Goal: Task Accomplishment & Management: Manage account settings

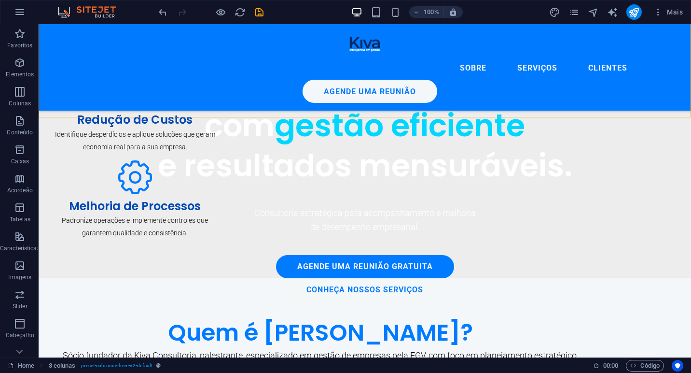
scroll to position [461, 0]
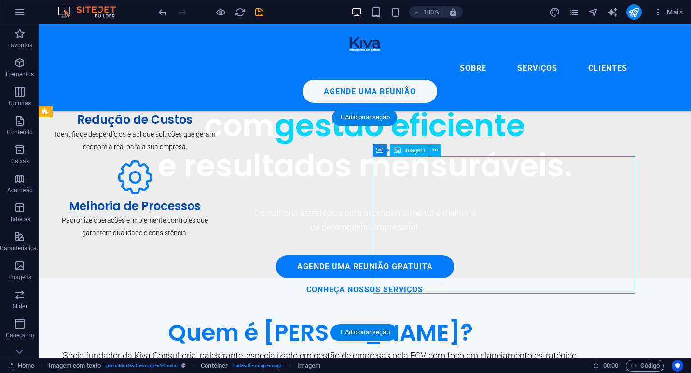
select select "px"
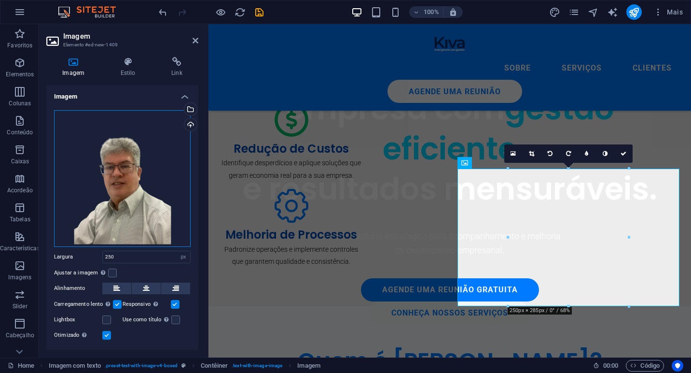
click at [109, 186] on div "Arraste os arquivos aqui, clique para escolher os arquivos ou selecione os arqu…" at bounding box center [122, 178] width 137 height 137
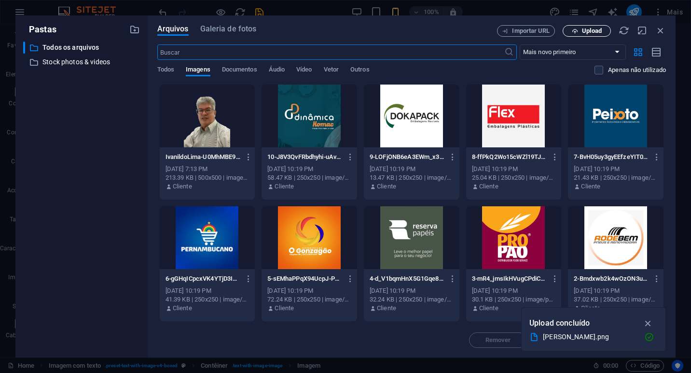
click at [591, 30] on span "Upload" at bounding box center [592, 31] width 20 height 6
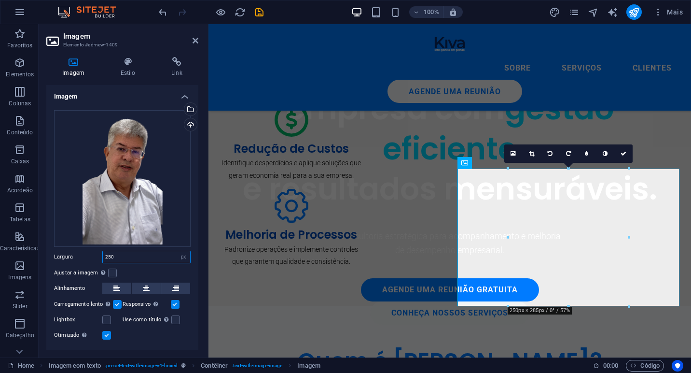
click at [127, 256] on input "250" at bounding box center [146, 257] width 87 height 12
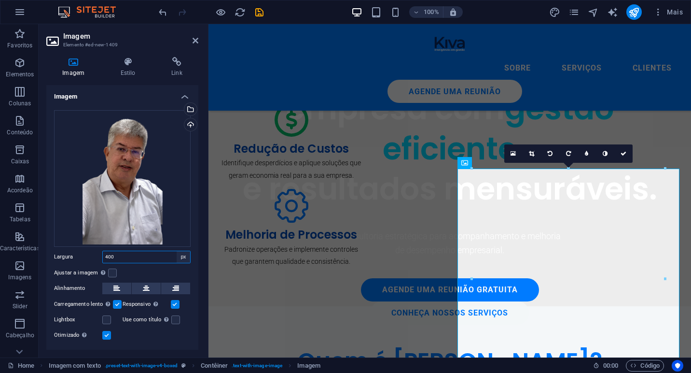
type input "400"
click at [180, 254] on select "Padrão automático px rem % em vh vw" at bounding box center [184, 257] width 14 height 12
click at [177, 251] on select "Padrão automático px rem % em vh vw" at bounding box center [184, 257] width 14 height 12
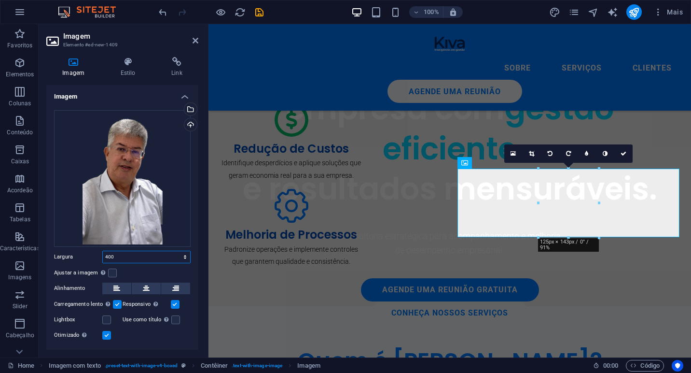
click at [181, 256] on select "Padrão automático px rem % em vh vw" at bounding box center [146, 257] width 87 height 12
click at [103, 251] on select "Padrão automático px rem % em vh vw" at bounding box center [146, 257] width 87 height 12
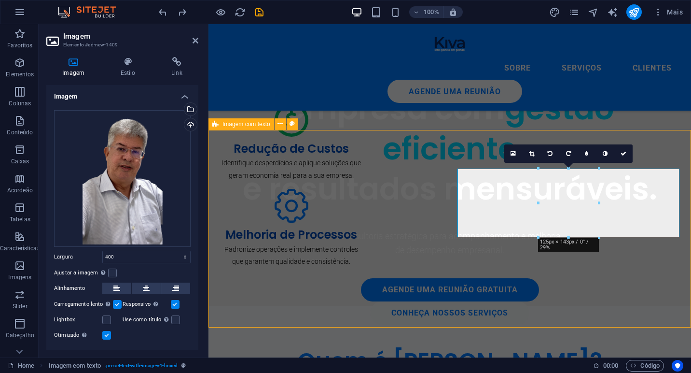
select select "px"
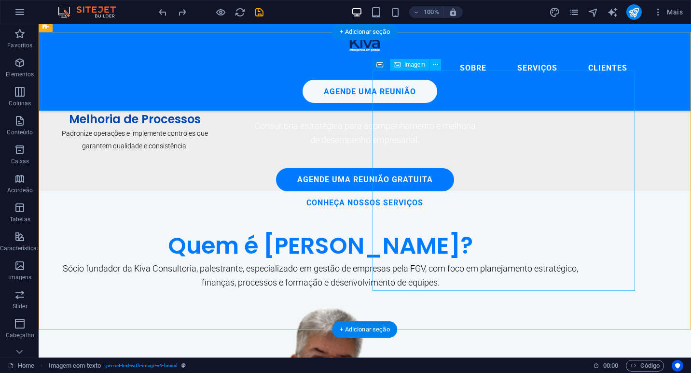
scroll to position [548, 0]
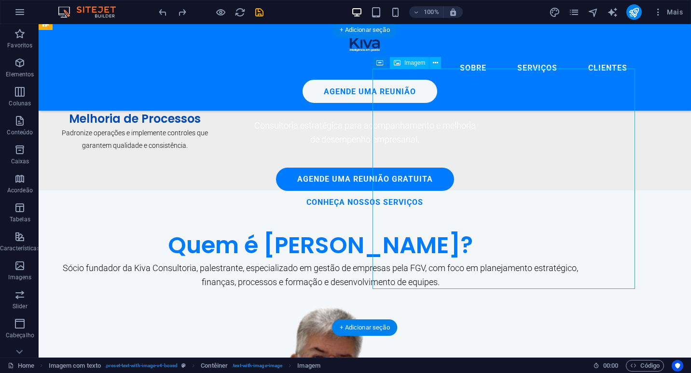
select select "px"
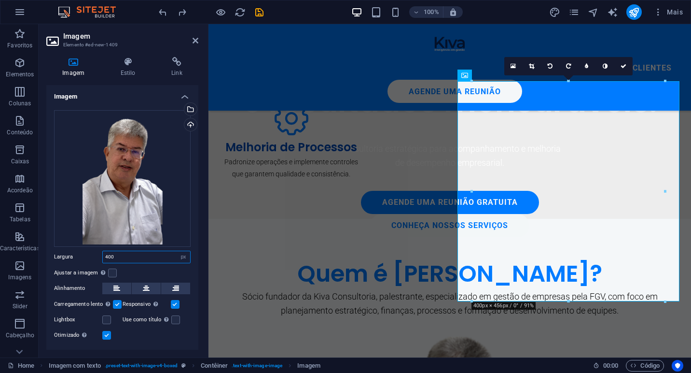
click at [154, 259] on input "400" at bounding box center [146, 257] width 87 height 12
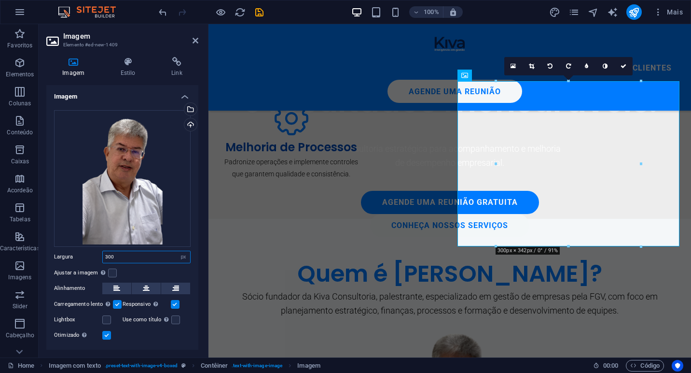
type input "300"
click at [128, 186] on div "Arraste os arquivos aqui, clique para escolher os arquivos ou selecione os arqu…" at bounding box center [122, 178] width 137 height 137
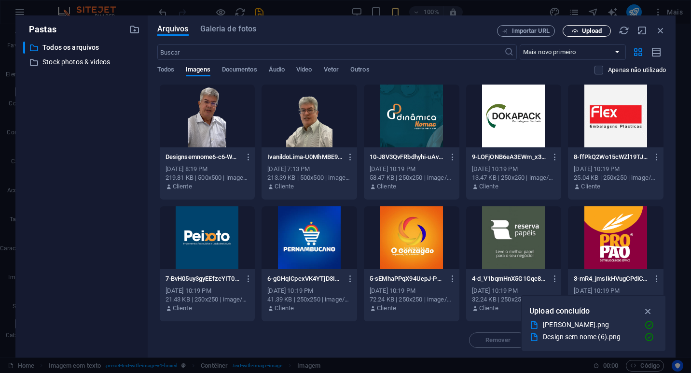
click at [590, 31] on span "Upload" at bounding box center [592, 31] width 20 height 6
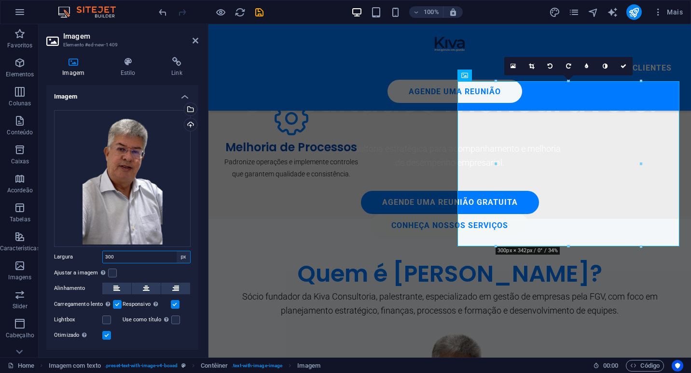
click at [178, 256] on select "Padrão automático px rem % em vh vw" at bounding box center [184, 257] width 14 height 12
click at [177, 251] on select "Padrão automático px rem % em vh vw" at bounding box center [184, 257] width 14 height 12
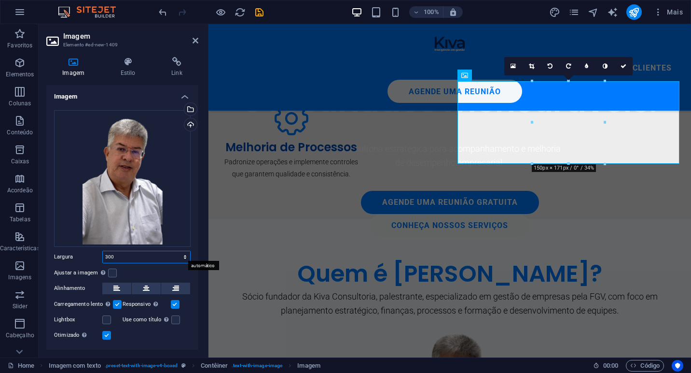
click at [186, 255] on select "Padrão automático px rem % em vh vw" at bounding box center [146, 257] width 87 height 12
click at [103, 251] on select "Padrão automático px rem % em vh vw" at bounding box center [146, 257] width 87 height 12
select select "DISABLED_OPTION_VALUE"
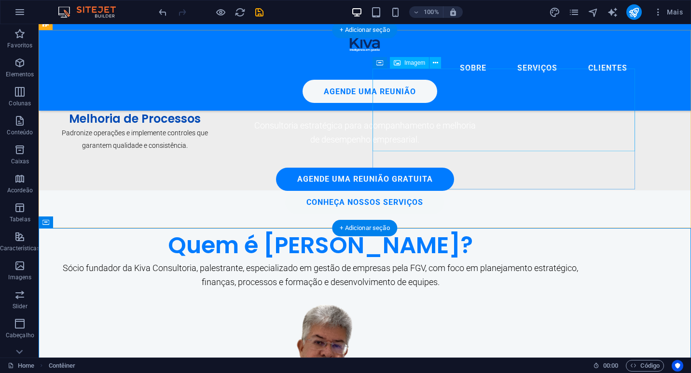
click at [539, 296] on figure at bounding box center [320, 378] width 541 height 165
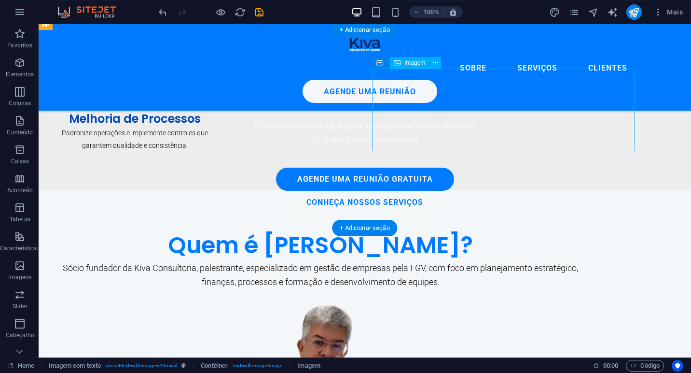
click at [539, 296] on figure at bounding box center [320, 378] width 541 height 165
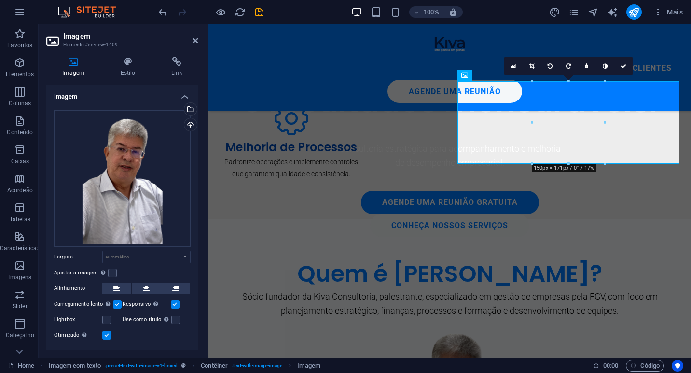
scroll to position [20, 0]
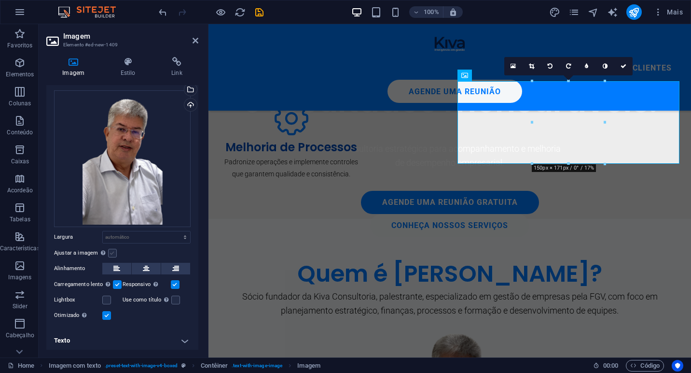
click at [111, 254] on label at bounding box center [112, 253] width 9 height 9
click at [0, 0] on input "Ajustar a imagem Ajustar a imagem automaticamente a uma largura e altura fixas" at bounding box center [0, 0] width 0 height 0
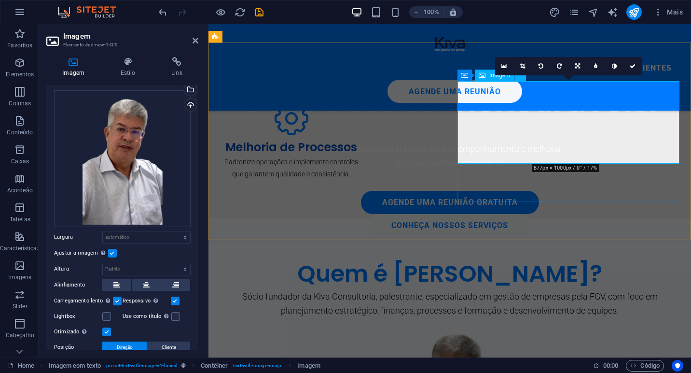
click at [578, 63] on icon at bounding box center [577, 66] width 5 height 6
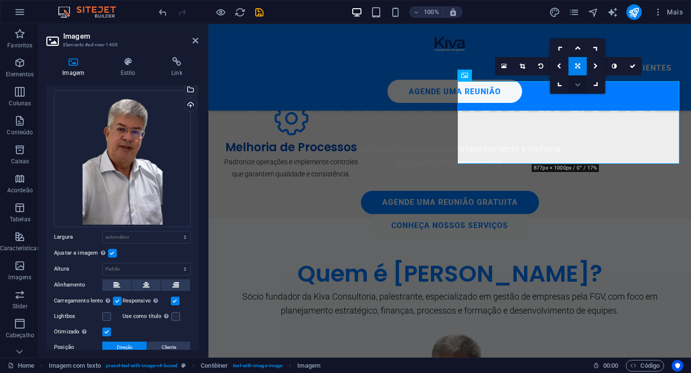
click at [579, 86] on icon at bounding box center [578, 85] width 6 height 6
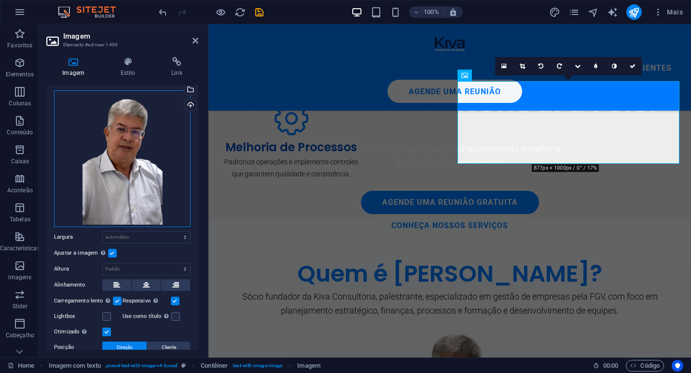
click at [125, 135] on div "Arraste os arquivos aqui, clique para escolher os arquivos ou selecione os arqu…" at bounding box center [122, 158] width 137 height 137
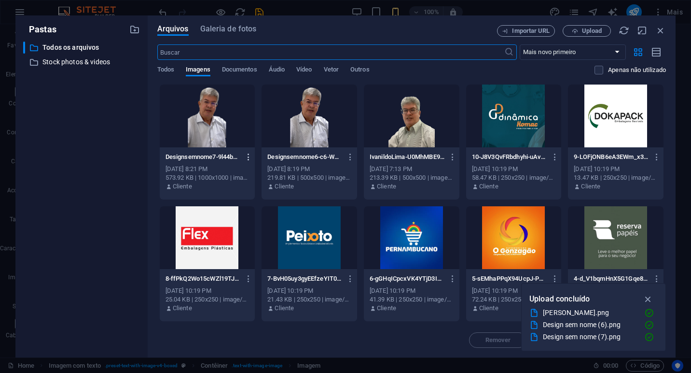
click at [245, 160] on icon "button" at bounding box center [248, 157] width 9 height 9
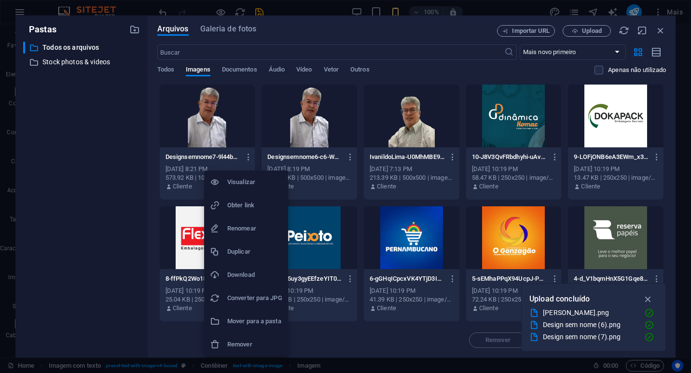
click at [657, 36] on div at bounding box center [345, 186] width 691 height 373
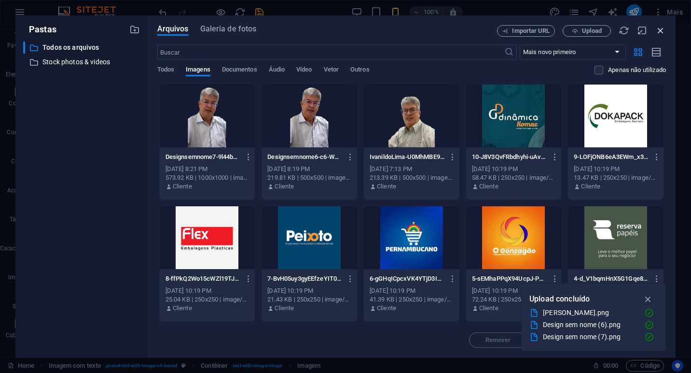
click at [660, 30] on icon "button" at bounding box center [661, 30] width 11 height 11
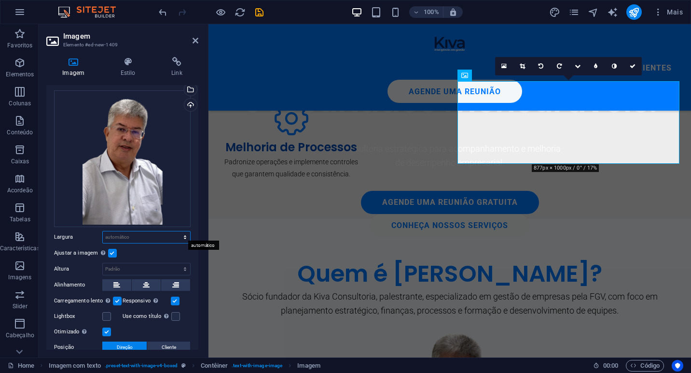
click at [164, 231] on select "Padrão automático px rem % em vh vw" at bounding box center [146, 237] width 87 height 12
select select "px"
click at [175, 231] on select "Padrão automático px rem % em vh vw" at bounding box center [146, 237] width 87 height 12
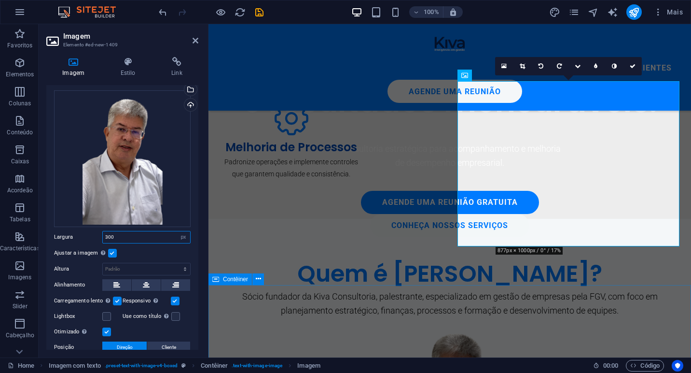
type input "300"
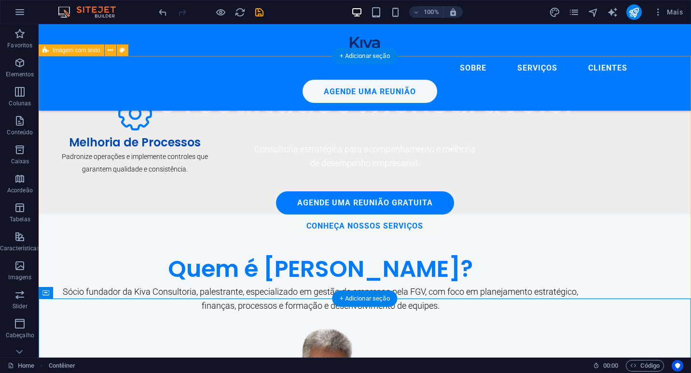
scroll to position [520, 0]
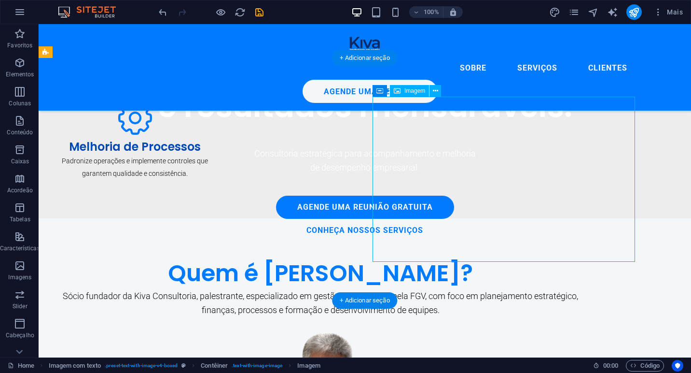
select select "px"
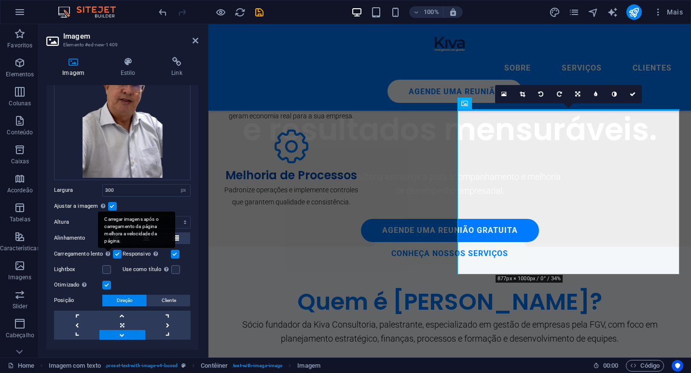
scroll to position [85, 0]
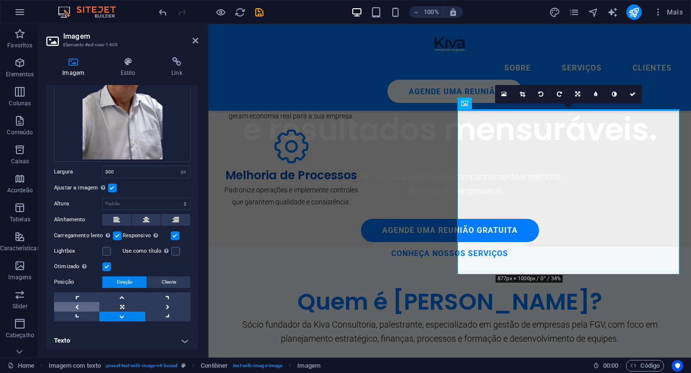
click at [73, 302] on link at bounding box center [76, 307] width 45 height 10
click at [112, 302] on link at bounding box center [121, 307] width 45 height 10
click at [165, 278] on span "Cliente" at bounding box center [169, 282] width 14 height 12
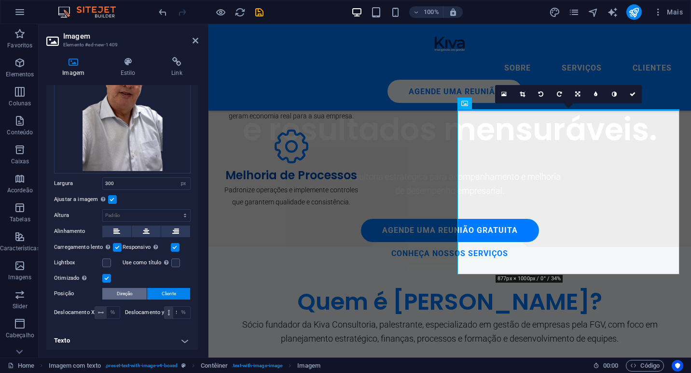
click at [129, 288] on span "Direção" at bounding box center [125, 294] width 16 height 12
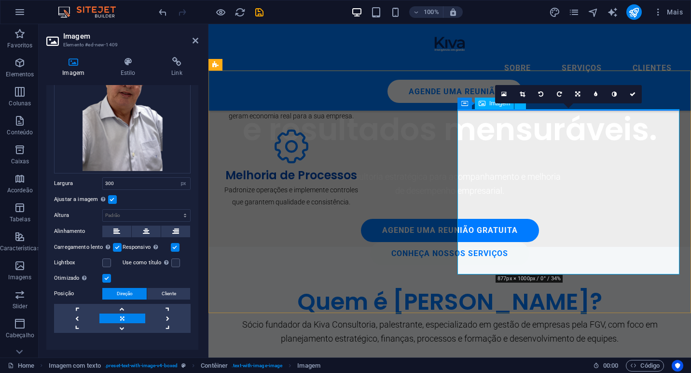
click at [524, 92] on icon at bounding box center [522, 94] width 5 height 6
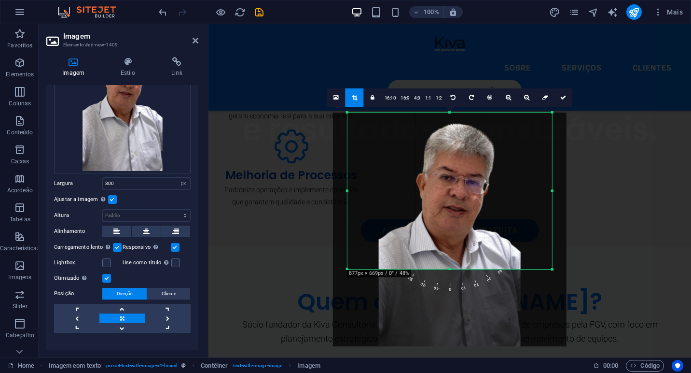
drag, startPoint x: 449, startPoint y: 308, endPoint x: 448, endPoint y: 231, distance: 76.8
click at [448, 231] on div "180 170 160 150 140 130 120 110 100 90 80 70 60 50 40 30 20 10 0 -10 -20 -30 -4…" at bounding box center [450, 190] width 205 height 156
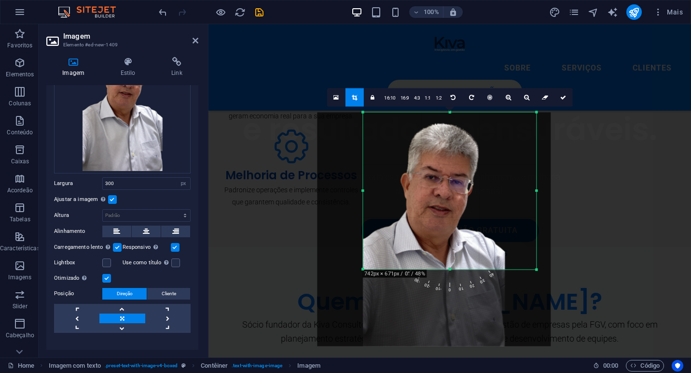
drag, startPoint x: 347, startPoint y: 189, endPoint x: 378, endPoint y: 190, distance: 31.4
click at [378, 190] on div "180 170 160 150 140 130 120 110 100 90 80 70 60 50 40 30 20 10 0 -10 -20 -30 -4…" at bounding box center [449, 190] width 173 height 157
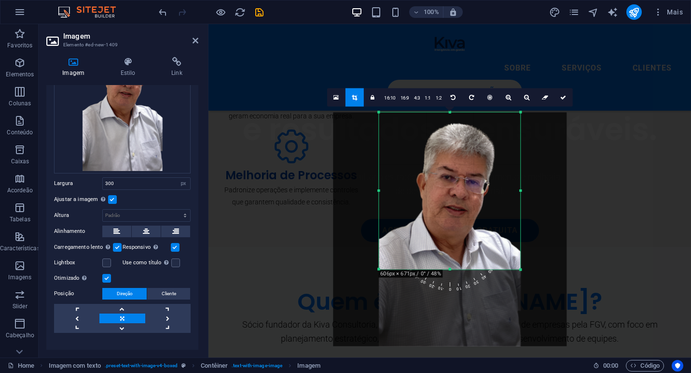
drag, startPoint x: 536, startPoint y: 190, endPoint x: 504, endPoint y: 190, distance: 31.9
click at [504, 190] on div "180 170 160 150 140 130 120 110 100 90 80 70 60 50 40 30 20 10 0 -10 -20 -30 -4…" at bounding box center [449, 190] width 141 height 157
click at [542, 97] on icon at bounding box center [545, 98] width 6 height 6
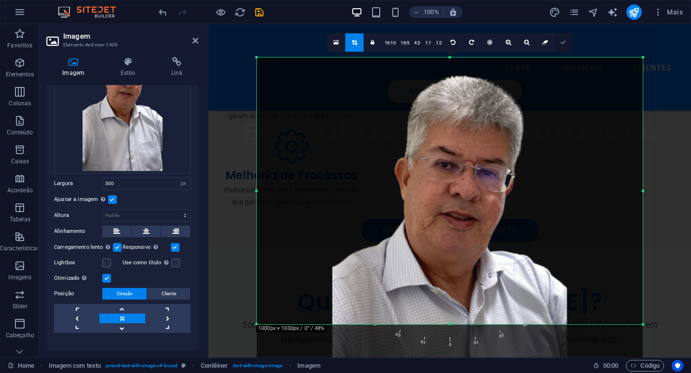
click at [562, 44] on icon at bounding box center [563, 43] width 6 height 6
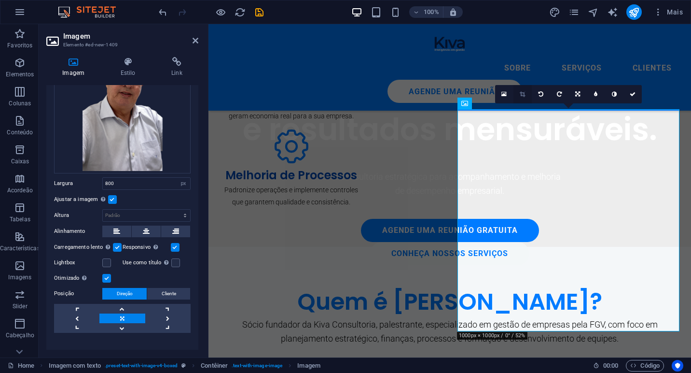
click at [525, 98] on link at bounding box center [523, 94] width 18 height 18
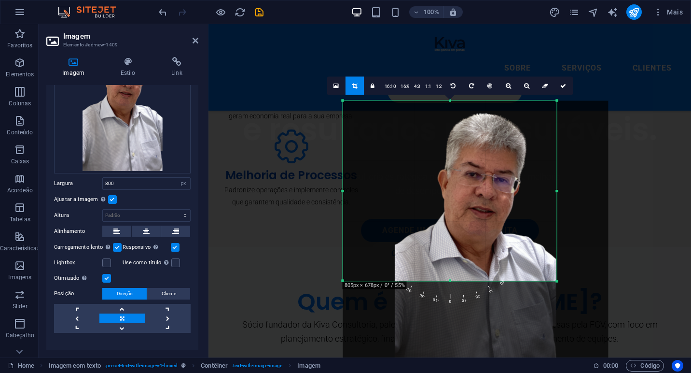
drag, startPoint x: 584, startPoint y: 324, endPoint x: 531, endPoint y: 238, distance: 101.4
click at [531, 238] on div "180 170 160 150 140 130 120 110 100 90 80 70 60 50 40 30 20 10 0 -10 -20 -30 -4…" at bounding box center [450, 191] width 214 height 180
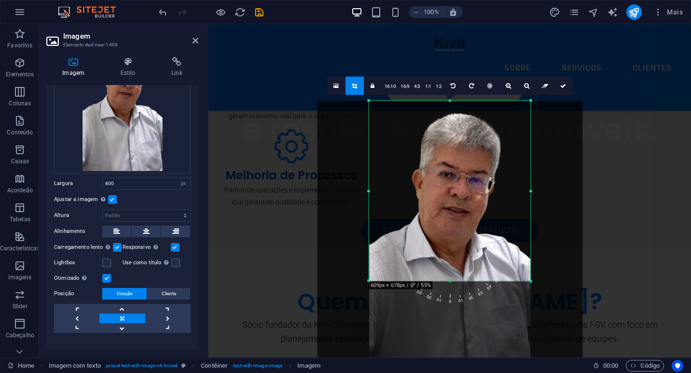
drag, startPoint x: 343, startPoint y: 189, endPoint x: 395, endPoint y: 188, distance: 51.7
click at [395, 188] on div "180 170 160 150 140 130 120 110 100 90 80 70 60 50 40 30 20 10 0 -10 -20 -30 -4…" at bounding box center [450, 191] width 162 height 180
click at [560, 87] on icon at bounding box center [563, 86] width 6 height 6
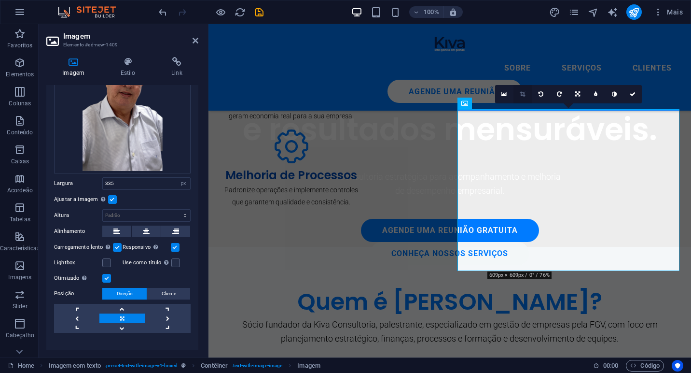
click at [521, 98] on link at bounding box center [523, 94] width 18 height 18
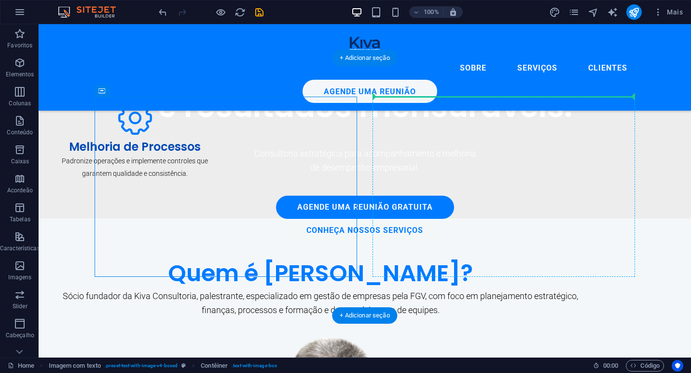
drag, startPoint x: 160, startPoint y: 114, endPoint x: 540, endPoint y: 112, distance: 380.4
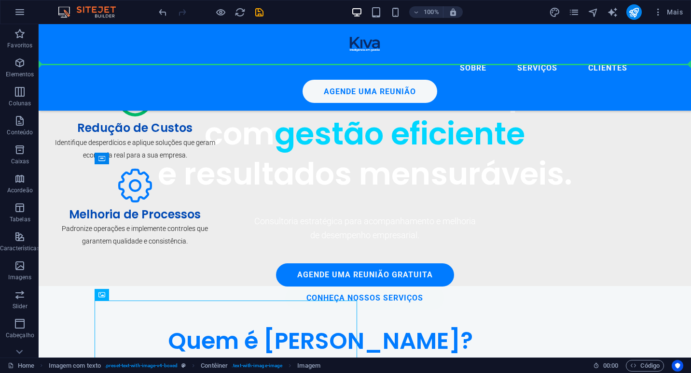
scroll to position [443, 0]
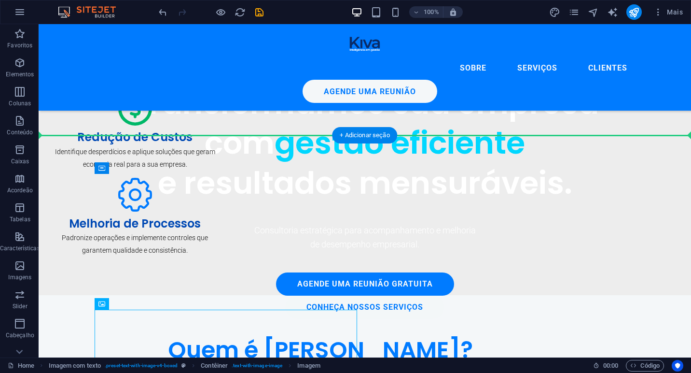
drag, startPoint x: 165, startPoint y: 255, endPoint x: 451, endPoint y: 219, distance: 288.5
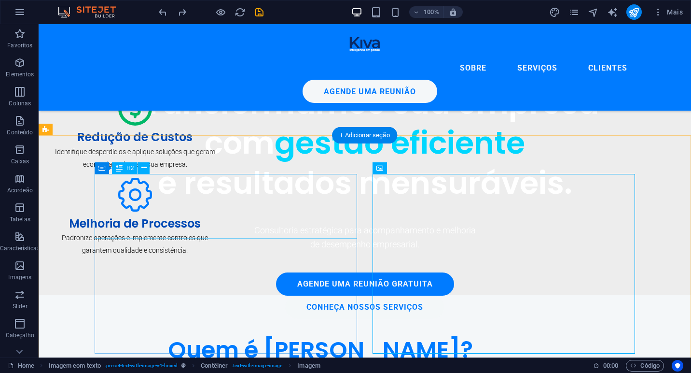
click at [273, 334] on div "Quem é [PERSON_NAME]?" at bounding box center [320, 350] width 541 height 32
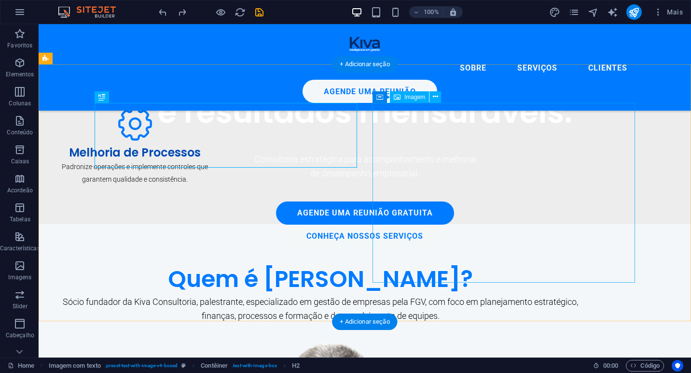
scroll to position [515, 0]
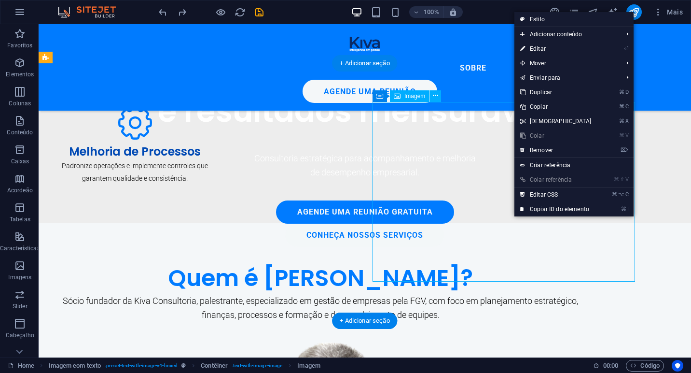
select select "px"
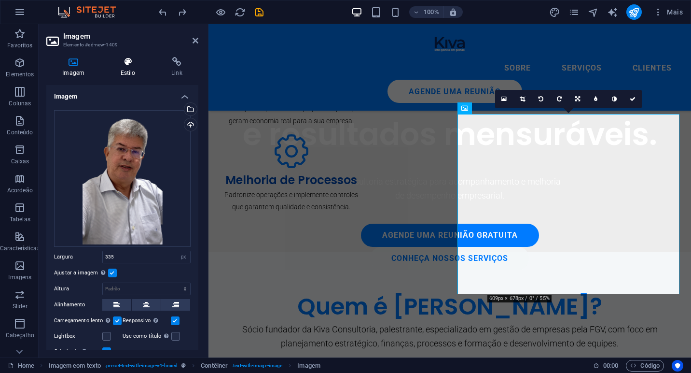
click at [123, 59] on icon at bounding box center [127, 62] width 47 height 10
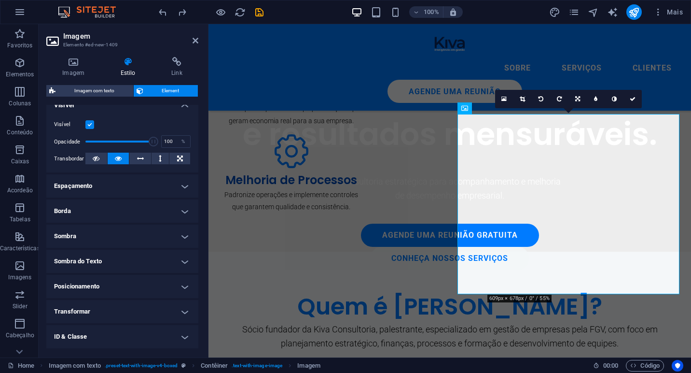
scroll to position [115, 0]
click at [130, 299] on ul "Layout Como esse elemento se expande no layout (Flexbox). Tamanho Padrão automá…" at bounding box center [122, 194] width 152 height 408
click at [128, 284] on h4 "Posicionamento" at bounding box center [122, 285] width 152 height 23
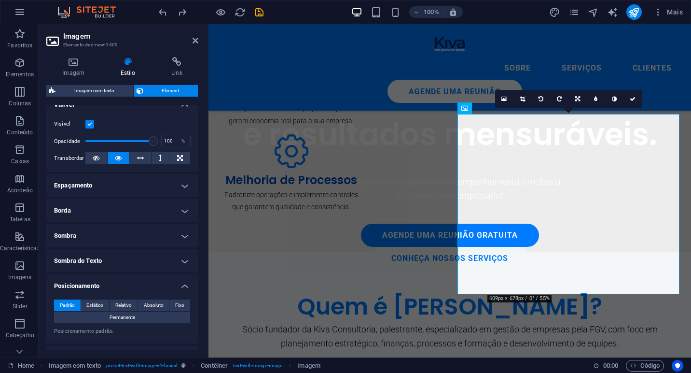
click at [128, 284] on h4 "Posicionamento" at bounding box center [122, 282] width 152 height 17
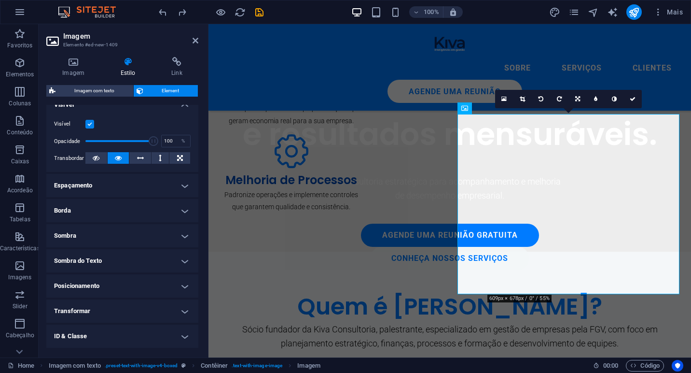
scroll to position [163, 0]
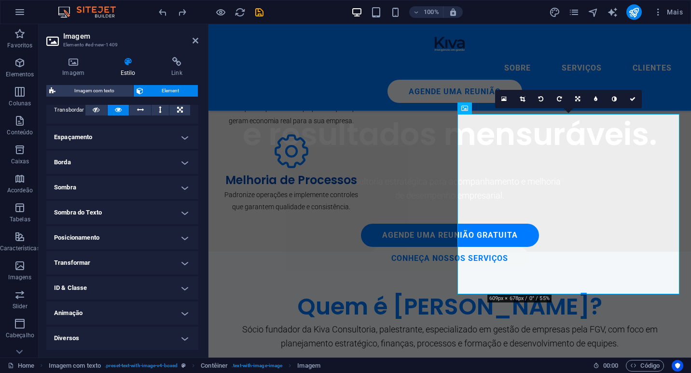
click at [117, 345] on h4 "Diversos" at bounding box center [122, 337] width 152 height 23
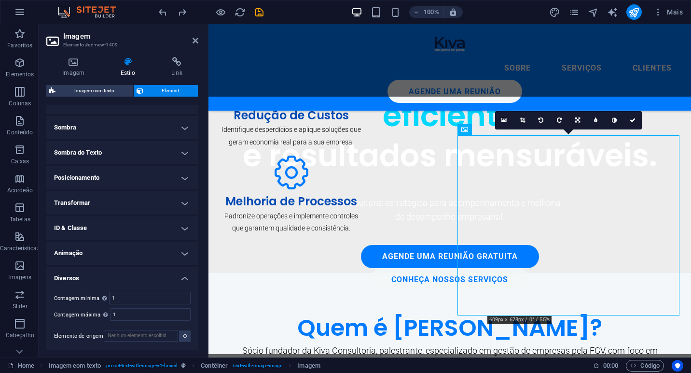
scroll to position [475, 0]
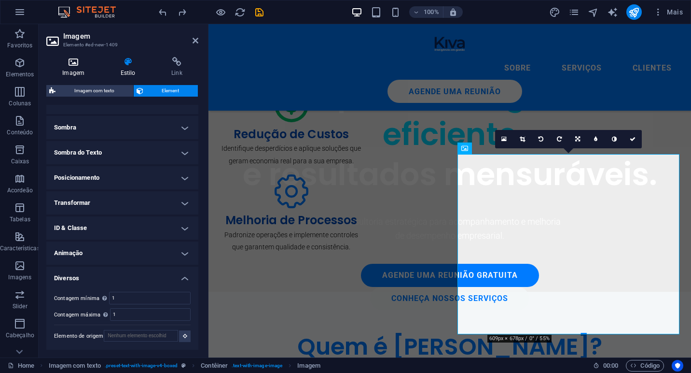
click at [68, 75] on h4 "Imagem" at bounding box center [75, 67] width 58 height 20
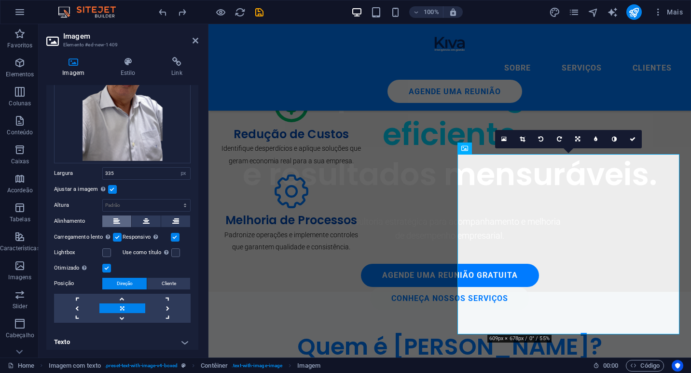
scroll to position [85, 0]
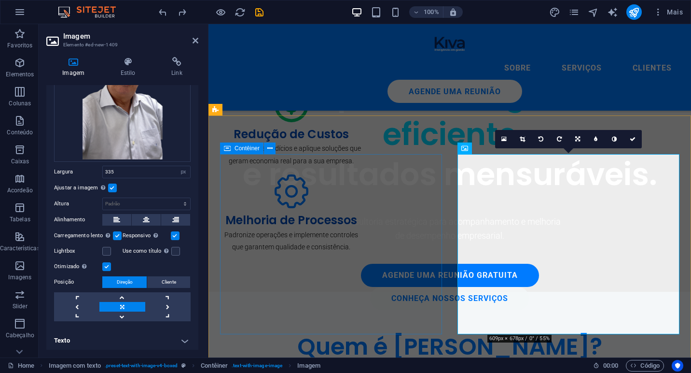
click at [321, 330] on div "Quem é [PERSON_NAME]? Sócio fundador da Kiva Consultoria, palestrante, especial…" at bounding box center [450, 360] width 460 height 60
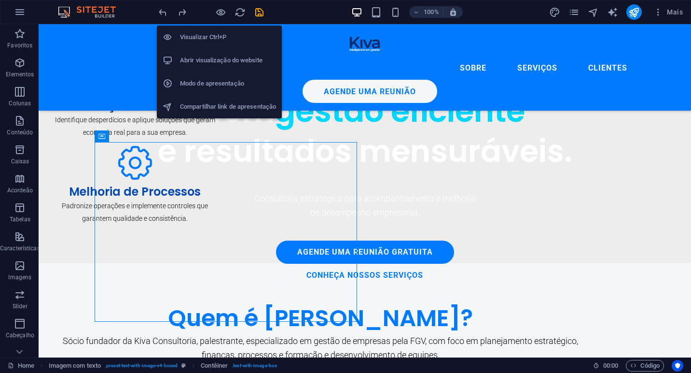
click at [233, 58] on h6 "Abrir visualização do website" at bounding box center [228, 61] width 96 height 12
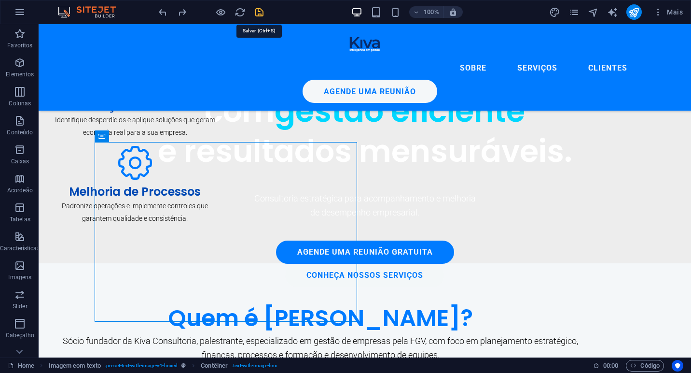
click at [262, 14] on icon "save" at bounding box center [259, 12] width 11 height 11
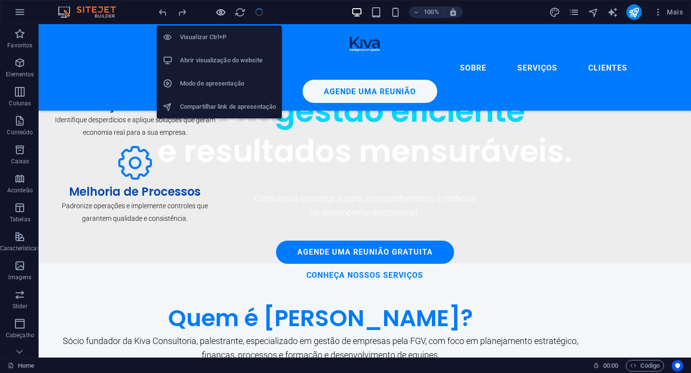
checkbox input "false"
click at [225, 67] on li "Abrir visualização do website" at bounding box center [219, 60] width 125 height 23
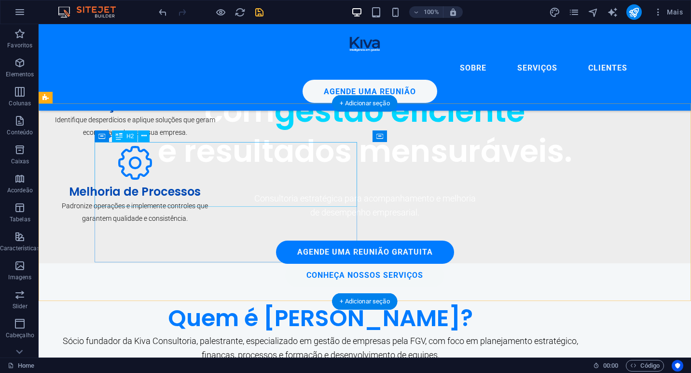
click at [256, 302] on div "Quem é [PERSON_NAME]?" at bounding box center [320, 318] width 541 height 32
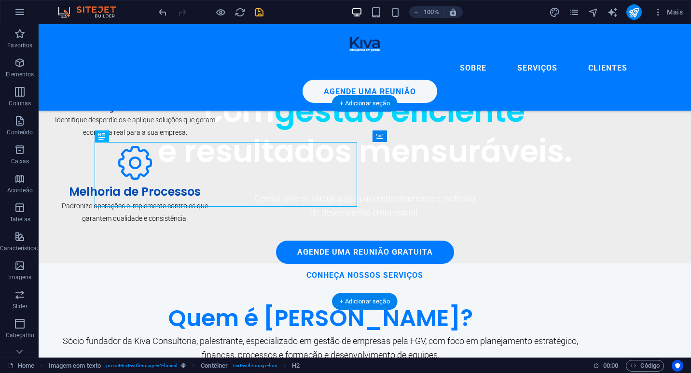
drag, startPoint x: 198, startPoint y: 154, endPoint x: 522, endPoint y: 166, distance: 324.1
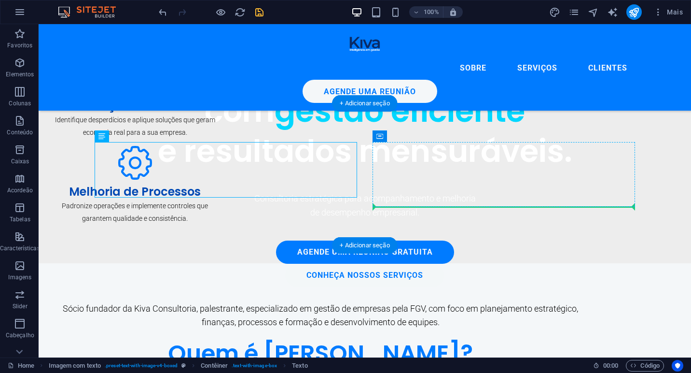
drag, startPoint x: 230, startPoint y: 164, endPoint x: 478, endPoint y: 193, distance: 250.3
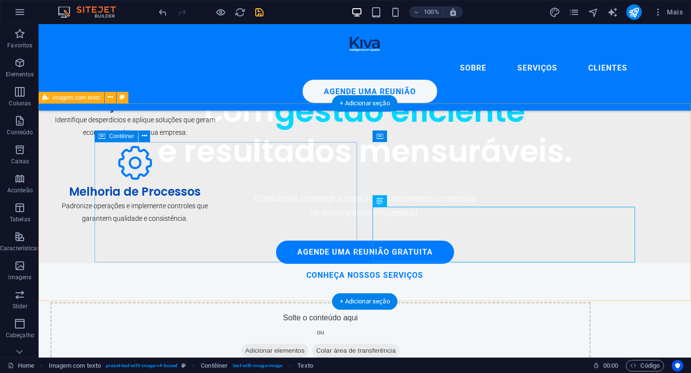
click at [241, 344] on span "Adicionar elementos" at bounding box center [274, 351] width 67 height 14
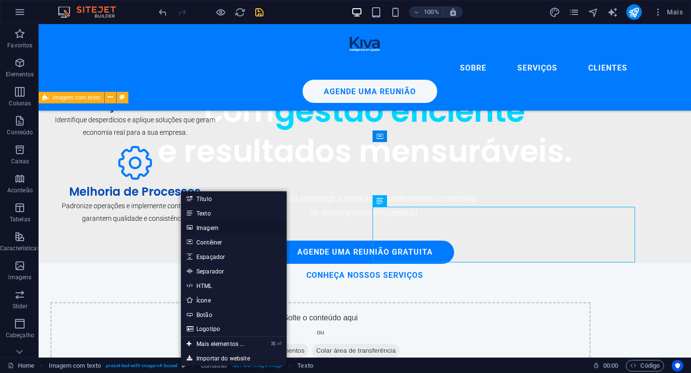
click at [218, 233] on link "Imagem" at bounding box center [234, 227] width 106 height 14
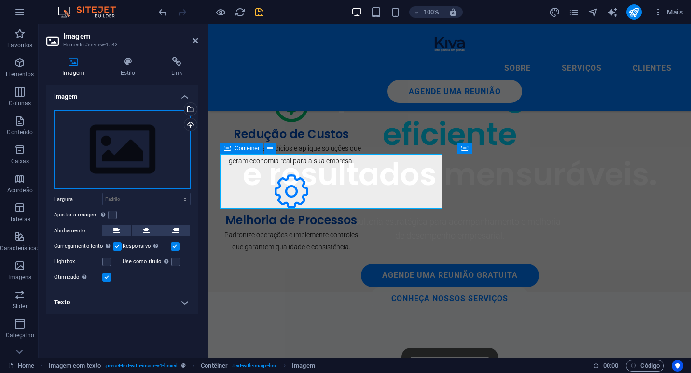
click at [138, 140] on div "Arraste os arquivos aqui, clique para escolher os arquivos ou selecione os arqu…" at bounding box center [122, 149] width 137 height 79
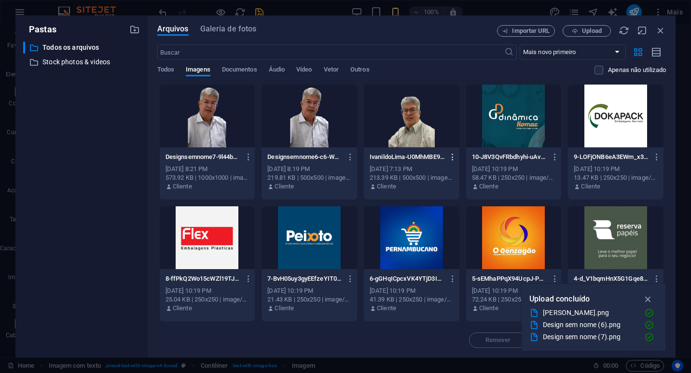
click at [449, 154] on icon "button" at bounding box center [452, 157] width 9 height 9
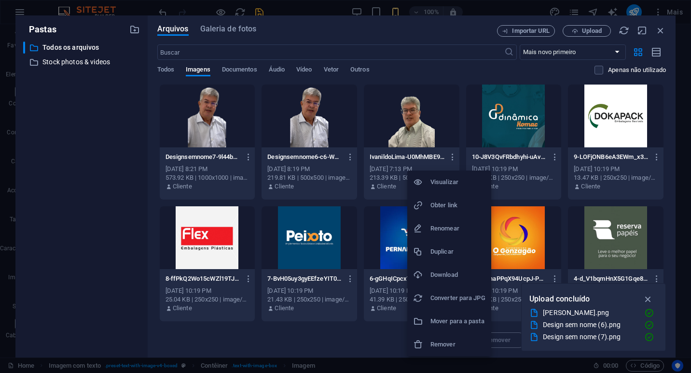
click at [576, 33] on div at bounding box center [345, 186] width 691 height 373
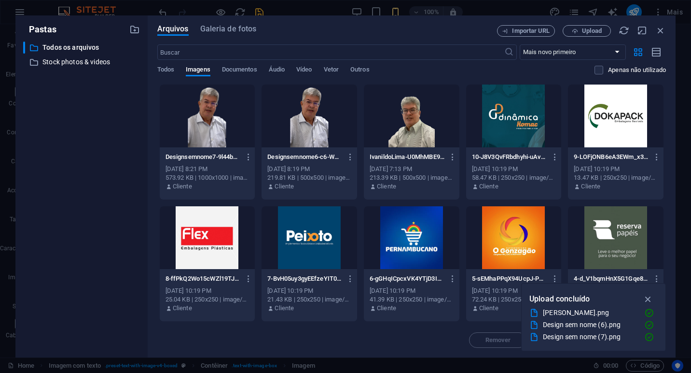
click at [576, 33] on icon "button" at bounding box center [575, 31] width 6 height 6
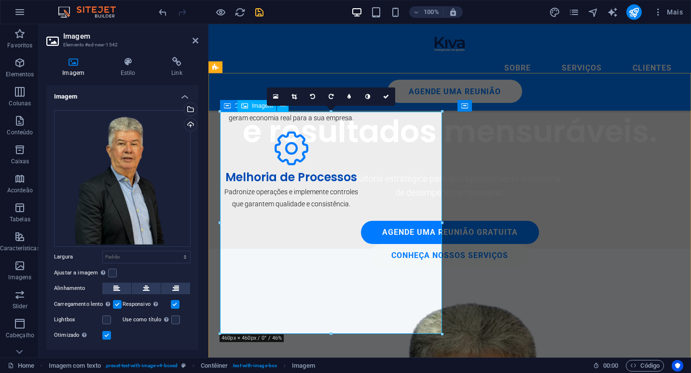
scroll to position [516, 0]
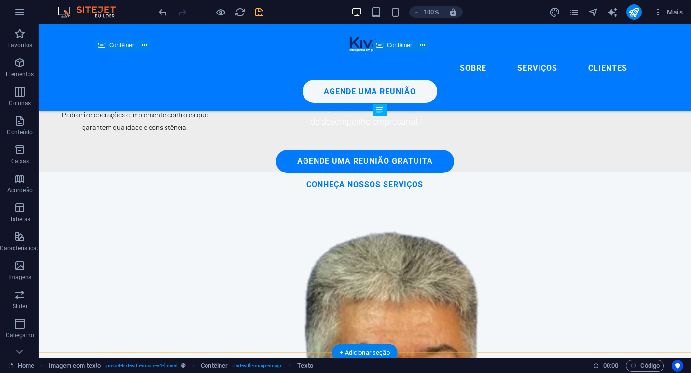
scroll to position [565, 0]
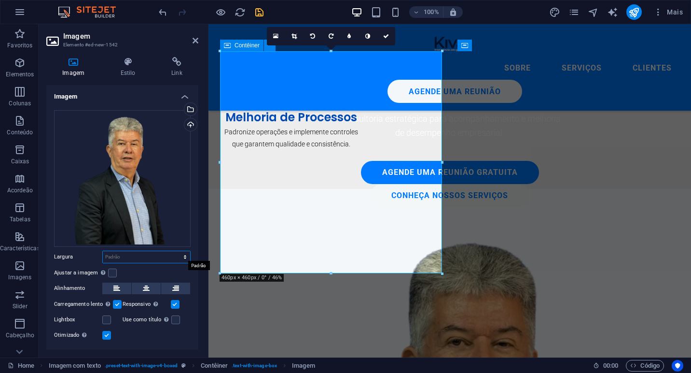
click at [137, 257] on select "Padrão automático px rem % em vh vw" at bounding box center [146, 257] width 87 height 12
click at [103, 251] on select "Padrão automático px rem % em vh vw" at bounding box center [146, 257] width 87 height 12
click at [134, 256] on select "Padrão automático px rem % em vh vw" at bounding box center [146, 257] width 87 height 12
select select "px"
click at [175, 251] on select "Padrão automático px rem % em vh vw" at bounding box center [146, 257] width 87 height 12
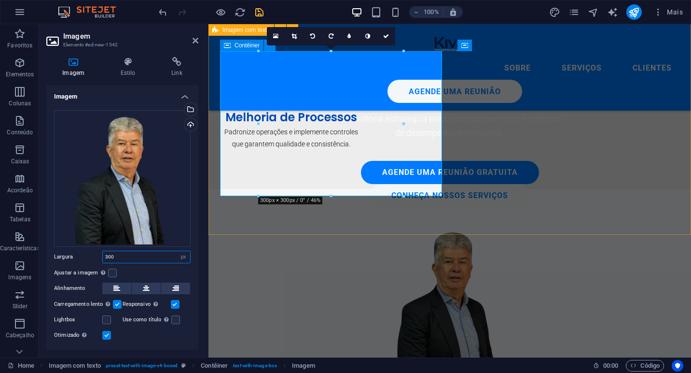
type input "300"
click at [555, 217] on div "Quem é [PERSON_NAME]? Sócio fundador da Kiva Consultoria, palestrante, especial…" at bounding box center [450, 334] width 483 height 290
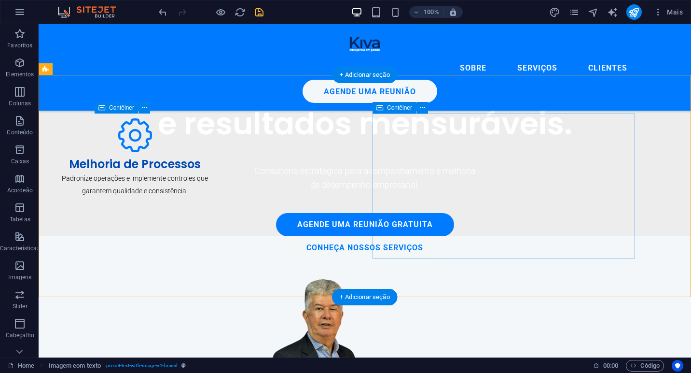
scroll to position [502, 0]
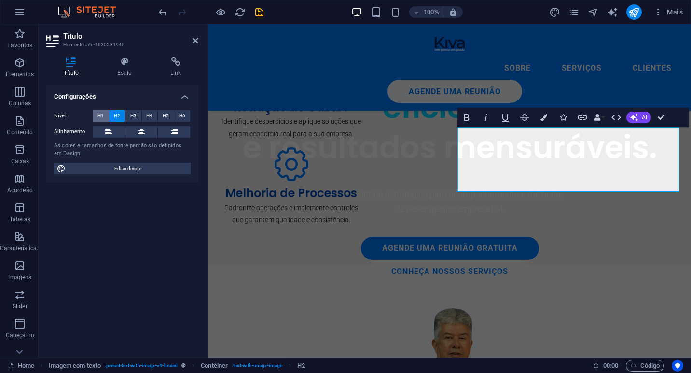
click at [102, 116] on span "H1" at bounding box center [101, 116] width 6 height 12
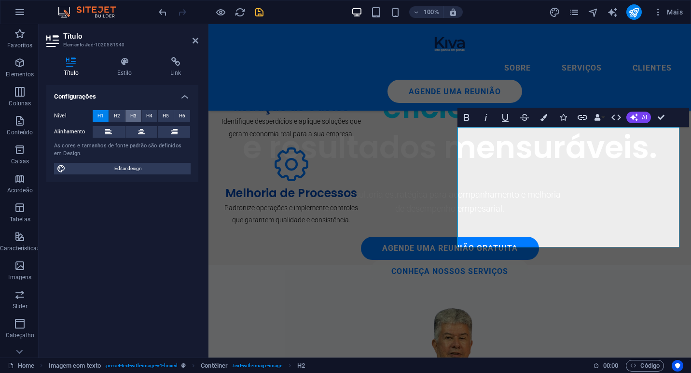
click at [137, 115] on button "H3" at bounding box center [134, 116] width 16 height 12
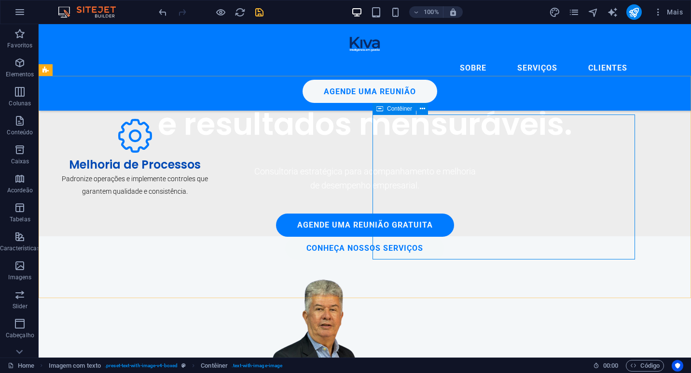
click at [382, 109] on icon at bounding box center [380, 109] width 7 height 12
click at [403, 106] on span "Contêiner" at bounding box center [399, 109] width 25 height 6
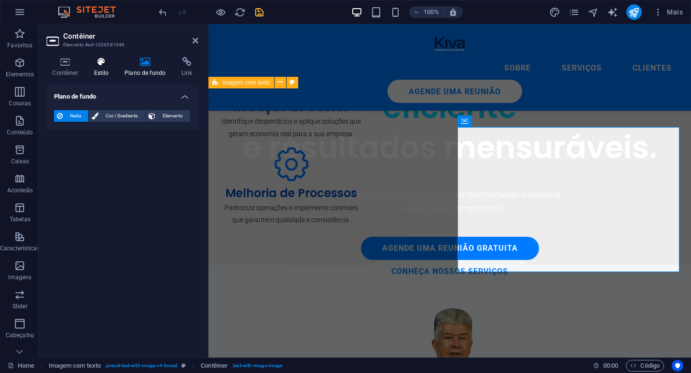
click at [106, 69] on h4 "Estilo" at bounding box center [103, 67] width 31 height 20
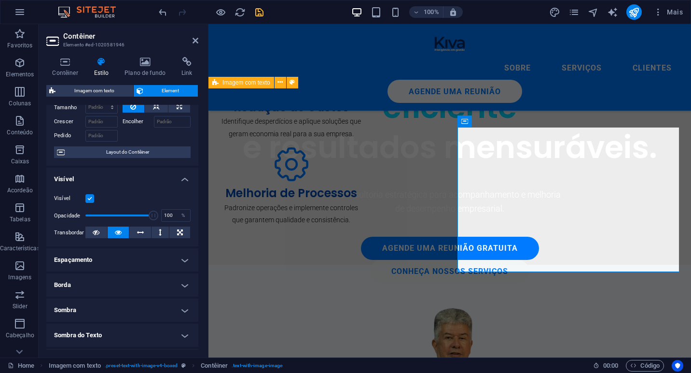
scroll to position [23, 0]
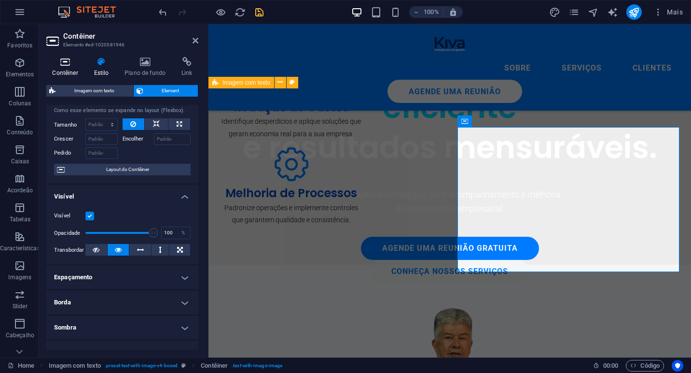
click at [69, 65] on icon at bounding box center [65, 62] width 38 height 10
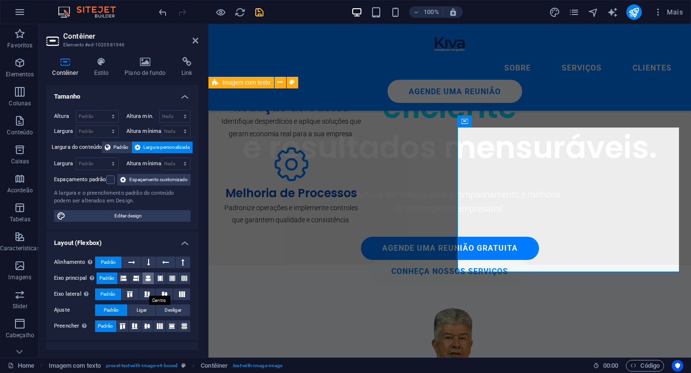
click at [150, 284] on icon at bounding box center [148, 278] width 6 height 12
click at [161, 297] on icon at bounding box center [165, 294] width 12 height 6
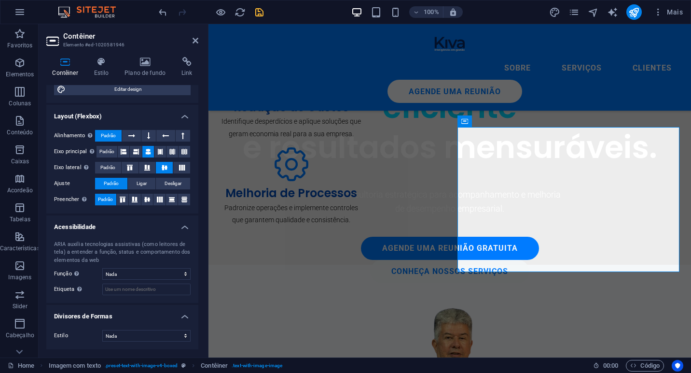
scroll to position [137, 0]
click at [468, 120] on div "Contêiner" at bounding box center [479, 121] width 43 height 12
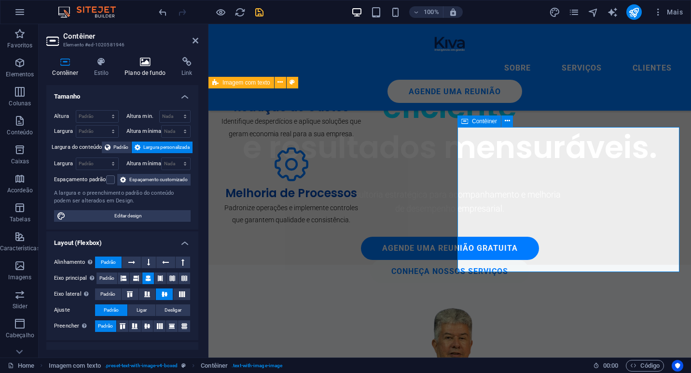
click at [120, 69] on h4 "Plano de fundo" at bounding box center [147, 67] width 57 height 20
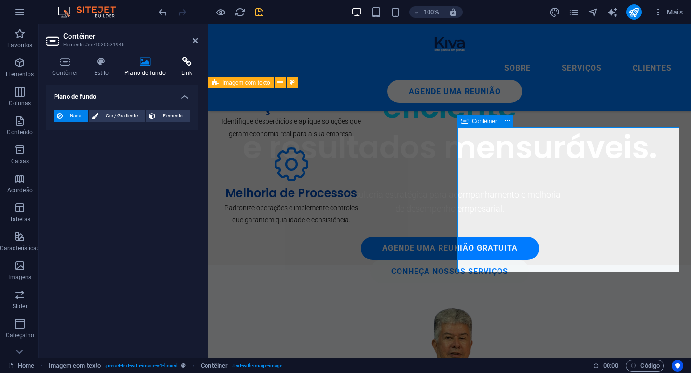
click at [179, 66] on icon at bounding box center [187, 62] width 23 height 10
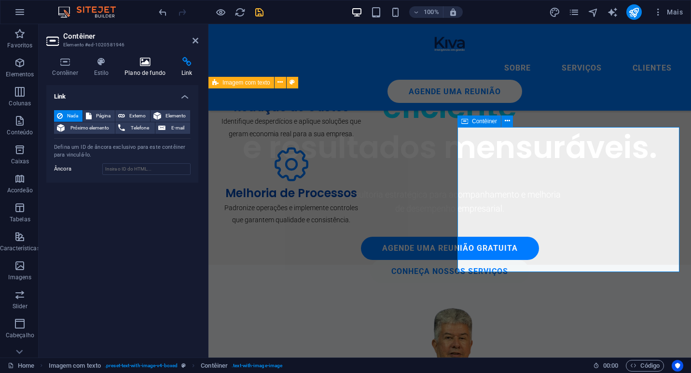
click at [140, 59] on icon at bounding box center [145, 62] width 53 height 10
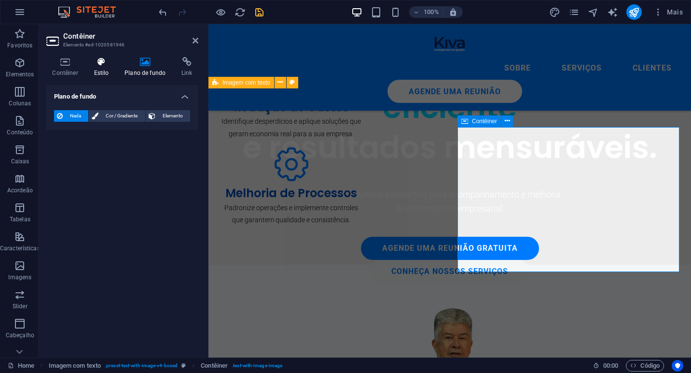
click at [100, 63] on icon at bounding box center [101, 62] width 27 height 10
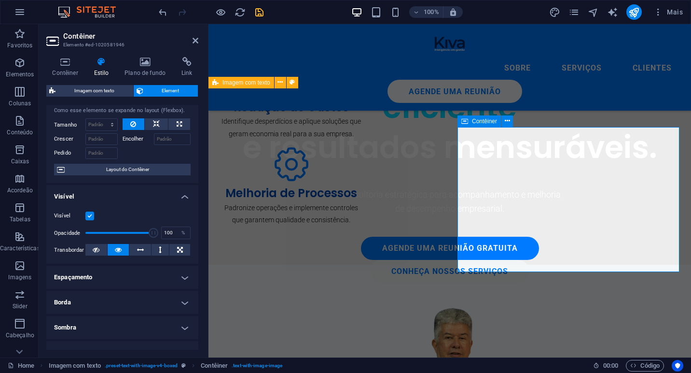
scroll to position [30, 0]
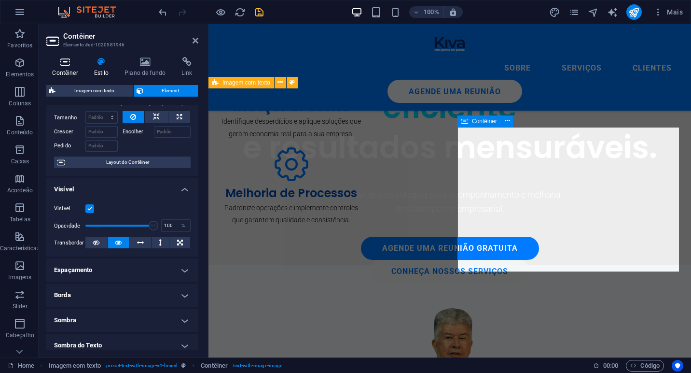
click at [67, 70] on h4 "Contêiner" at bounding box center [67, 67] width 42 height 20
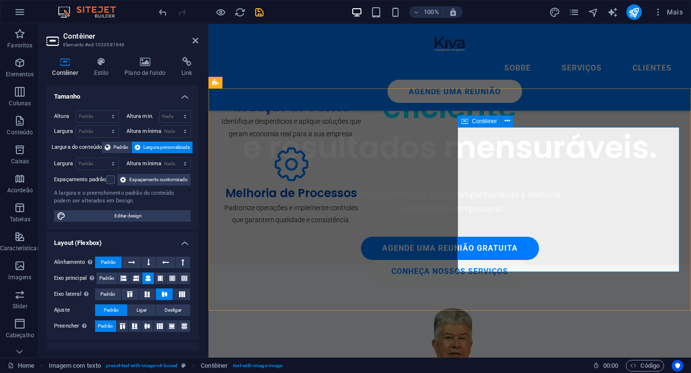
click at [476, 123] on span "Contêiner" at bounding box center [484, 121] width 25 height 6
click at [119, 149] on span "Padrão" at bounding box center [120, 147] width 15 height 12
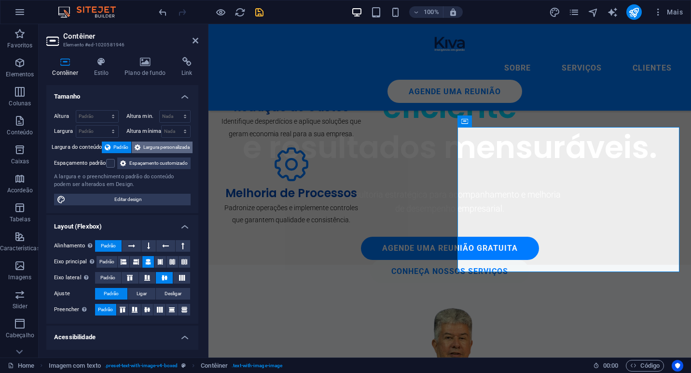
click at [152, 147] on span "Largura personalizada" at bounding box center [166, 147] width 46 height 12
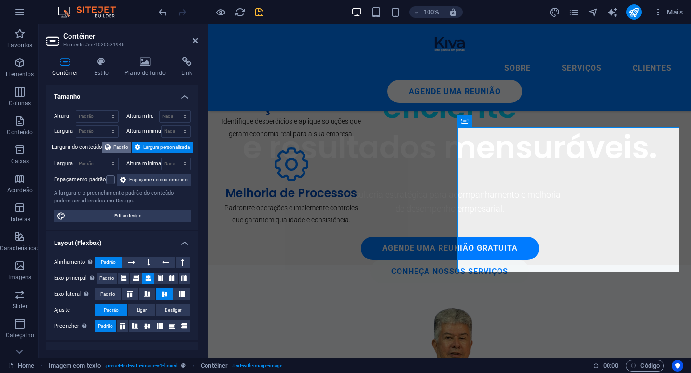
click at [120, 147] on span "Padrão" at bounding box center [120, 147] width 15 height 12
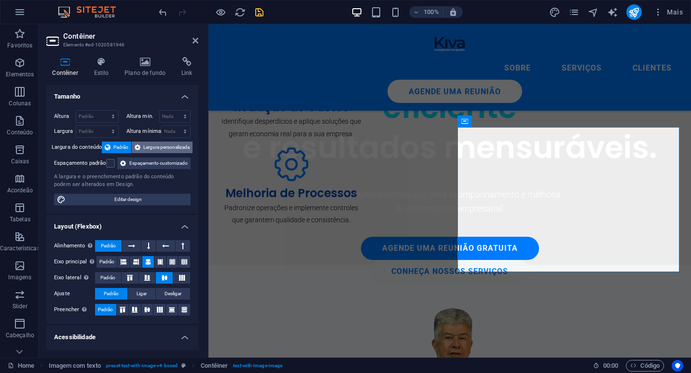
click at [148, 147] on span "Largura personalizada" at bounding box center [166, 147] width 46 height 12
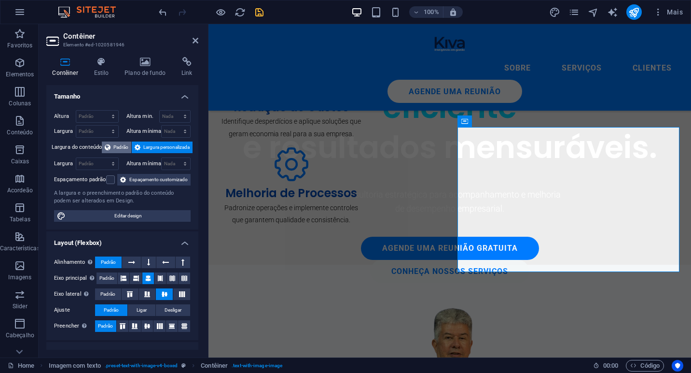
click at [116, 148] on span "Padrão" at bounding box center [120, 147] width 15 height 12
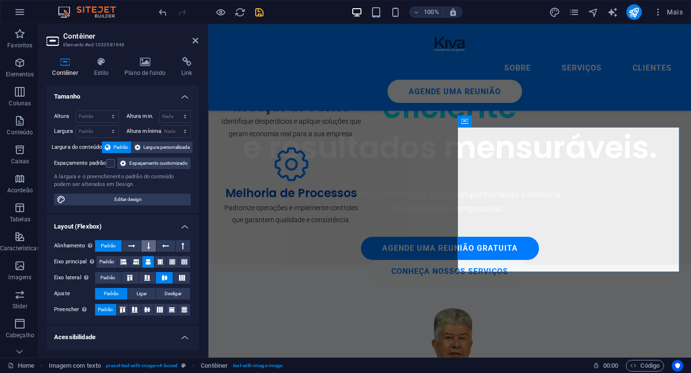
click at [147, 251] on icon at bounding box center [148, 246] width 3 height 12
click at [111, 251] on span "Padrão" at bounding box center [108, 246] width 15 height 12
click at [162, 251] on icon at bounding box center [165, 246] width 7 height 12
click at [101, 263] on div "Alinhamento Determina a direção do flex. Padrão Eixo principal Determine como o…" at bounding box center [122, 277] width 152 height 91
click at [103, 251] on span "Padrão" at bounding box center [108, 246] width 15 height 12
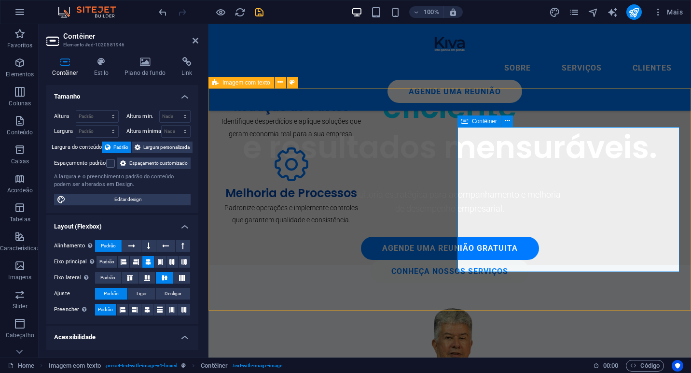
click at [478, 120] on span "Contêiner" at bounding box center [484, 121] width 25 height 6
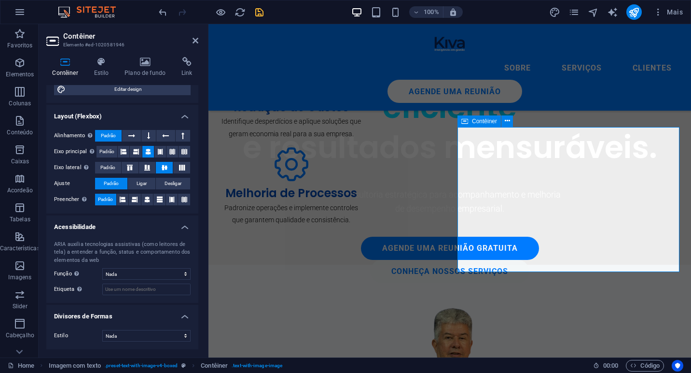
scroll to position [0, 0]
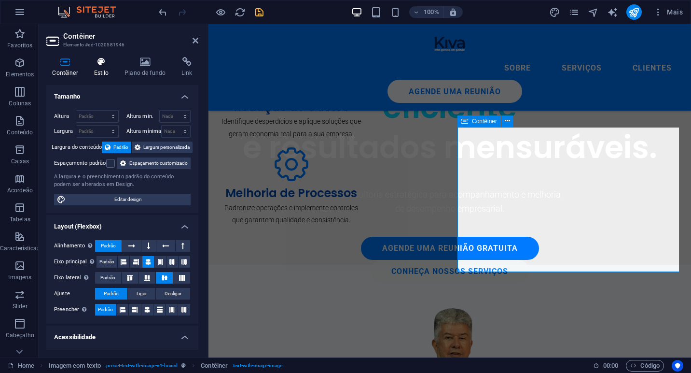
click at [98, 72] on h4 "Estilo" at bounding box center [103, 67] width 31 height 20
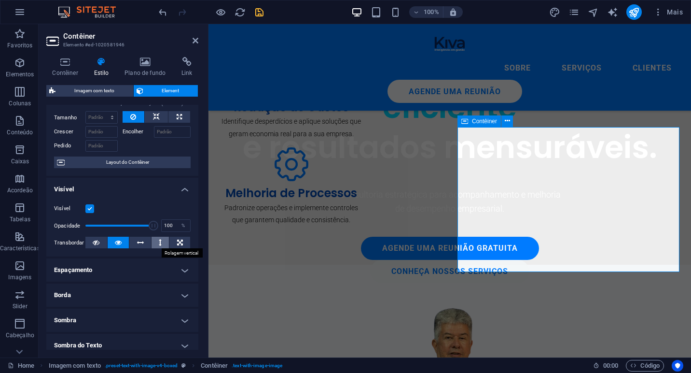
click at [159, 244] on icon at bounding box center [160, 243] width 3 height 12
click at [104, 245] on button at bounding box center [96, 243] width 22 height 12
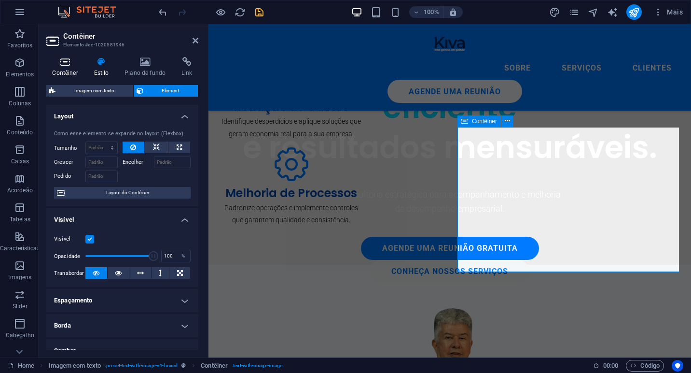
click at [73, 67] on h4 "Contêiner" at bounding box center [67, 67] width 42 height 20
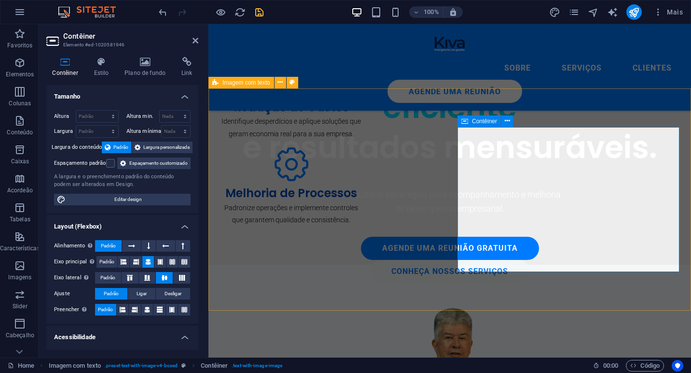
click at [242, 83] on span "Imagem com texto" at bounding box center [247, 83] width 48 height 6
select select "rem"
select select "px"
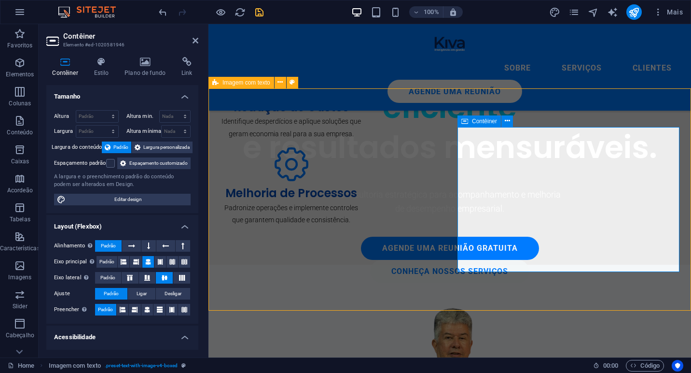
select select "preset-text-with-image-v4-boxed"
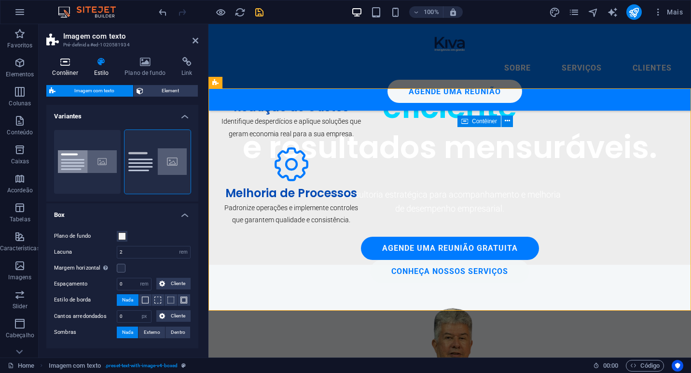
click at [59, 69] on h4 "Contêiner" at bounding box center [67, 67] width 42 height 20
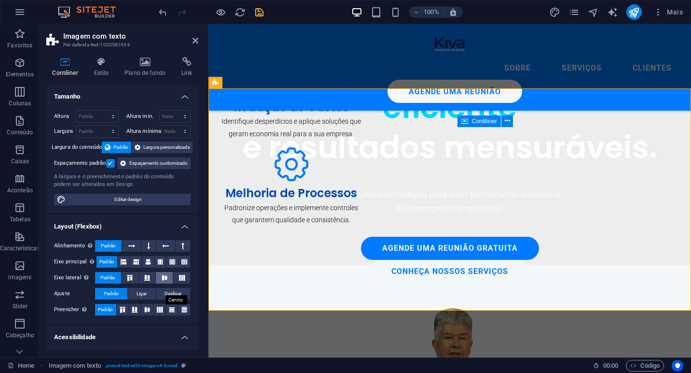
click at [160, 280] on icon at bounding box center [165, 278] width 12 height 6
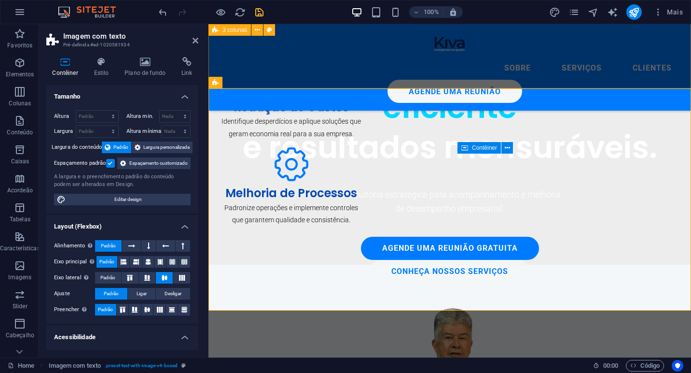
click at [455, 73] on div "Aumento da Produtividade Otimize processos e maximize a eficiência da sua equip…" at bounding box center [450, 94] width 483 height 340
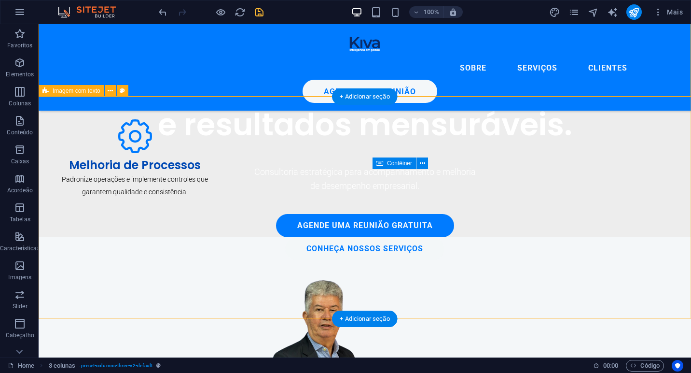
scroll to position [514, 0]
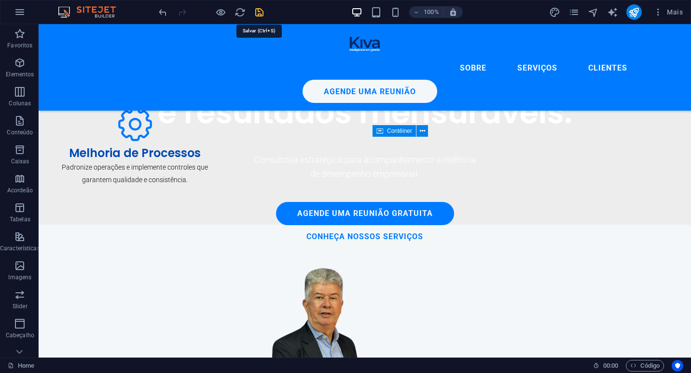
click at [258, 15] on icon "save" at bounding box center [259, 12] width 11 height 11
checkbox input "false"
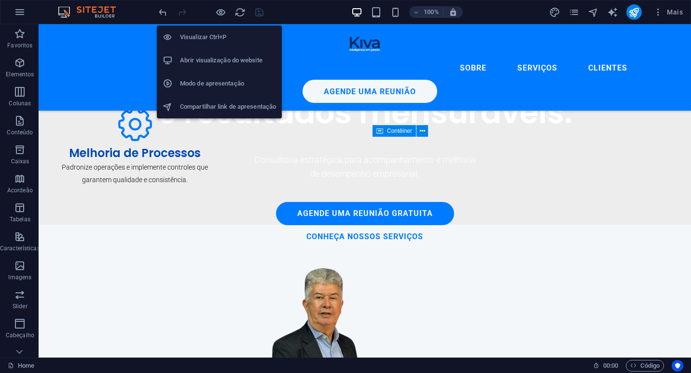
click at [226, 59] on h6 "Abrir visualização do website" at bounding box center [228, 61] width 96 height 12
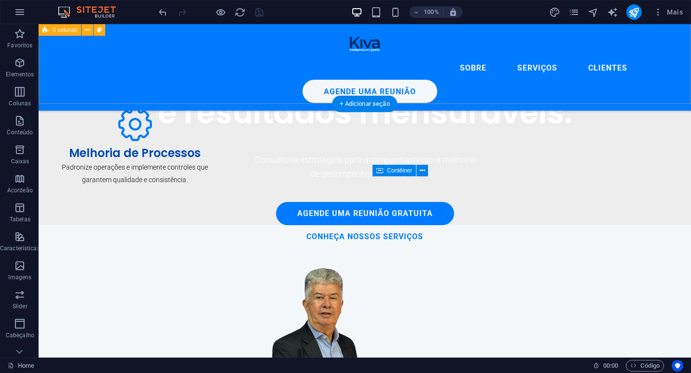
scroll to position [0, 0]
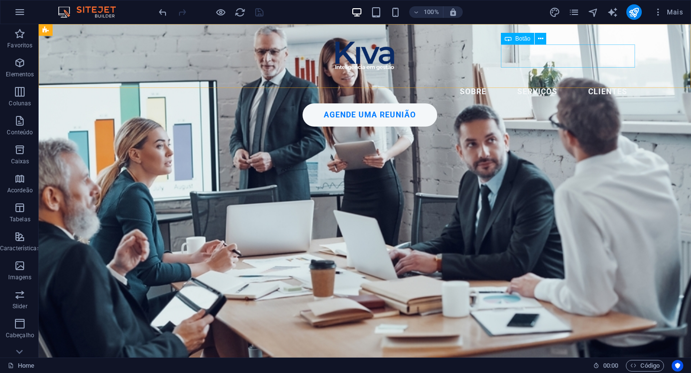
click at [572, 103] on div "agende uma reunião" at bounding box center [369, 114] width 531 height 23
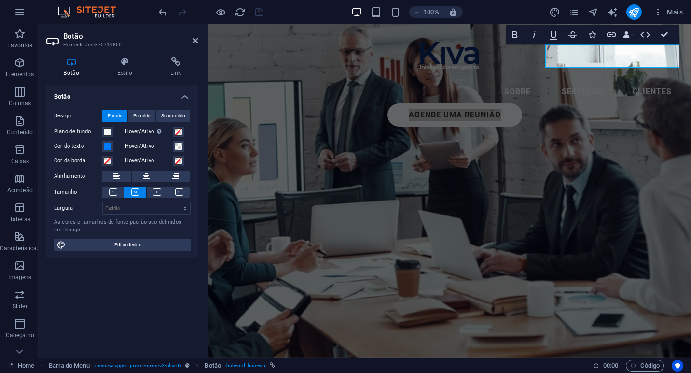
click at [121, 78] on div "Botão Estilo Link Botão Design Padrão Primário Secundário Plano de fundo Hover/…" at bounding box center [122, 203] width 152 height 293
click at [122, 70] on h4 "Estilo" at bounding box center [126, 67] width 53 height 20
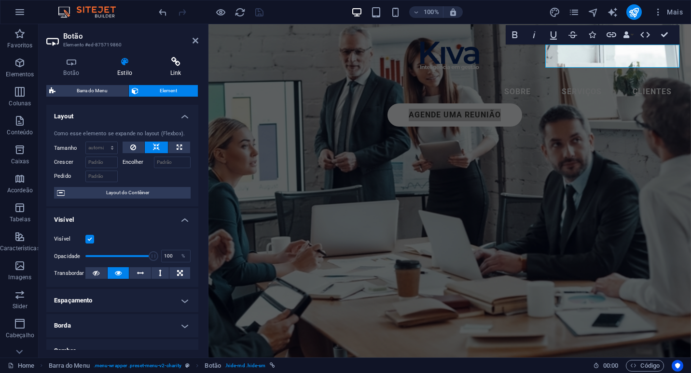
click at [166, 71] on h4 "Link" at bounding box center [175, 67] width 45 height 20
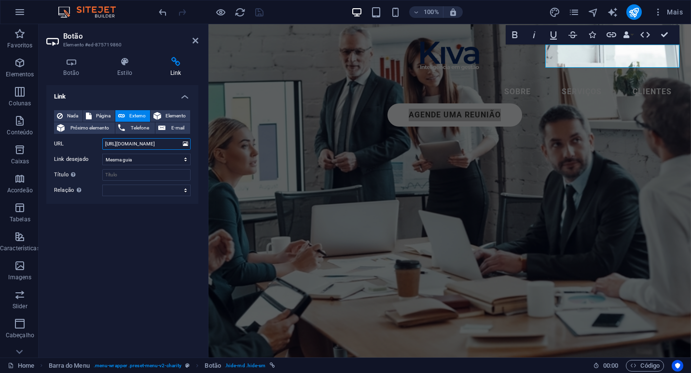
click at [161, 143] on input "[URL][DOMAIN_NAME]" at bounding box center [146, 144] width 88 height 12
paste input "?text=Ol%C3%A1%2C%20Ivanildo.%20Gostaria%20de%20mais%20informa%C3%A7%C3%B5es%20…"
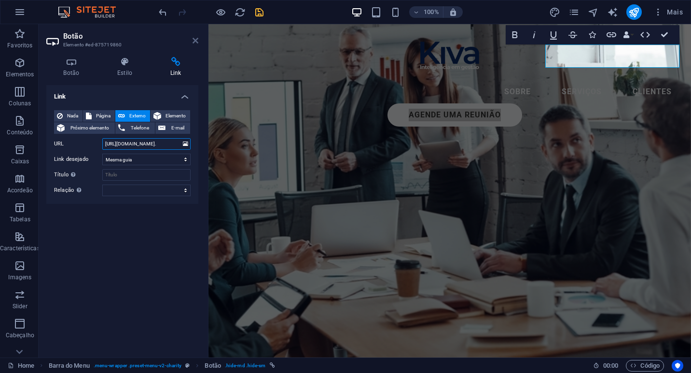
type input "[URL][DOMAIN_NAME]."
click at [193, 40] on icon at bounding box center [196, 41] width 6 height 8
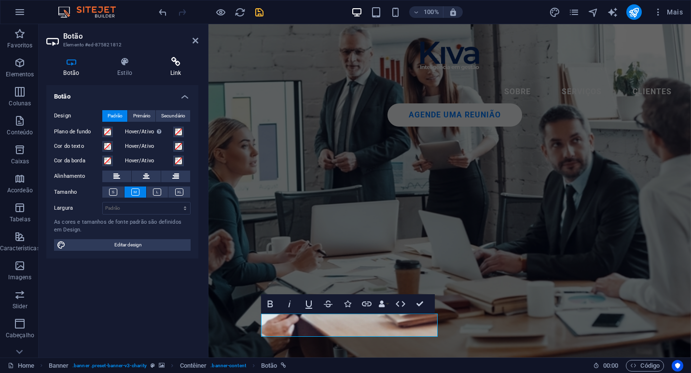
click at [166, 60] on icon at bounding box center [175, 62] width 45 height 10
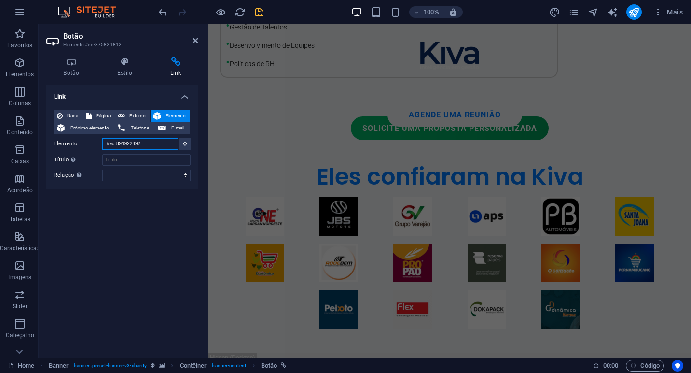
click at [152, 148] on input "#ed-891922492" at bounding box center [140, 144] width 76 height 12
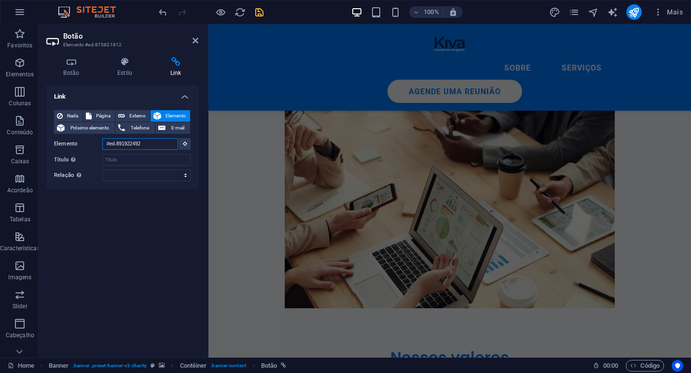
scroll to position [2791, 0]
click at [152, 148] on input "#ed-891922492" at bounding box center [140, 144] width 76 height 12
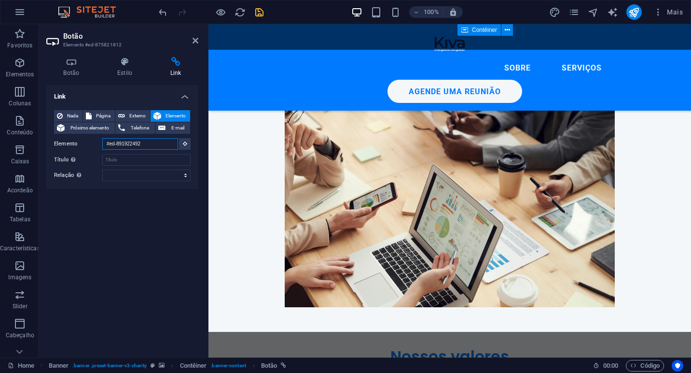
click at [152, 148] on input "#ed-891922492" at bounding box center [140, 144] width 76 height 12
paste input "[URL][DOMAIN_NAME]."
type input "[URL][DOMAIN_NAME]."
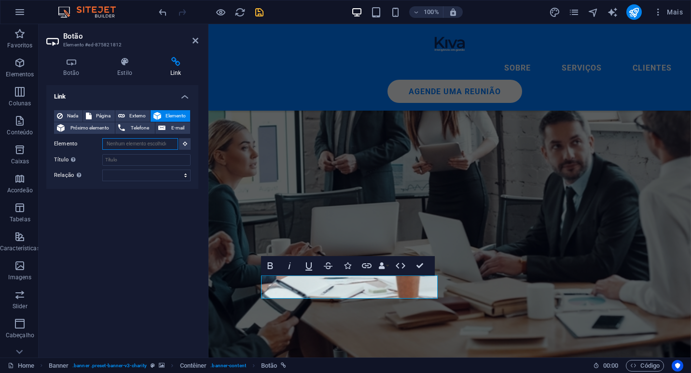
scroll to position [0, 0]
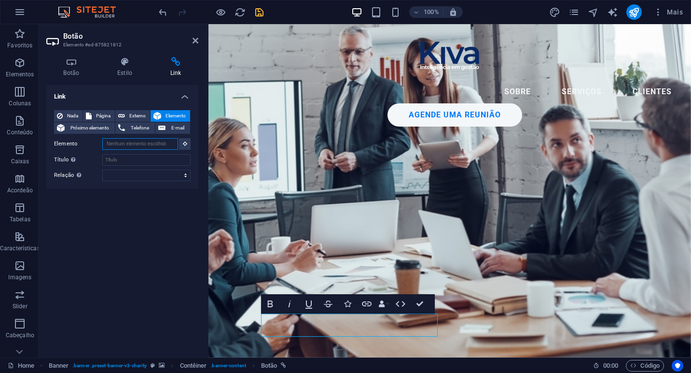
paste input "[URL][DOMAIN_NAME]."
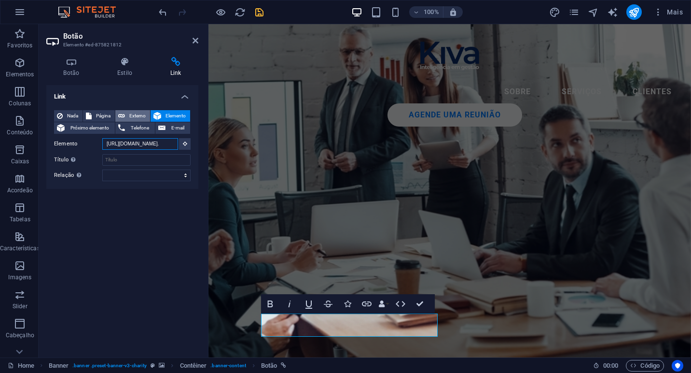
type input "[URL][DOMAIN_NAME]."
click at [130, 115] on span "Externo" at bounding box center [137, 116] width 19 height 12
select select "blank"
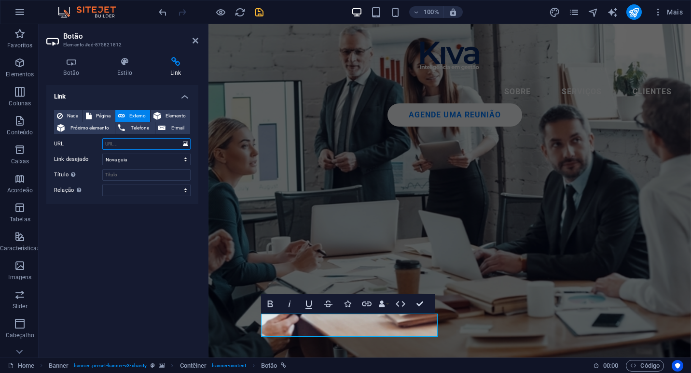
click at [142, 140] on input "URL" at bounding box center [146, 144] width 88 height 12
paste input "[URL][DOMAIN_NAME]."
type input "[URL][DOMAIN_NAME]."
click at [596, 103] on div "agende uma reunião" at bounding box center [455, 114] width 450 height 23
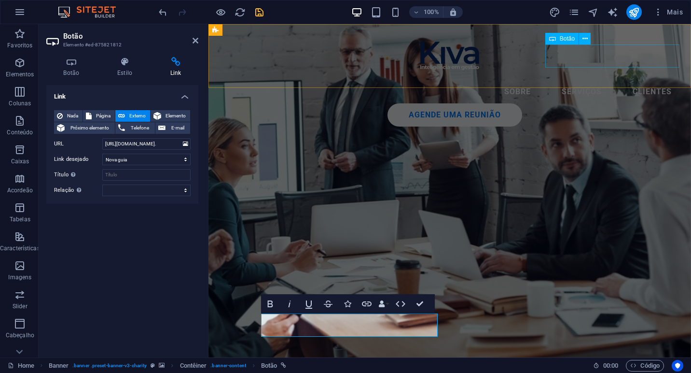
scroll to position [0, 0]
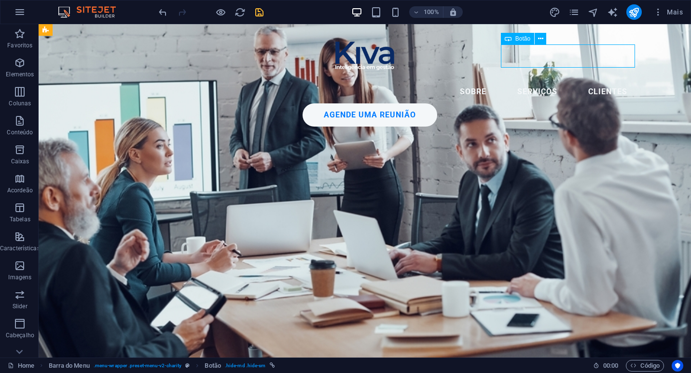
click at [584, 103] on div "agende uma reunião" at bounding box center [369, 114] width 531 height 23
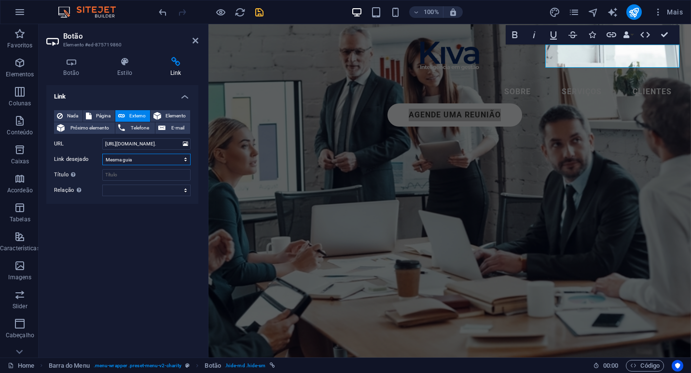
click at [153, 161] on select "Nova guia Mesma guia Sobreposição" at bounding box center [146, 160] width 88 height 12
select select "blank"
click at [102, 154] on select "Nova guia Mesma guia Sobreposição" at bounding box center [146, 160] width 88 height 12
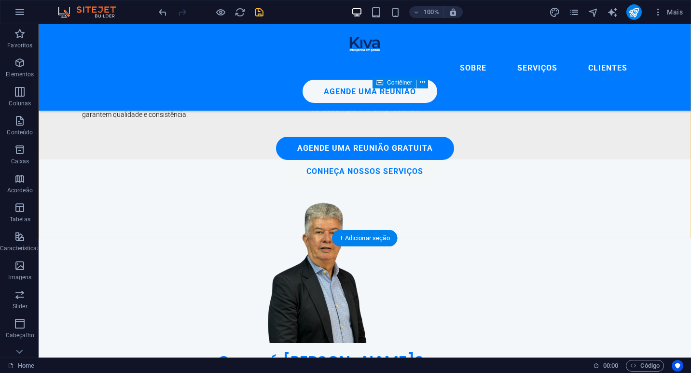
scroll to position [586, 0]
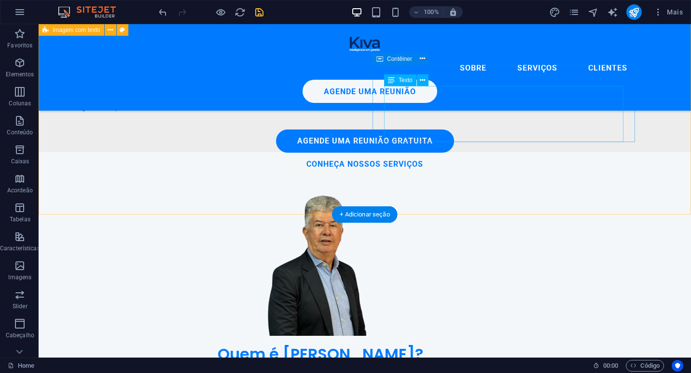
click at [488, 364] on div "Sócio fundador da Kiva Consultoria, palestrante, especializado em gestão de emp…" at bounding box center [320, 378] width 517 height 28
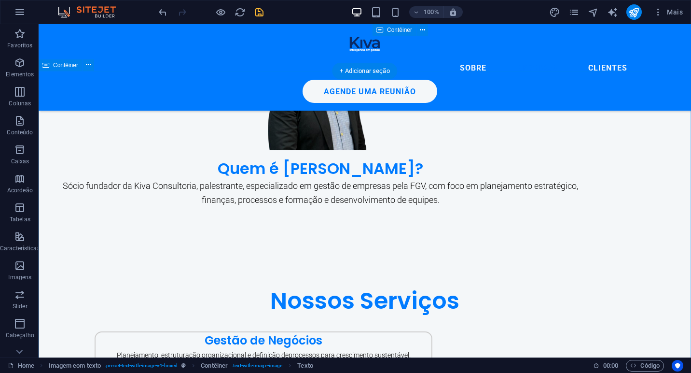
scroll to position [854, 0]
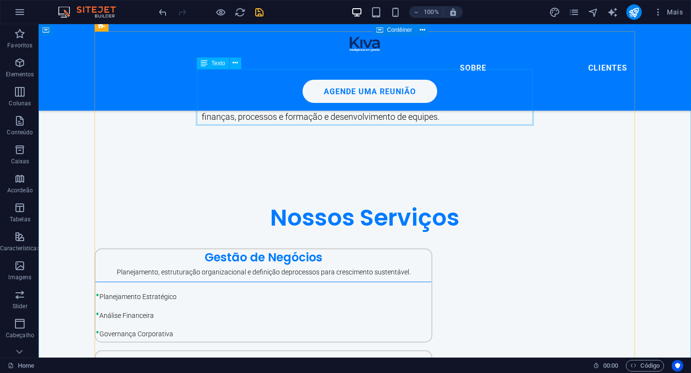
click at [212, 286] on div "• Planejamento Estratégico • Análise Financeira • Governança Corporativa" at bounding box center [264, 314] width 336 height 56
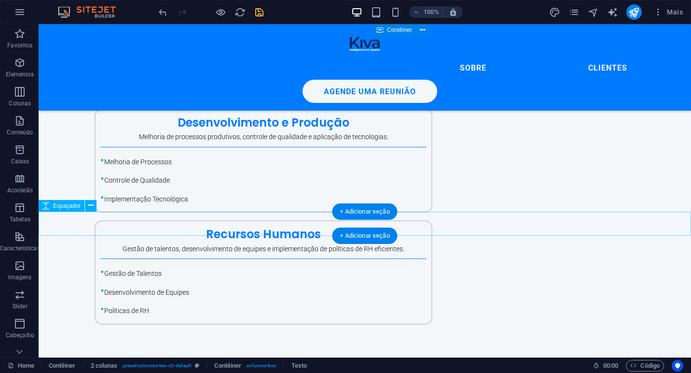
scroll to position [1214, 0]
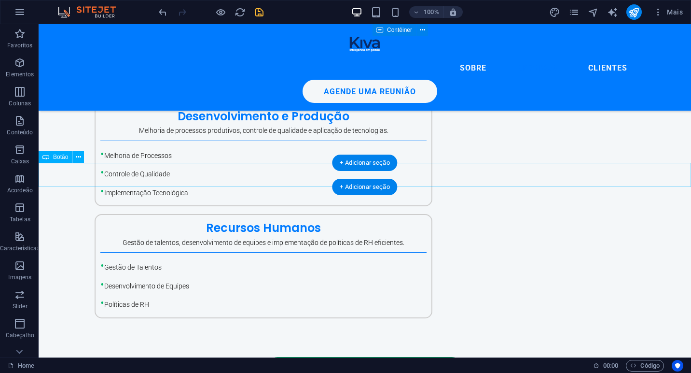
click at [309, 357] on div "Solicite uma proposta personalizada" at bounding box center [365, 369] width 653 height 24
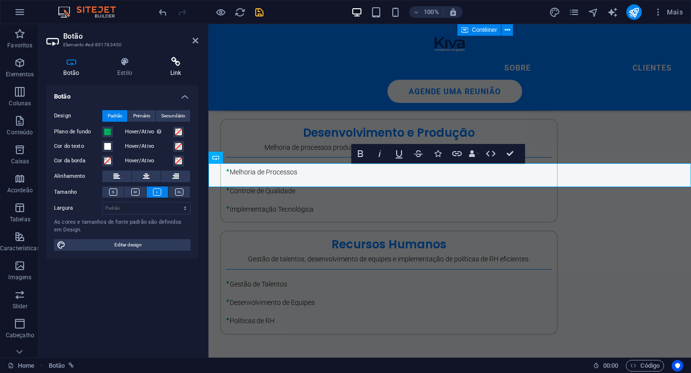
click at [169, 58] on icon at bounding box center [175, 62] width 45 height 10
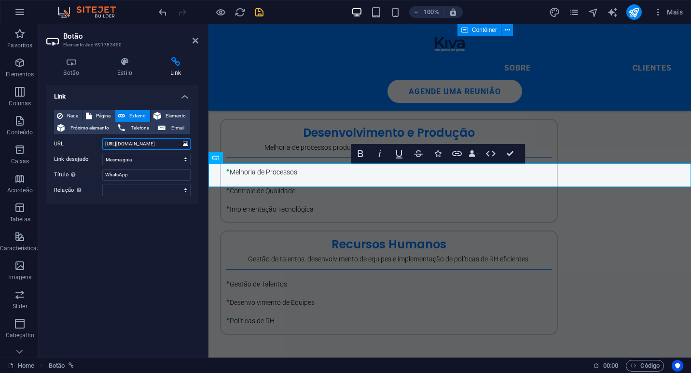
click at [159, 143] on input "[URL][DOMAIN_NAME]" at bounding box center [146, 144] width 88 height 12
click at [154, 160] on select "Nova guia Mesma guia Sobreposição" at bounding box center [146, 160] width 88 height 12
select select "blank"
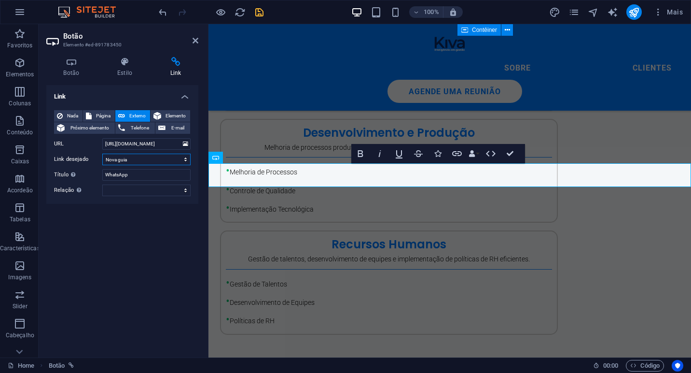
click at [102, 154] on select "Nova guia Mesma guia Sobreposição" at bounding box center [146, 160] width 88 height 12
click at [150, 144] on input "[URL][DOMAIN_NAME]" at bounding box center [146, 144] width 88 height 12
paste input "?text=Ol%C3%A1%2C%20Ivanildo.%20Gostaria%20de%20mais%20informa%C3%A7%C3%B5es%20…"
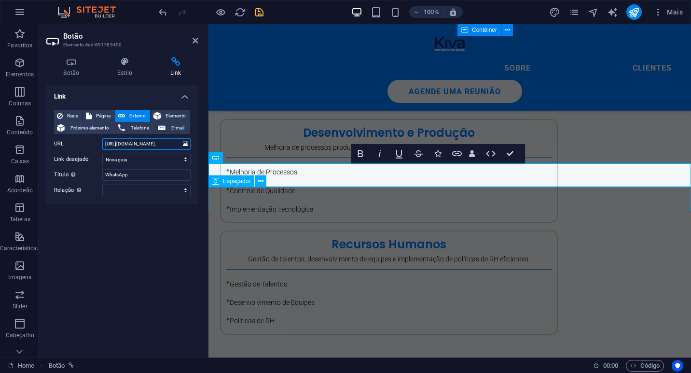
type input "[URL][DOMAIN_NAME]."
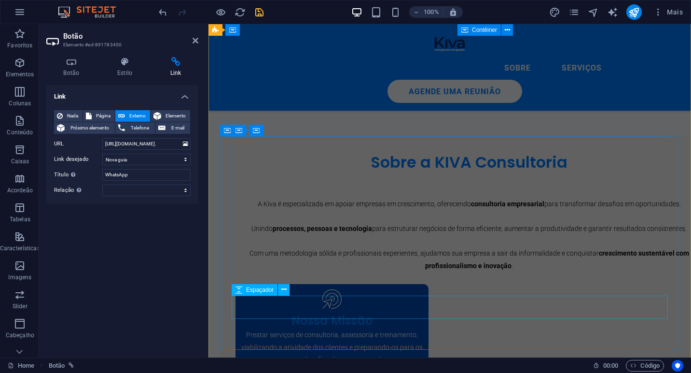
scroll to position [2465, 0]
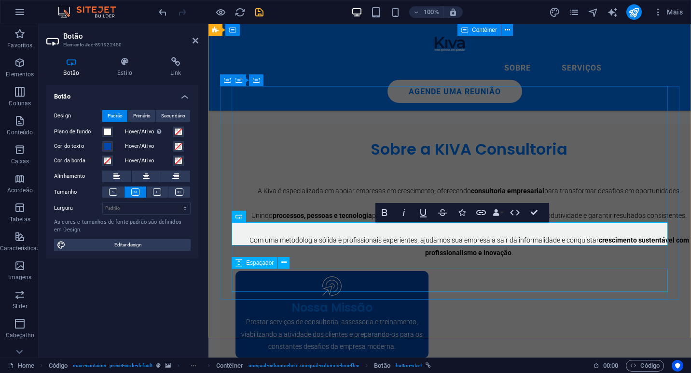
scroll to position [2502, 0]
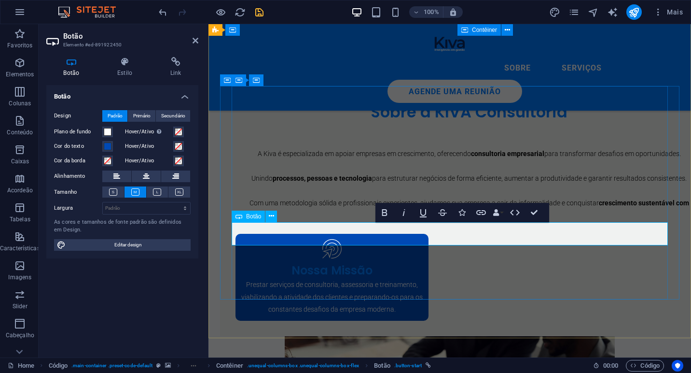
click at [176, 63] on icon at bounding box center [175, 62] width 45 height 10
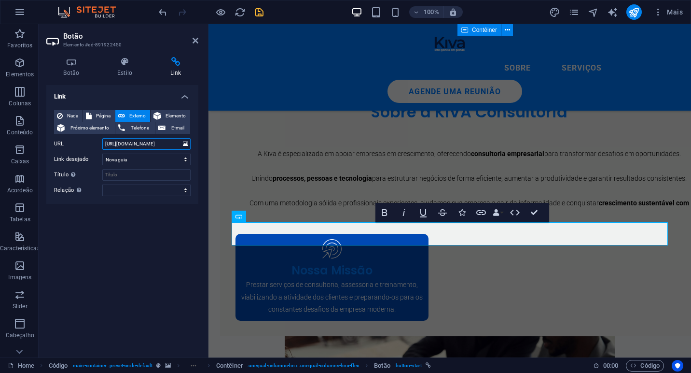
click at [161, 143] on input "[URL][DOMAIN_NAME]" at bounding box center [146, 144] width 88 height 12
paste input "?text=Ol%C3%A1%2C%20Ivanildo.%20Gostaria%20de%20mais%20informa%C3%A7%C3%B5es%20…"
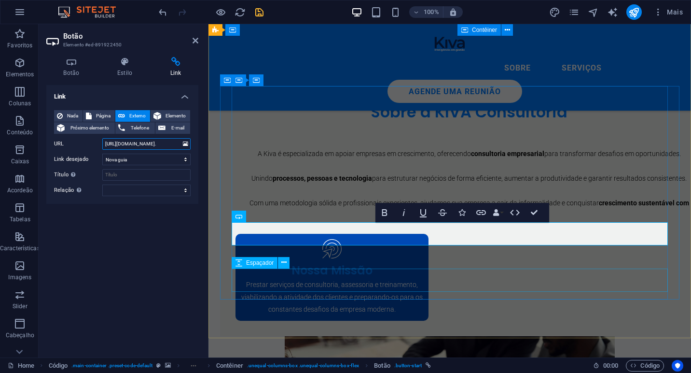
type input "[URL][DOMAIN_NAME]."
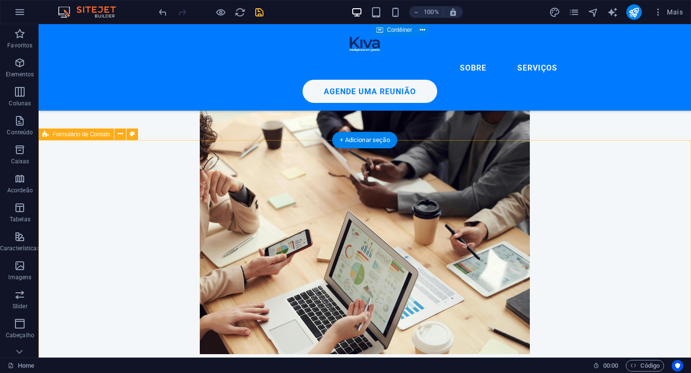
scroll to position [2662, 0]
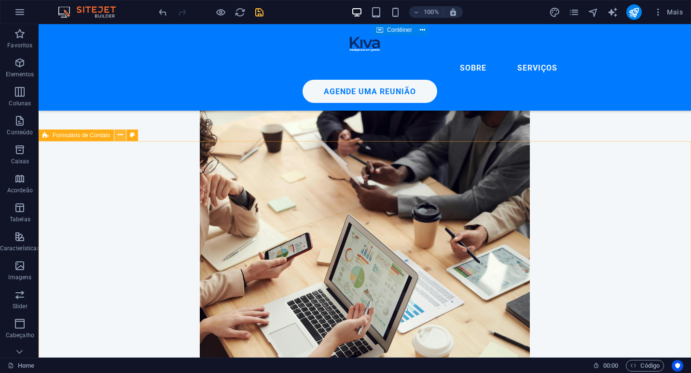
click at [118, 135] on icon at bounding box center [120, 135] width 5 height 10
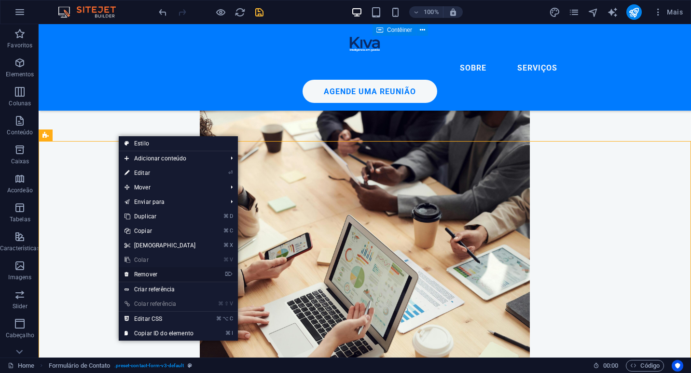
click at [161, 276] on link "⌦ Remover" at bounding box center [160, 274] width 83 height 14
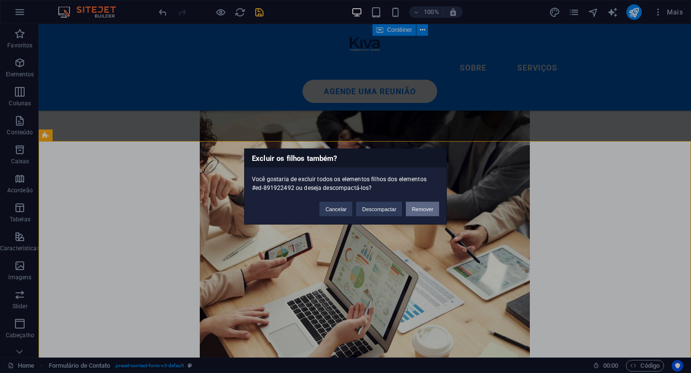
click at [425, 210] on button "Remover" at bounding box center [422, 209] width 33 height 14
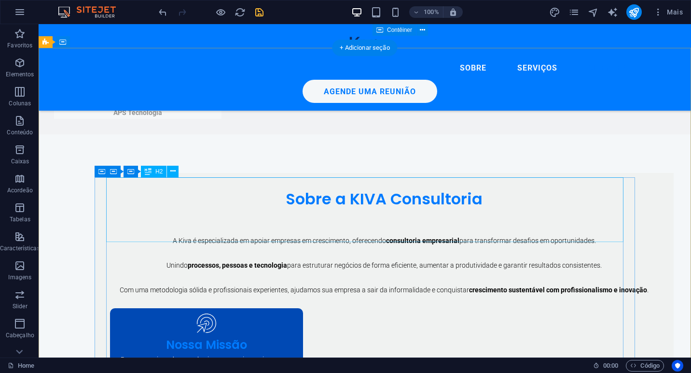
scroll to position [2347, 0]
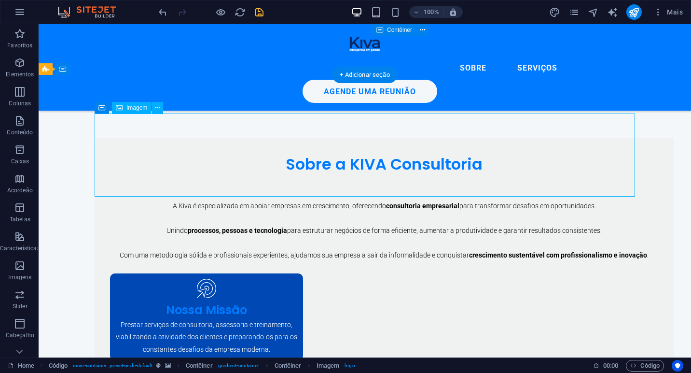
select select "px"
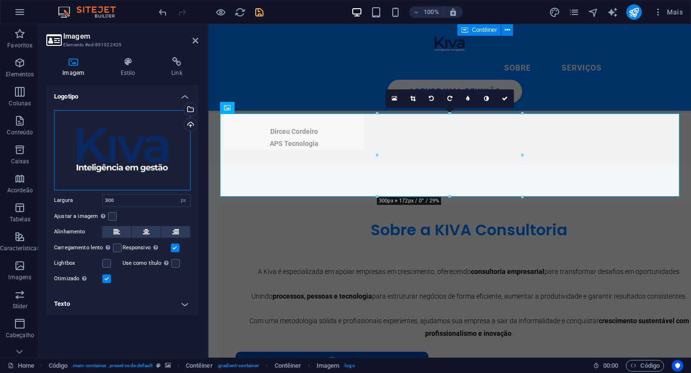
click at [136, 158] on div "Arraste os arquivos aqui, clique para escolher os arquivos ou selecione os arqu…" at bounding box center [122, 150] width 137 height 80
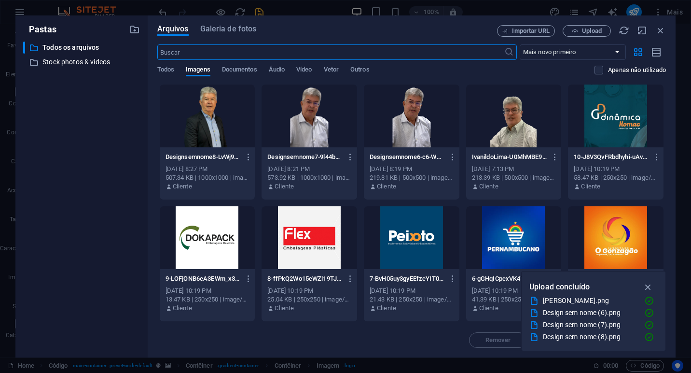
type input "200"
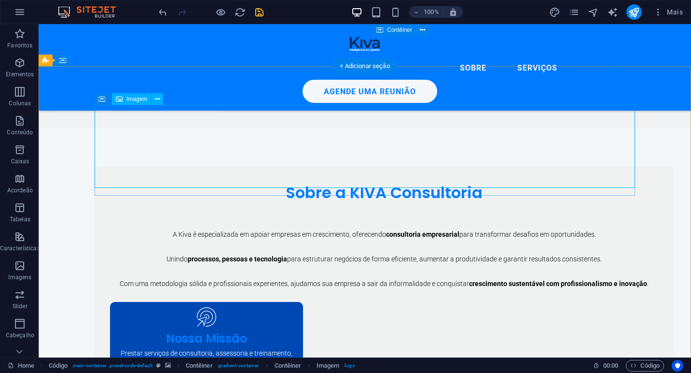
select select "px"
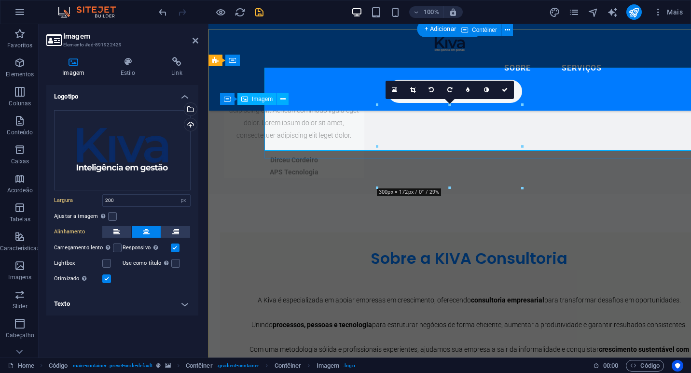
scroll to position [2393, 0]
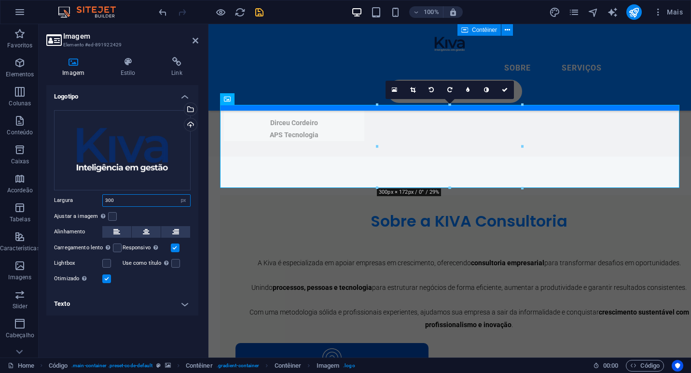
click at [130, 197] on input "300" at bounding box center [146, 201] width 87 height 12
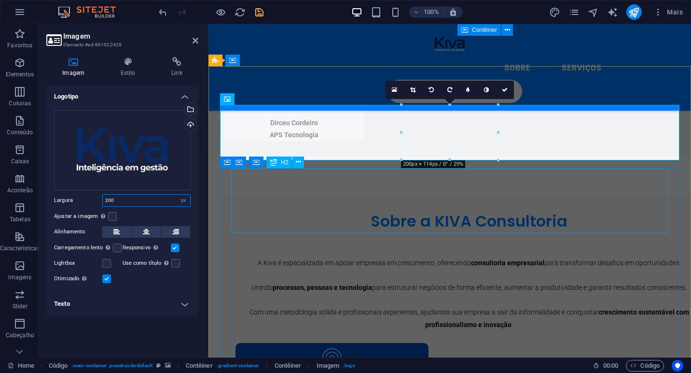
type input "200"
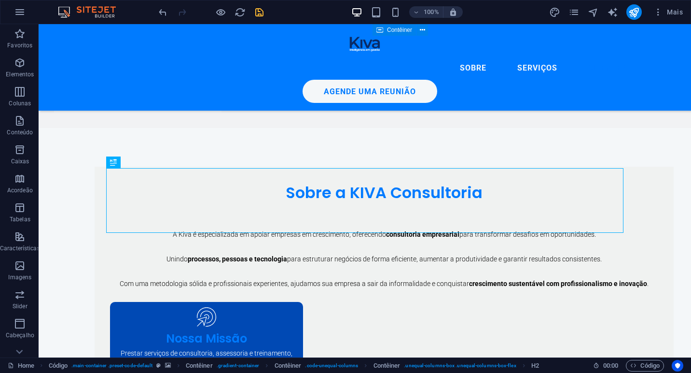
click at [254, 14] on icon "save" at bounding box center [259, 12] width 11 height 11
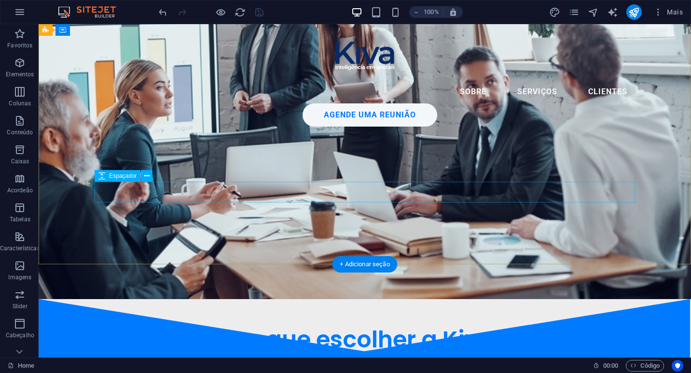
scroll to position [0, 0]
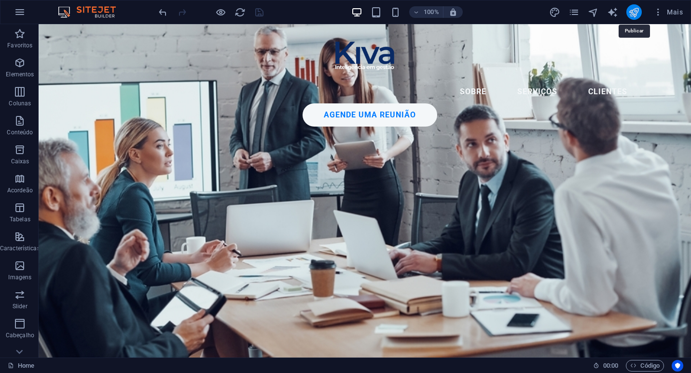
click at [639, 14] on icon "publish" at bounding box center [634, 12] width 11 height 11
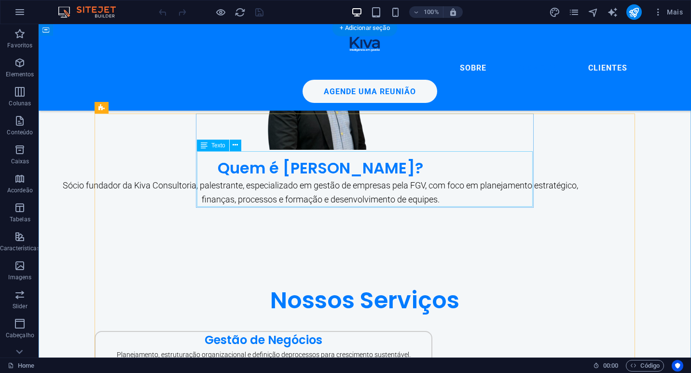
scroll to position [769, 0]
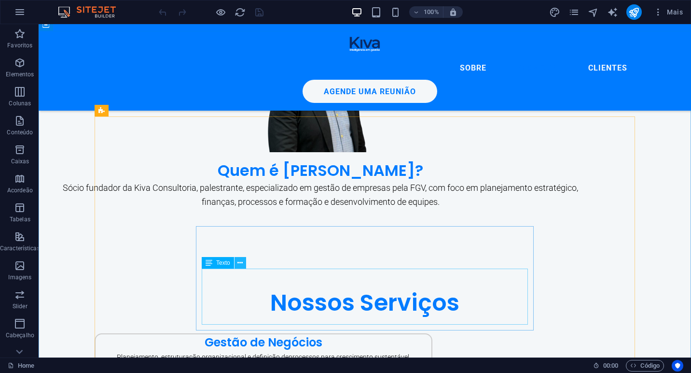
click at [237, 265] on icon at bounding box center [239, 263] width 5 height 10
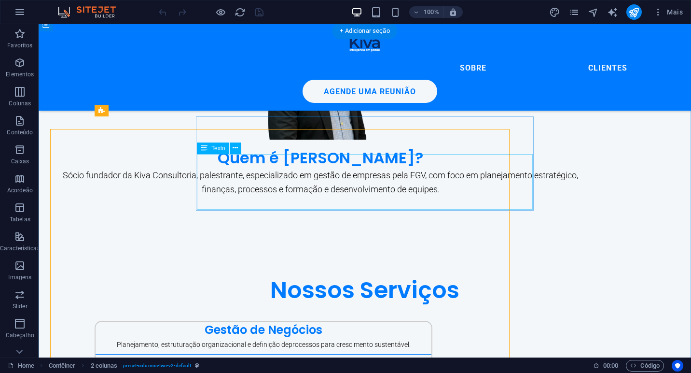
scroll to position [769, 0]
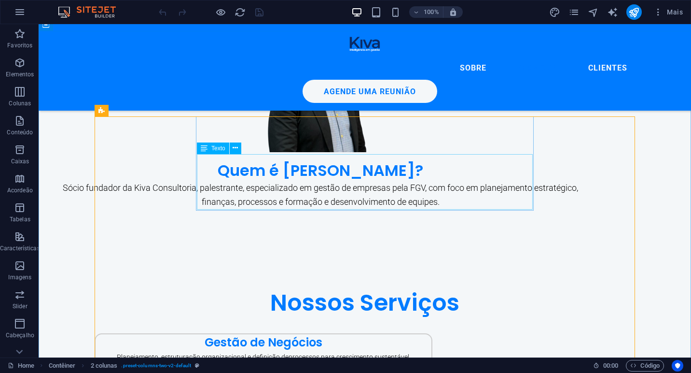
click at [208, 150] on div "Texto" at bounding box center [213, 148] width 32 height 12
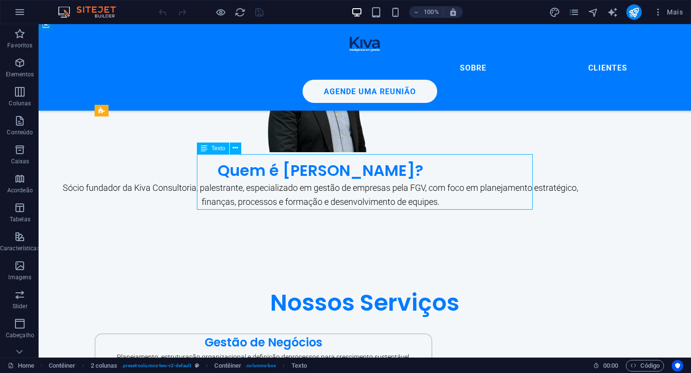
click at [208, 150] on div "Texto" at bounding box center [213, 148] width 32 height 12
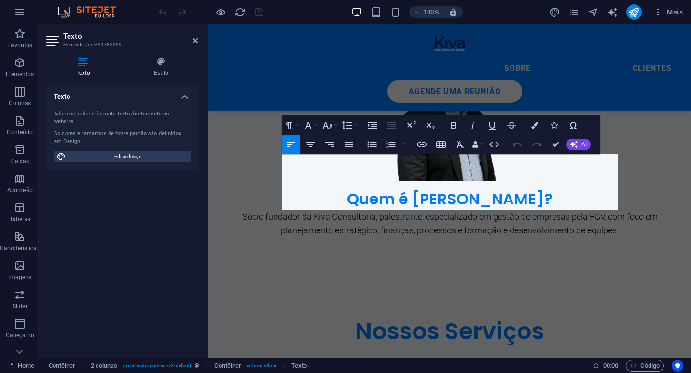
scroll to position [782, 0]
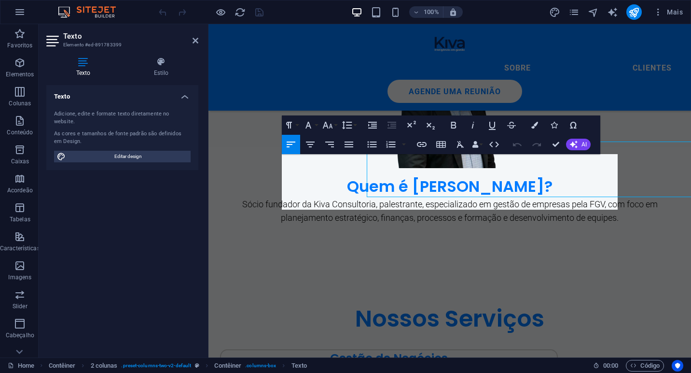
click at [208, 150] on div at bounding box center [207, 190] width 2 height 333
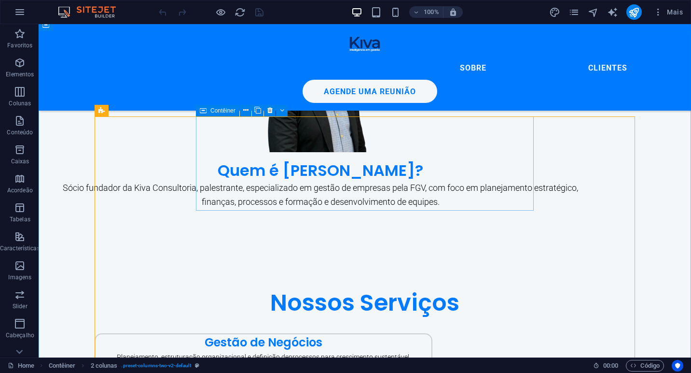
click at [207, 108] on div "Contêiner" at bounding box center [217, 111] width 43 height 12
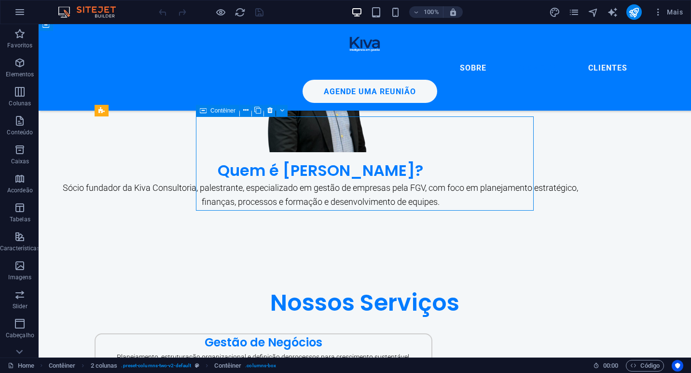
click at [207, 108] on div "Contêiner" at bounding box center [217, 111] width 43 height 12
select select "px"
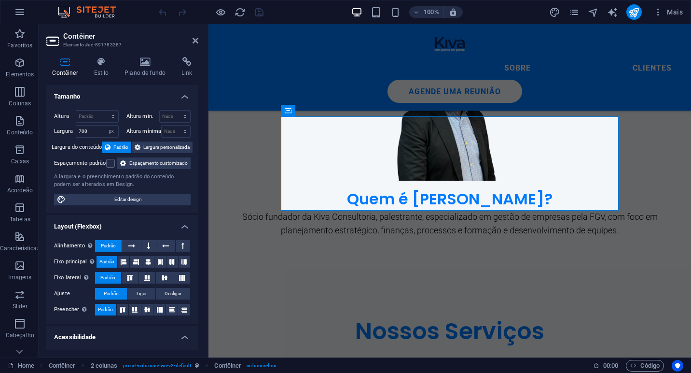
scroll to position [782, 0]
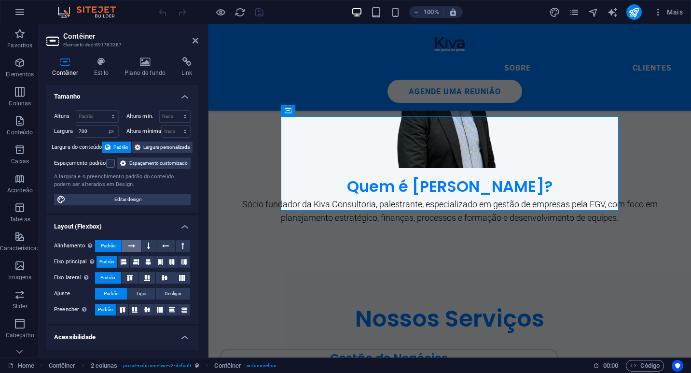
click at [130, 251] on icon at bounding box center [131, 246] width 7 height 12
click at [105, 251] on span "Padrão" at bounding box center [108, 246] width 15 height 12
click at [94, 130] on input "700" at bounding box center [97, 132] width 42 height 12
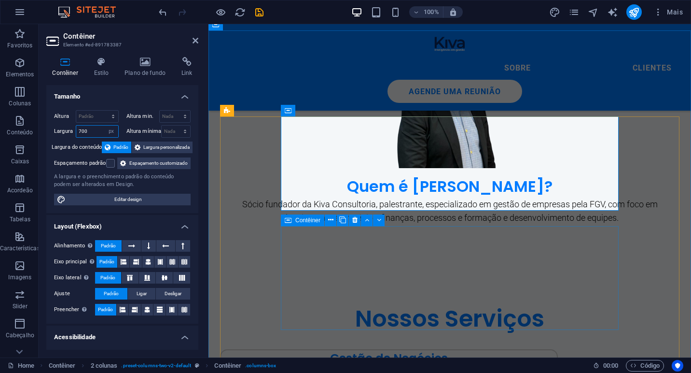
click at [295, 221] on span "Contêiner" at bounding box center [307, 220] width 25 height 6
select select "px"
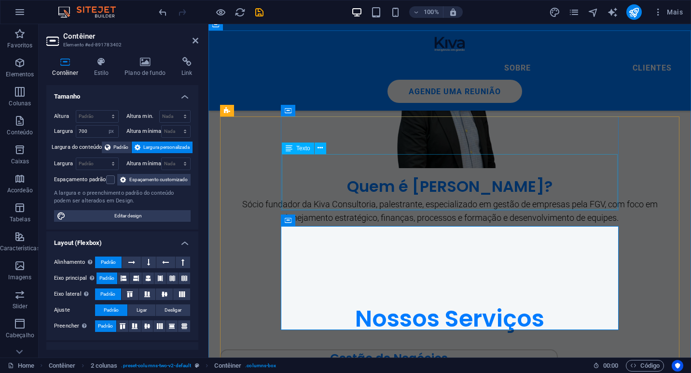
click at [300, 150] on span "Texto" at bounding box center [303, 148] width 14 height 6
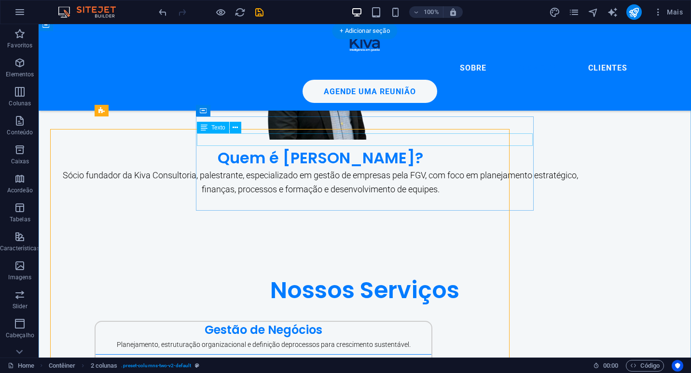
scroll to position [769, 0]
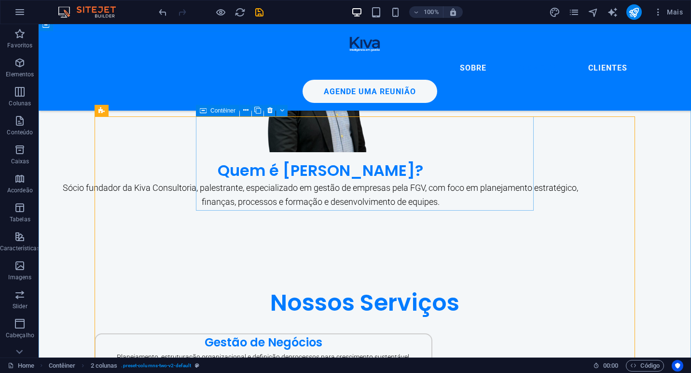
click at [207, 110] on div "Contêiner" at bounding box center [217, 111] width 43 height 12
select select "px"
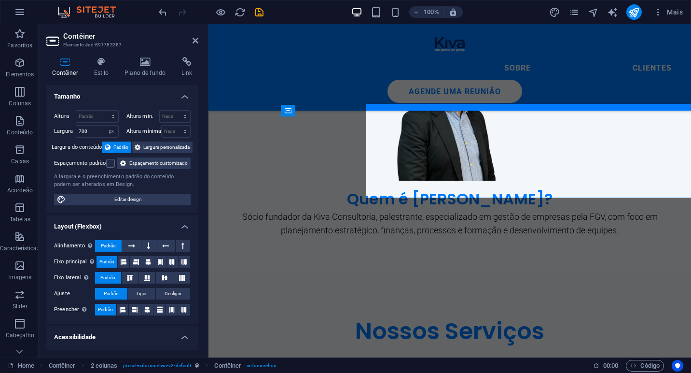
scroll to position [782, 0]
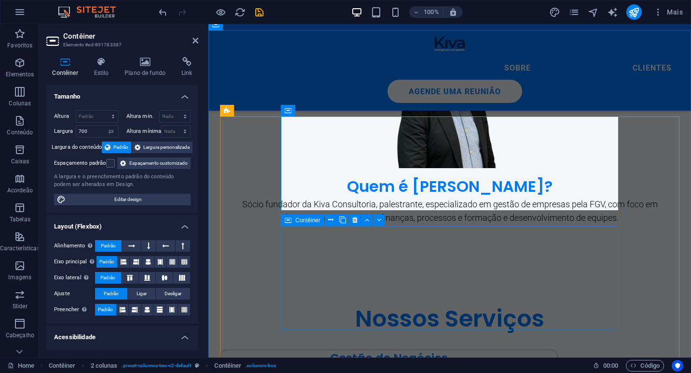
click at [297, 221] on span "Contêiner" at bounding box center [307, 220] width 25 height 6
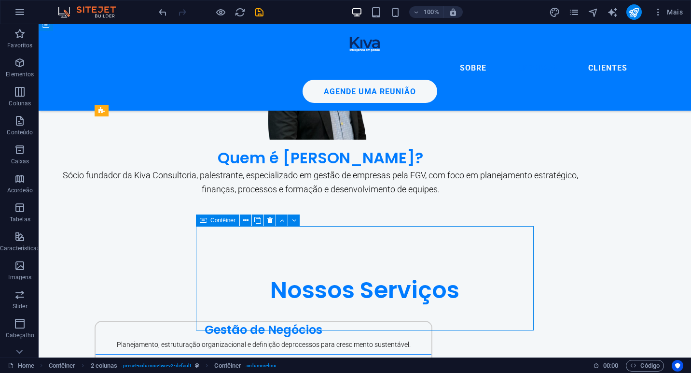
scroll to position [769, 0]
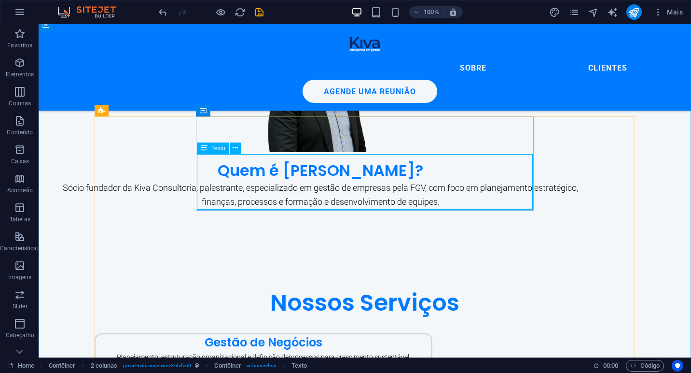
click at [211, 149] on span "Texto" at bounding box center [218, 148] width 14 height 6
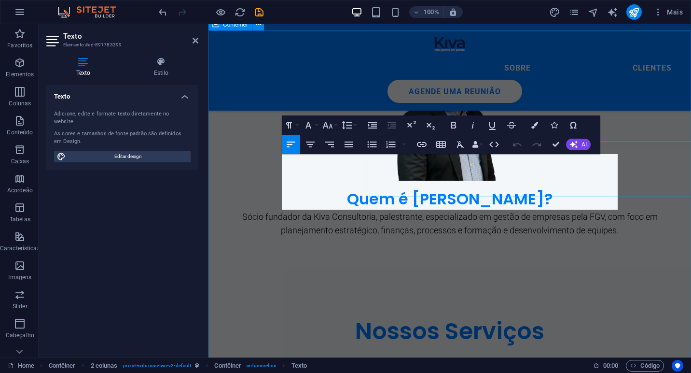
scroll to position [782, 0]
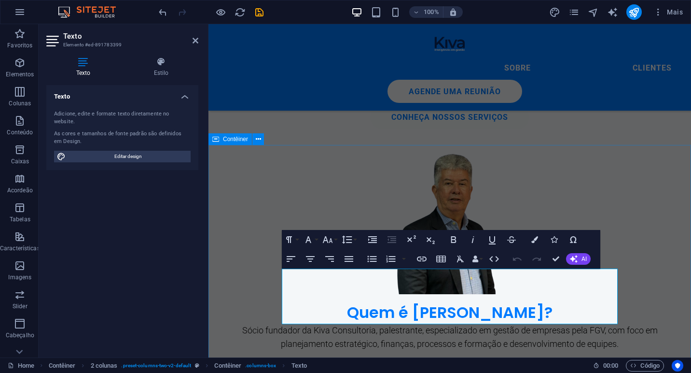
scroll to position [733, 0]
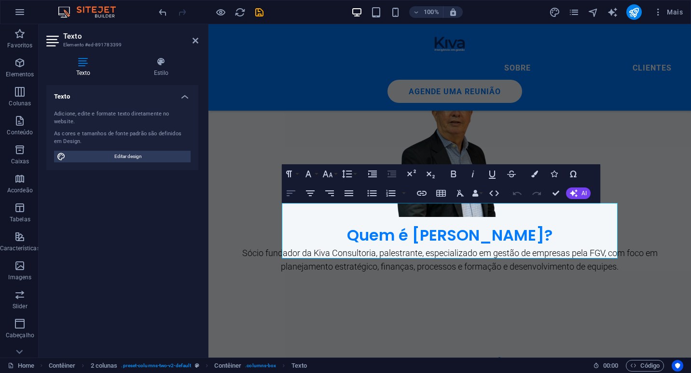
click at [294, 196] on icon "button" at bounding box center [291, 193] width 12 height 12
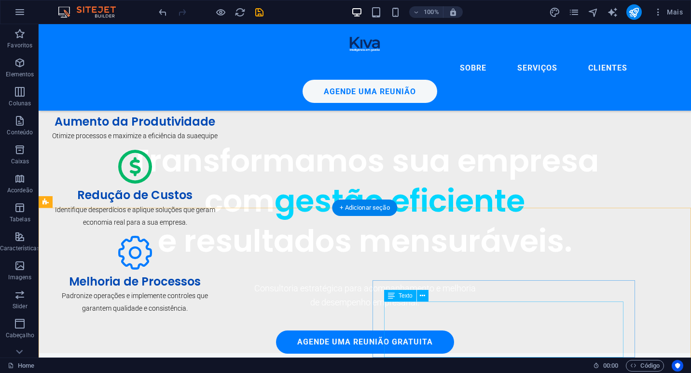
scroll to position [386, 0]
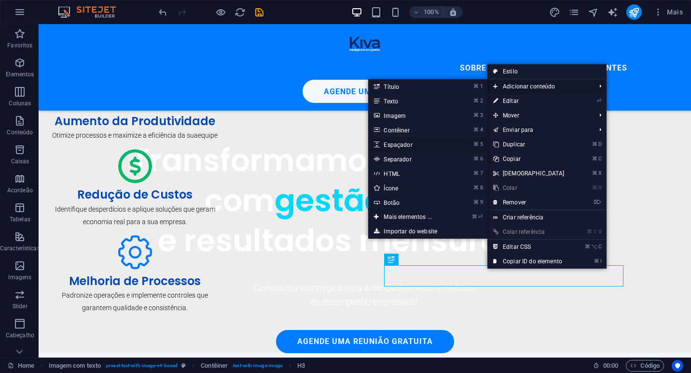
click at [427, 142] on link "⌘ 5 Espaçador" at bounding box center [409, 144] width 83 height 14
select select "px"
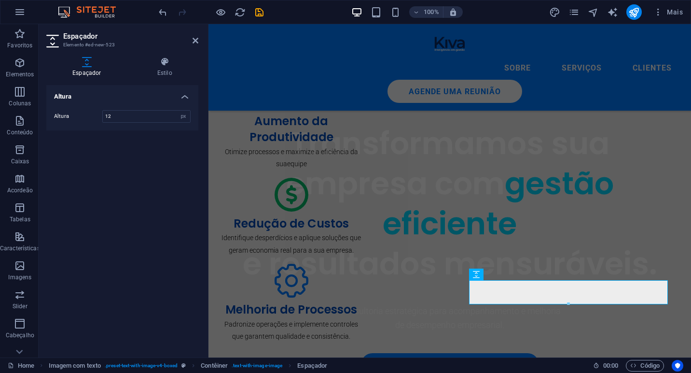
type input "1"
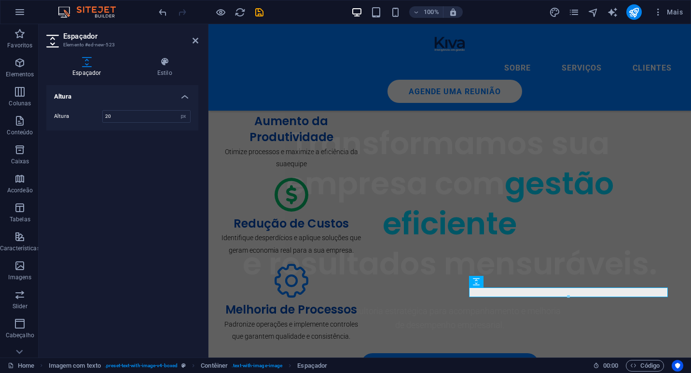
type input "2"
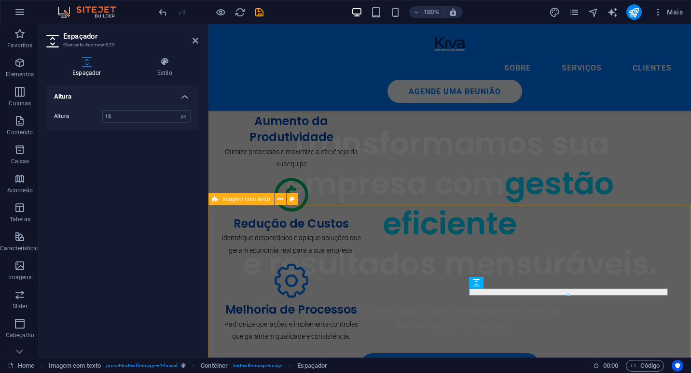
type input "15"
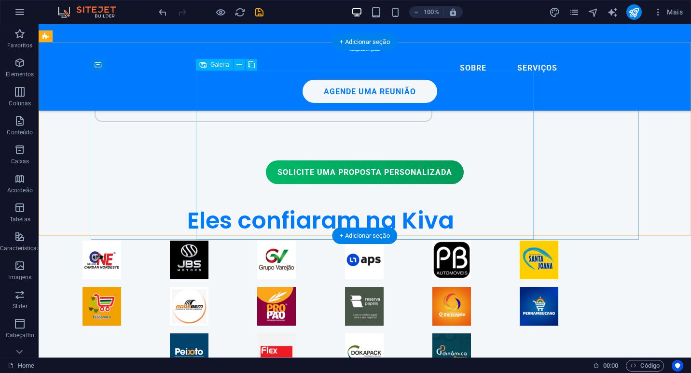
scroll to position [1435, 0]
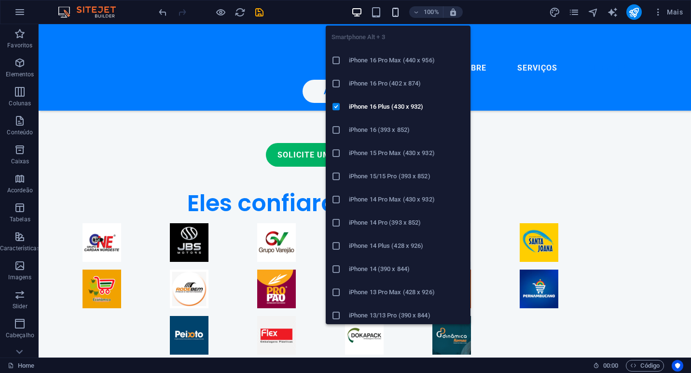
click at [395, 10] on icon "button" at bounding box center [395, 12] width 11 height 11
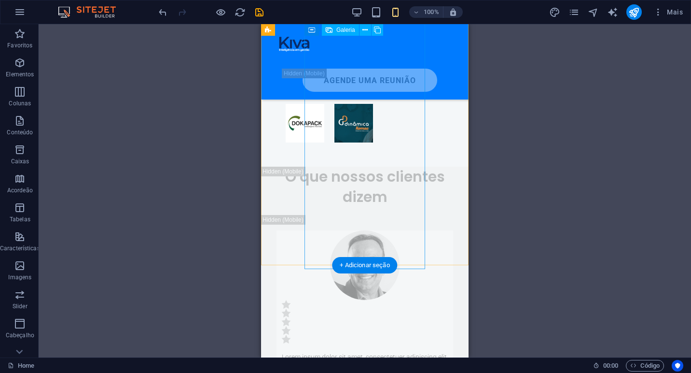
scroll to position [1819, 0]
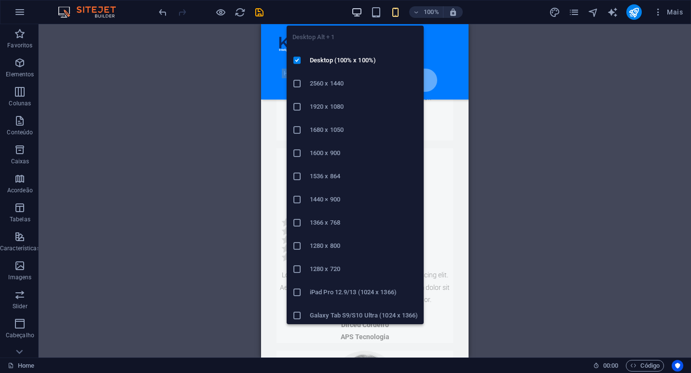
click at [362, 10] on icon "button" at bounding box center [356, 12] width 11 height 11
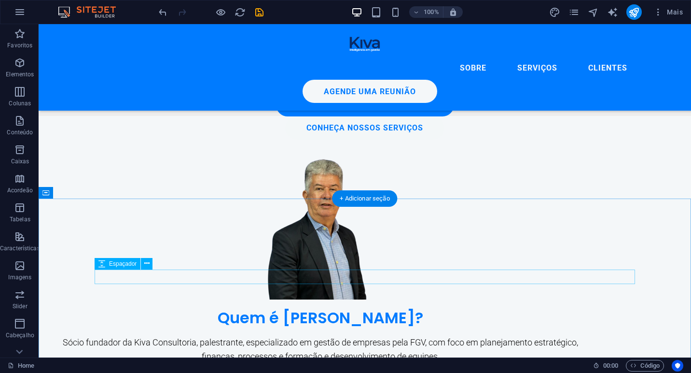
scroll to position [649, 0]
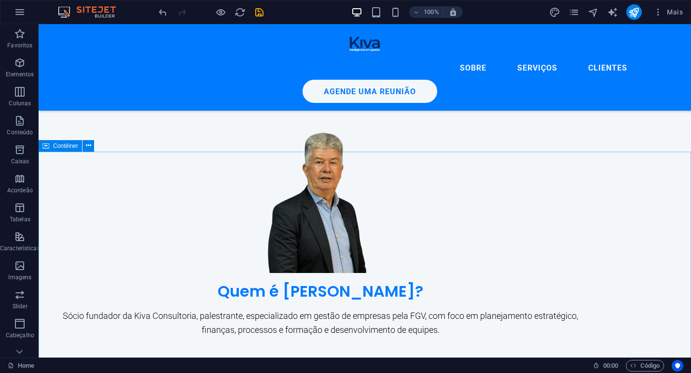
click at [56, 146] on span "Contêiner" at bounding box center [65, 146] width 25 height 6
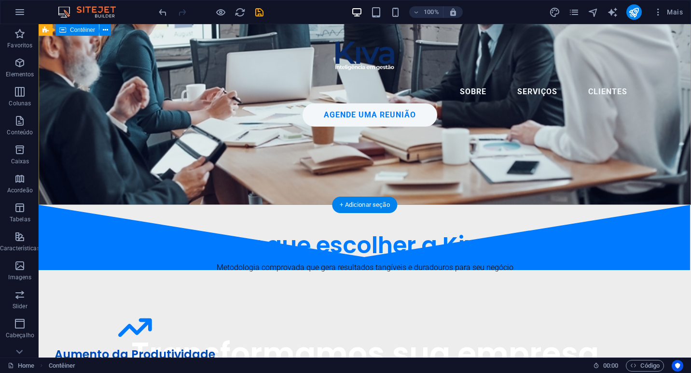
scroll to position [153, 0]
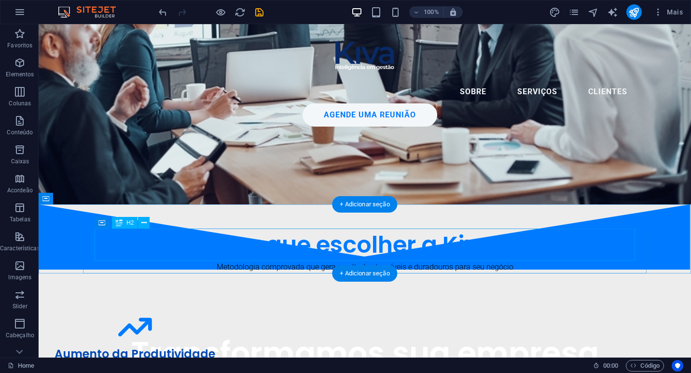
click at [179, 237] on div "Por que escolher a Kiva?" at bounding box center [365, 244] width 541 height 32
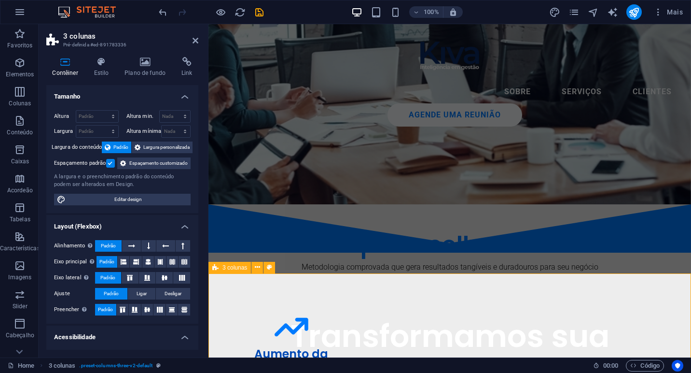
click at [215, 268] on icon at bounding box center [215, 268] width 6 height 12
click at [150, 64] on icon at bounding box center [145, 62] width 53 height 10
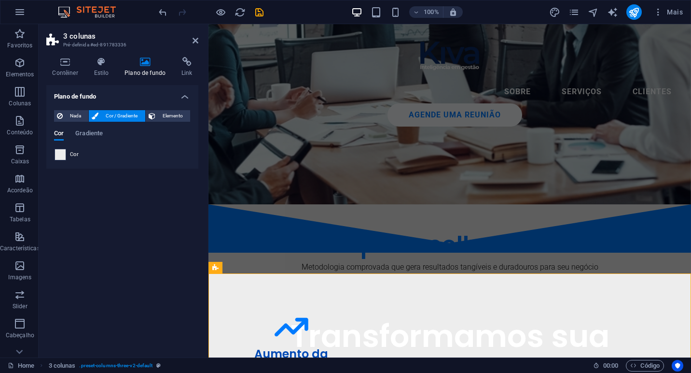
click at [62, 157] on span at bounding box center [60, 154] width 11 height 11
type input "#ededed"
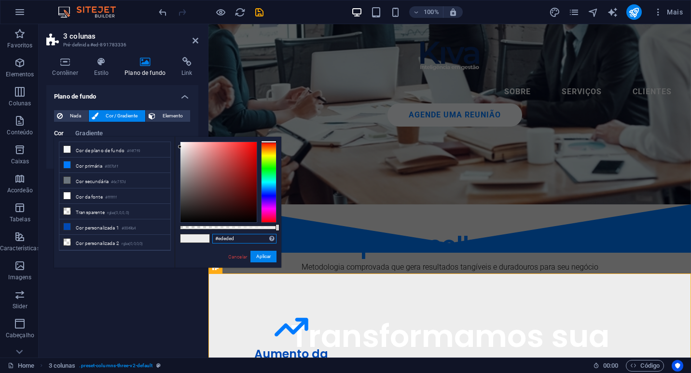
click at [235, 238] on input "#ededed" at bounding box center [244, 239] width 64 height 10
click at [265, 254] on button "Aplicar" at bounding box center [264, 257] width 26 height 12
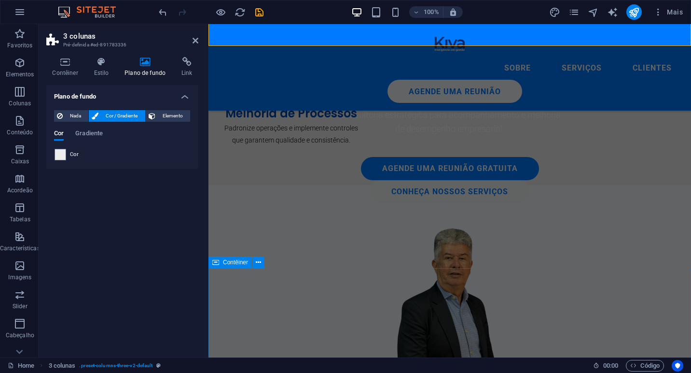
scroll to position [596, 0]
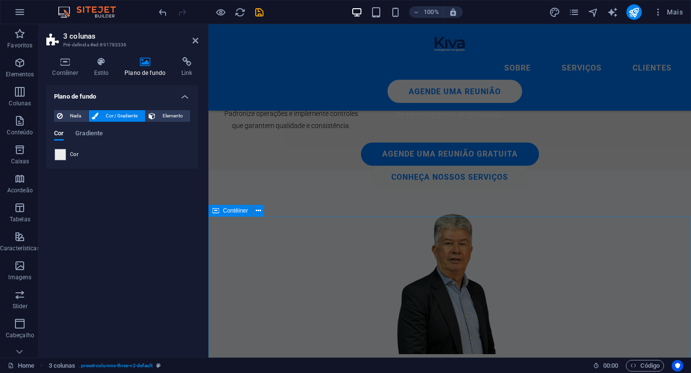
click at [227, 211] on span "Contêiner" at bounding box center [235, 211] width 25 height 6
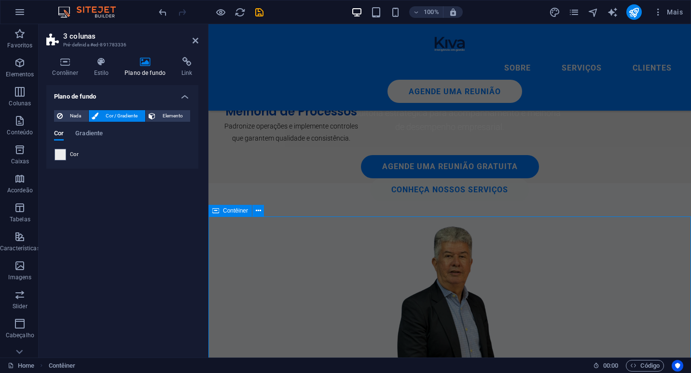
click at [397, 211] on div "Quem é [PERSON_NAME]? Sócio fundador da Kiva Consultoria, palestrante, especial…" at bounding box center [450, 326] width 483 height 286
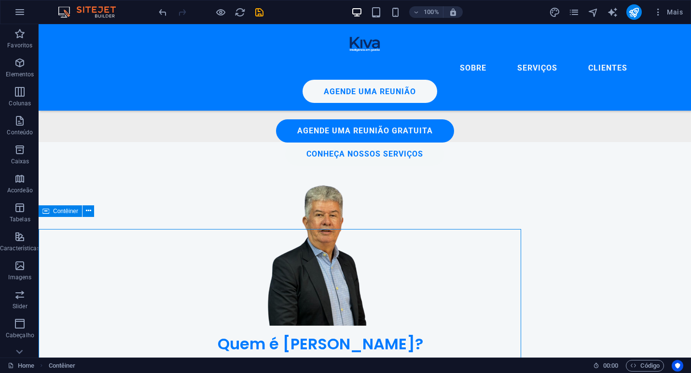
scroll to position [584, 0]
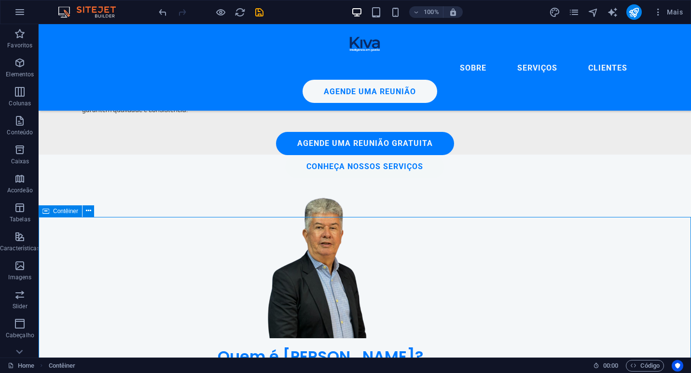
click at [47, 213] on icon at bounding box center [45, 211] width 7 height 12
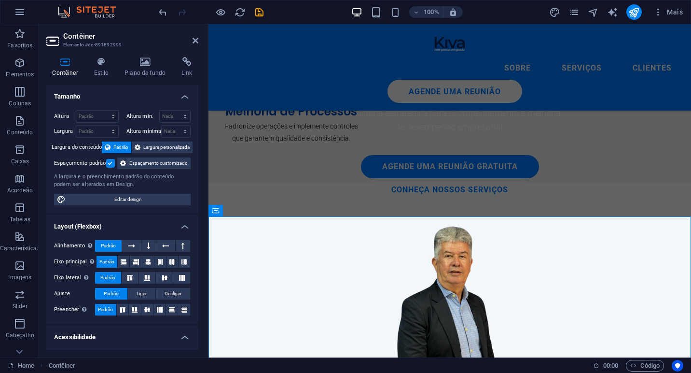
scroll to position [596, 0]
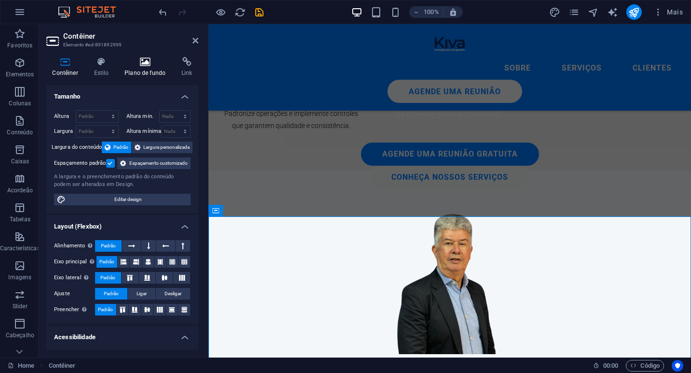
click at [142, 65] on icon at bounding box center [145, 62] width 53 height 10
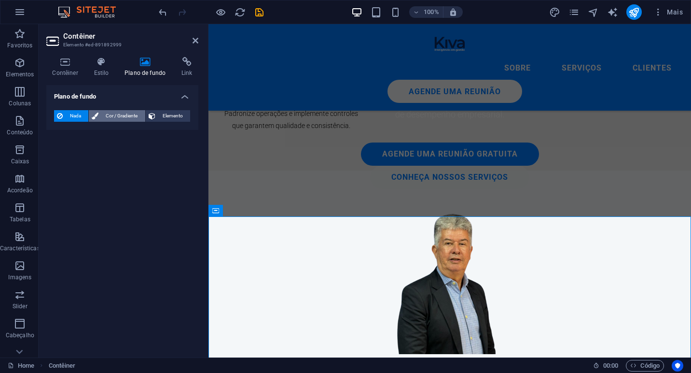
click at [133, 117] on span "Cor / Gradiente" at bounding box center [121, 116] width 41 height 12
click at [57, 160] on div "Nada Cor / Gradiente Elemento Esticar o plano de fundo para a largura total Sob…" at bounding box center [122, 135] width 152 height 66
click at [57, 153] on span at bounding box center [60, 154] width 11 height 11
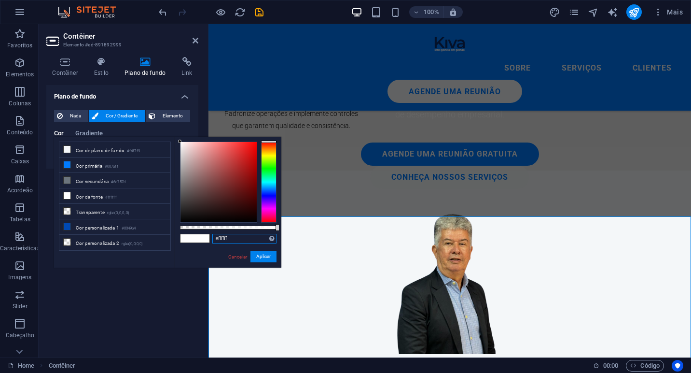
click at [233, 237] on input "#ffffff" at bounding box center [244, 239] width 64 height 10
paste input "ededed"
type input "#ededed"
click at [260, 258] on button "Aplicar" at bounding box center [264, 257] width 26 height 12
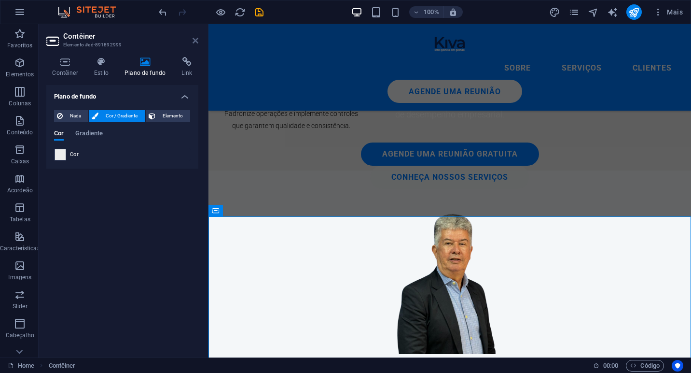
click at [194, 42] on icon at bounding box center [196, 41] width 6 height 8
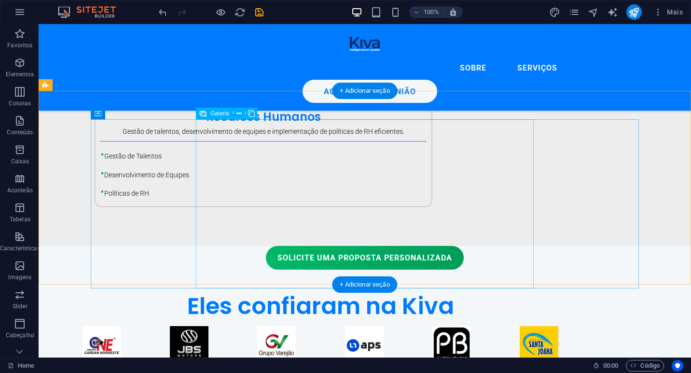
scroll to position [1320, 0]
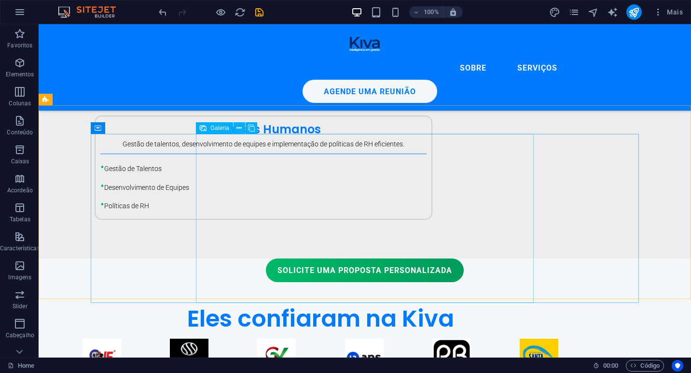
click at [217, 129] on span "Galeria" at bounding box center [219, 128] width 19 height 6
select select "px"
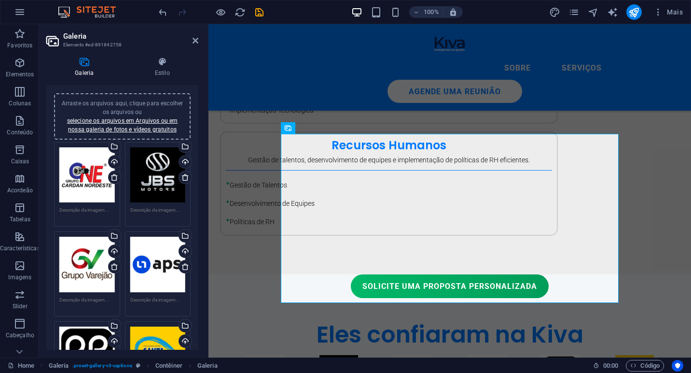
scroll to position [0, 0]
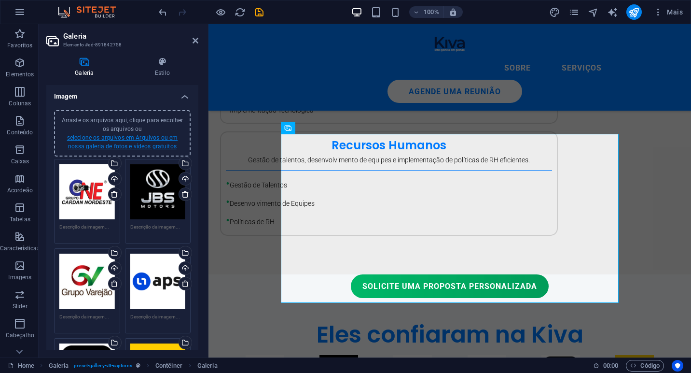
click at [132, 148] on link "selecione os arquivos em Arquivos ou em nossa galeria de fotos e vídeos gratuit…" at bounding box center [122, 141] width 111 height 15
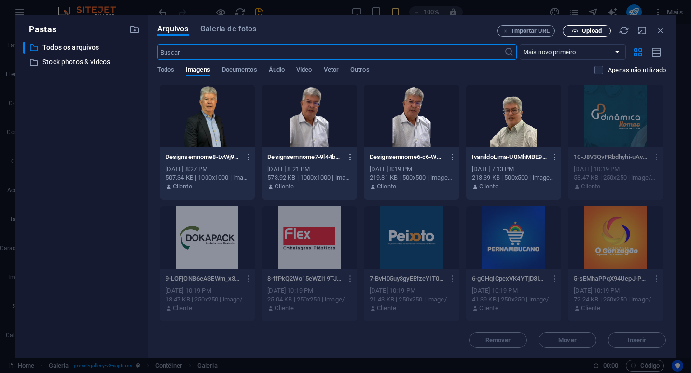
click at [595, 31] on span "Upload" at bounding box center [592, 31] width 20 height 6
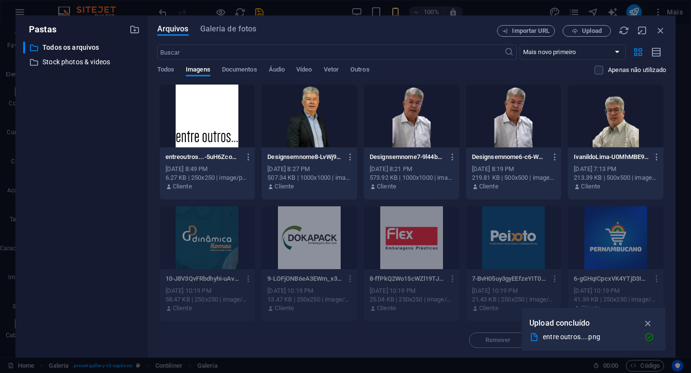
click at [206, 117] on div at bounding box center [208, 115] width 96 height 63
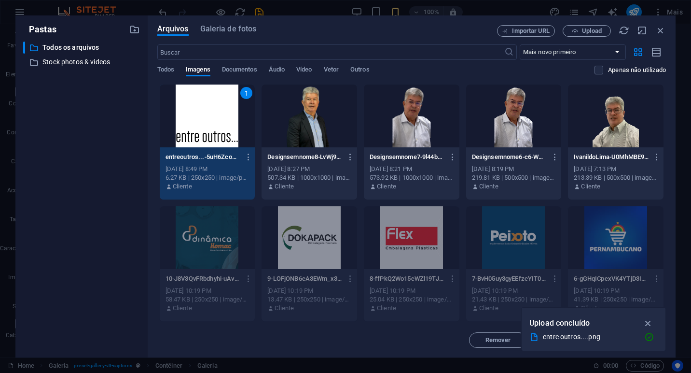
click at [206, 117] on div "1" at bounding box center [208, 115] width 96 height 63
click at [206, 117] on div "Galeria Estilo Imagem Arraste os arquivos aqui, clique para escolher os arquivo…" at bounding box center [123, 203] width 168 height 308
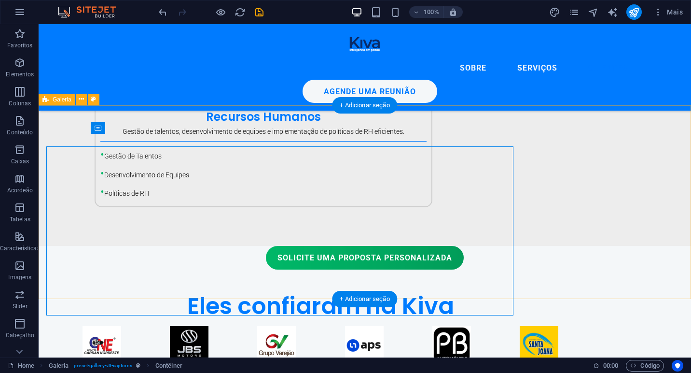
scroll to position [1320, 0]
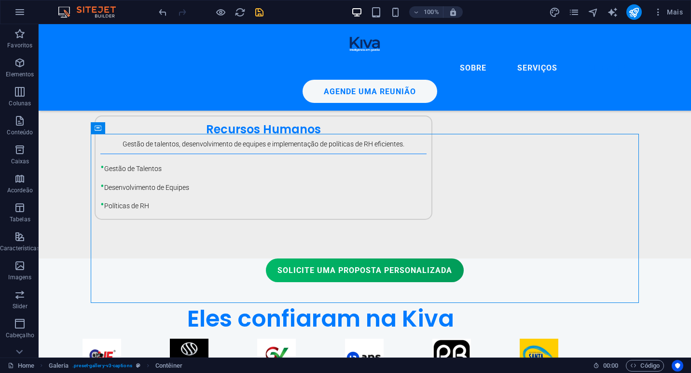
click at [262, 11] on icon "save" at bounding box center [259, 12] width 11 height 11
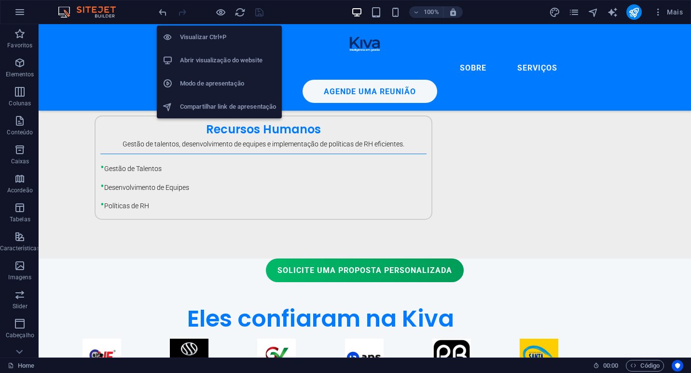
click at [224, 58] on h6 "Abrir visualização do website" at bounding box center [228, 61] width 96 height 12
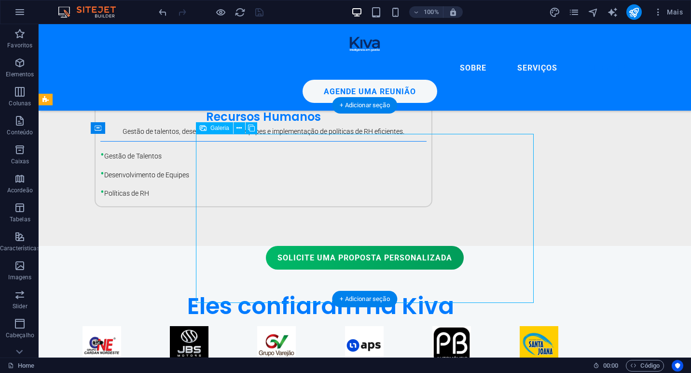
select select "px"
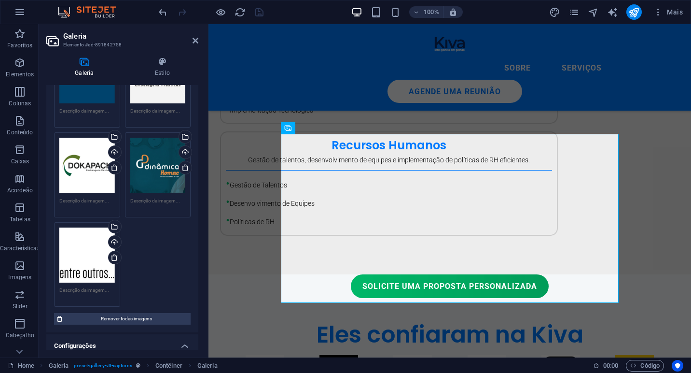
scroll to position [653, 0]
click at [112, 254] on icon at bounding box center [115, 258] width 8 height 8
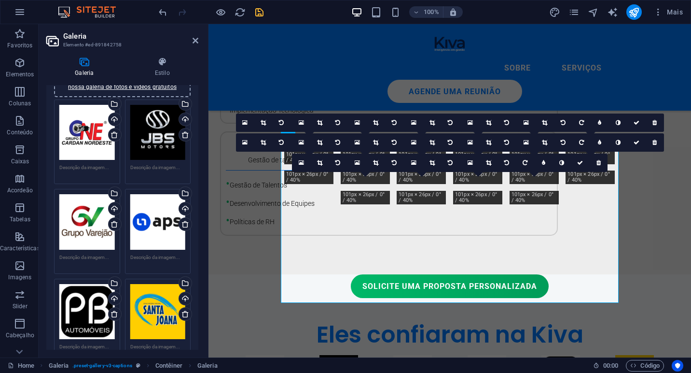
scroll to position [0, 0]
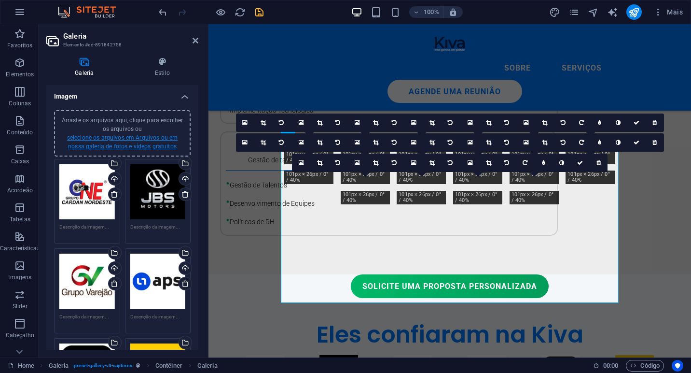
click at [123, 134] on link "selecione os arquivos em Arquivos ou em nossa galeria de fotos e vídeos gratuit…" at bounding box center [122, 141] width 111 height 15
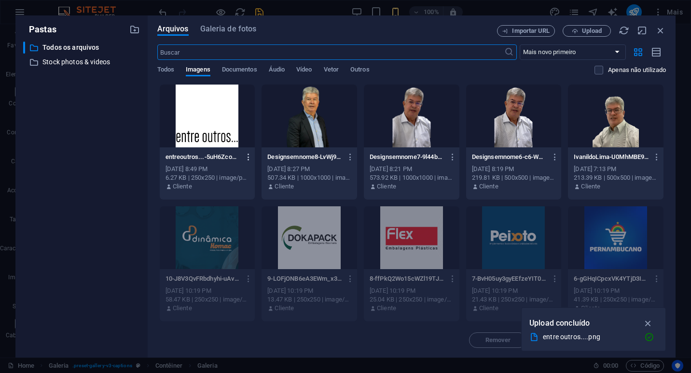
click at [249, 161] on icon "button" at bounding box center [248, 157] width 9 height 9
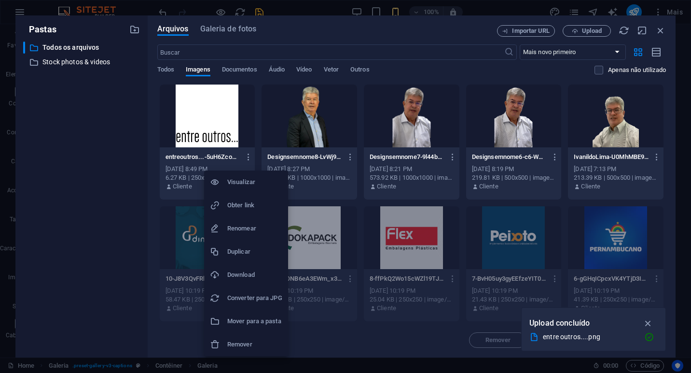
click at [253, 337] on li "Remover" at bounding box center [246, 344] width 84 height 23
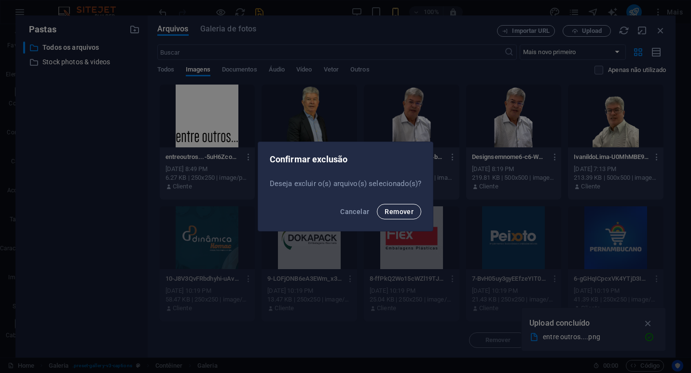
click at [395, 212] on span "Remover" at bounding box center [399, 212] width 29 height 8
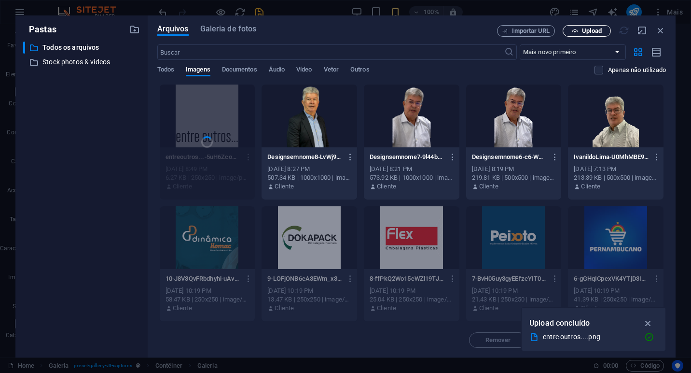
click at [581, 32] on span "Upload" at bounding box center [587, 31] width 40 height 6
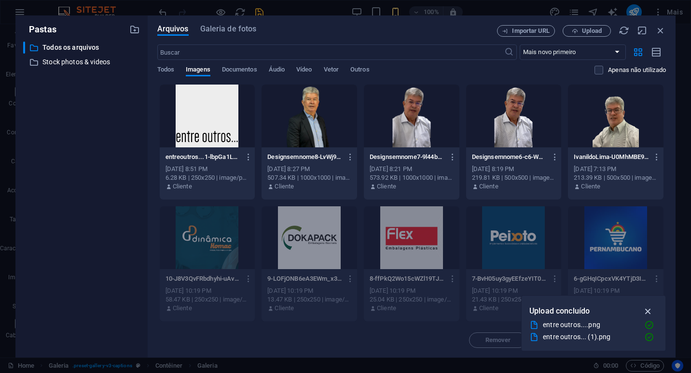
click at [647, 311] on icon "button" at bounding box center [648, 311] width 11 height 11
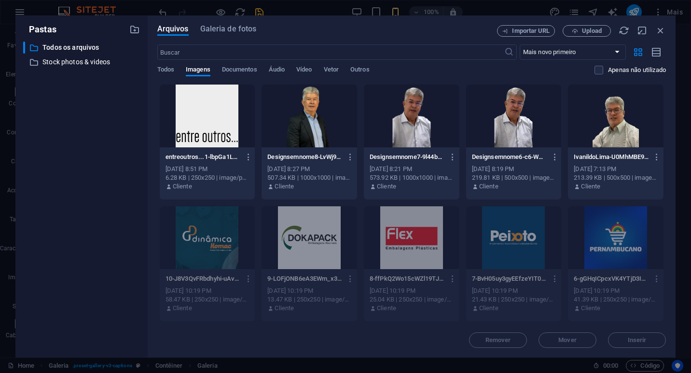
click at [208, 129] on div at bounding box center [208, 115] width 96 height 63
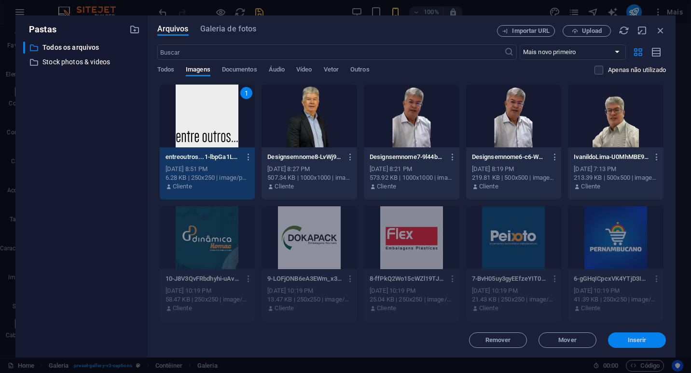
click at [635, 338] on span "Inserir" at bounding box center [637, 340] width 19 height 6
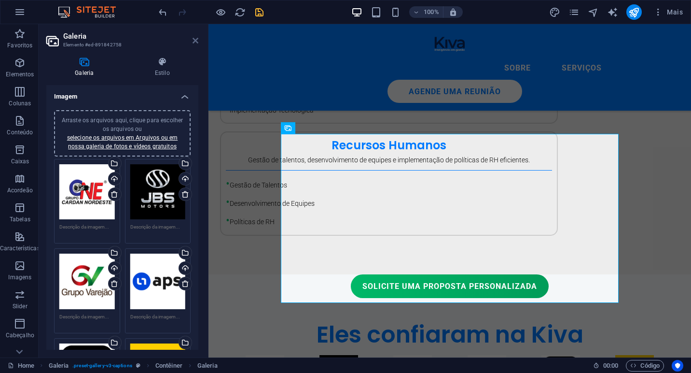
click at [193, 39] on icon at bounding box center [196, 41] width 6 height 8
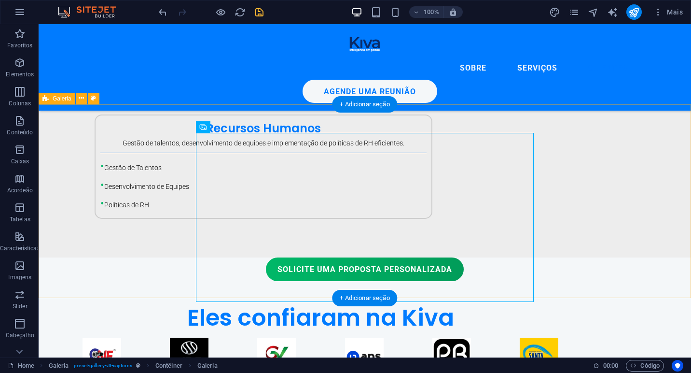
scroll to position [1331, 0]
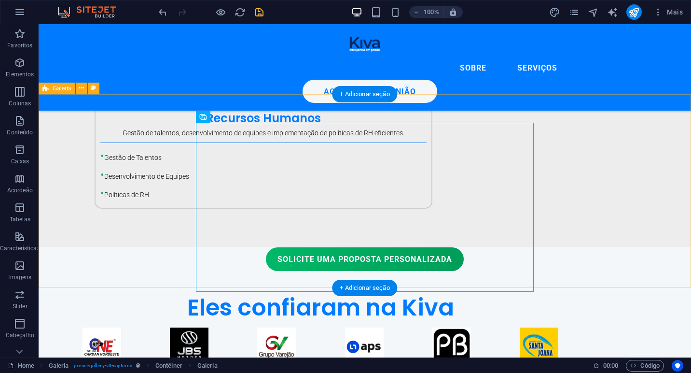
click at [58, 295] on div "Eles confiaram na Kiva" at bounding box center [365, 377] width 653 height 164
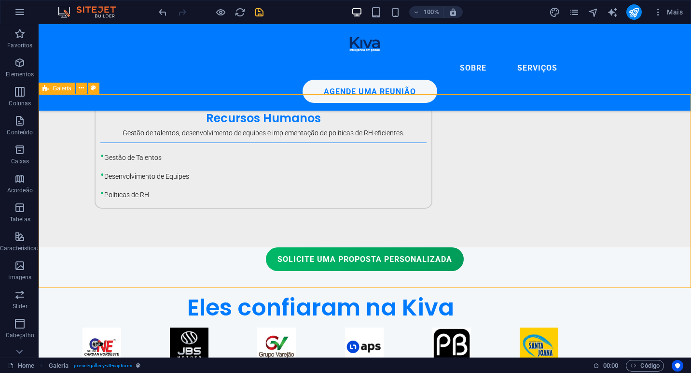
click at [59, 89] on span "Galeria" at bounding box center [62, 88] width 19 height 6
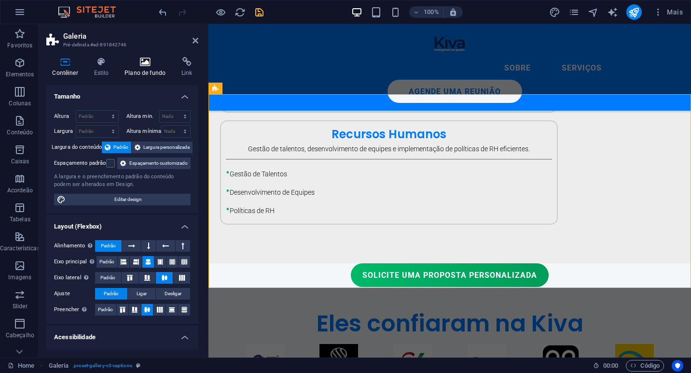
click at [154, 68] on h4 "Plano de fundo" at bounding box center [147, 67] width 57 height 20
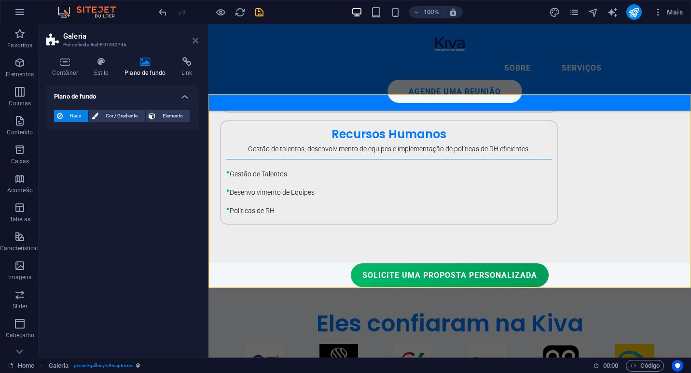
click at [196, 43] on icon at bounding box center [196, 41] width 6 height 8
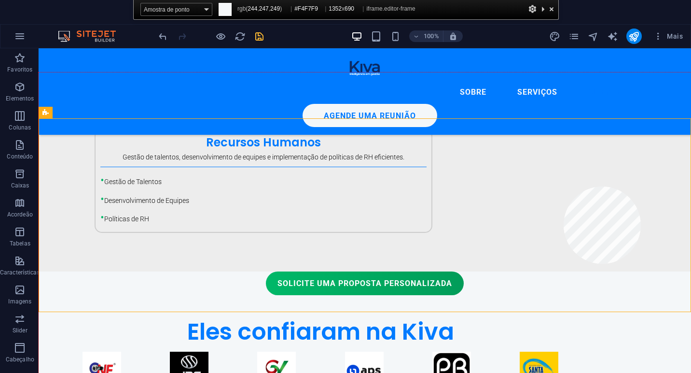
click at [641, 186] on div at bounding box center [365, 238] width 653 height 333
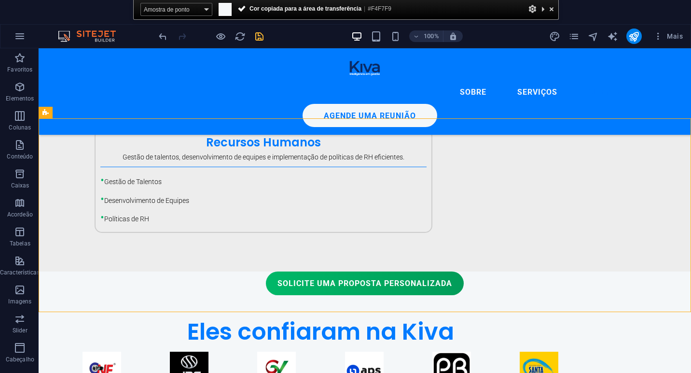
click at [384, 11] on span "#F4F7F9" at bounding box center [380, 8] width 24 height 7
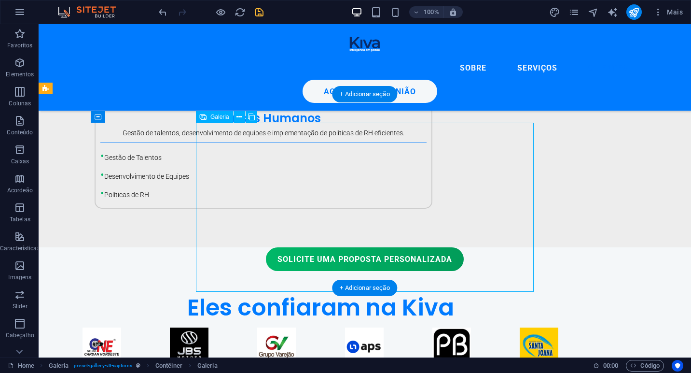
select select "px"
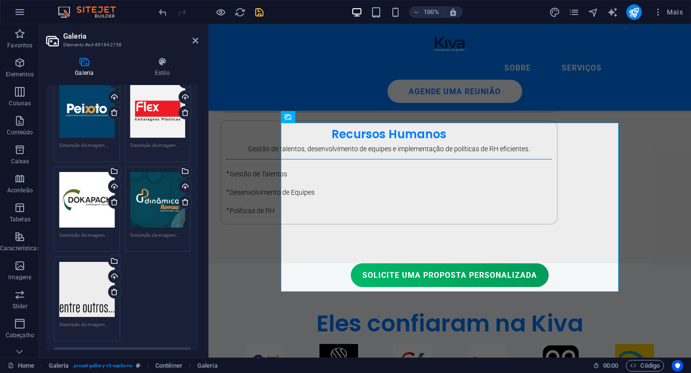
scroll to position [636, 0]
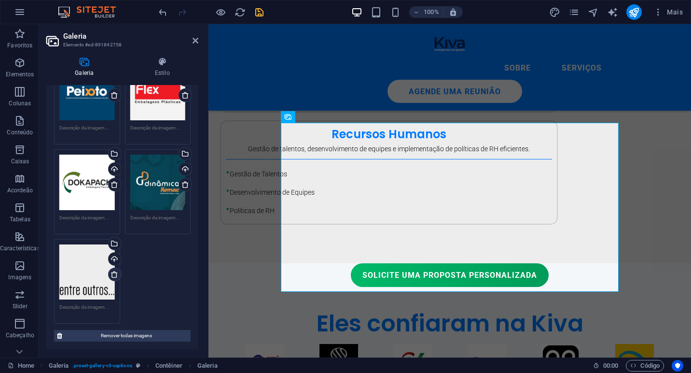
click at [113, 270] on icon at bounding box center [115, 274] width 8 height 8
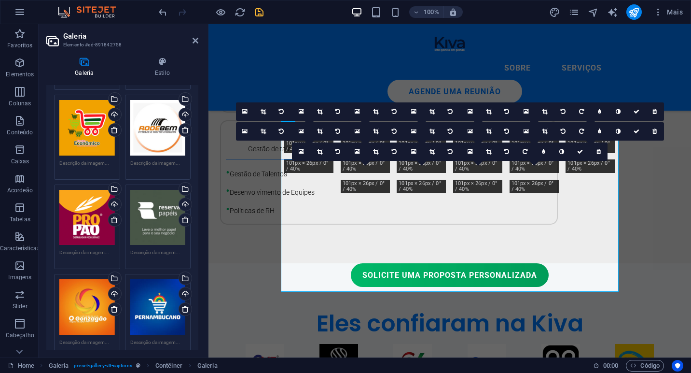
scroll to position [0, 0]
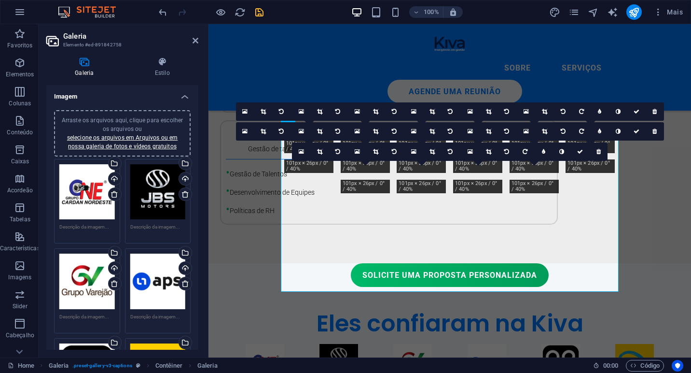
click at [122, 133] on div "Arraste os arquivos aqui, clique para escolher os arquivos ou selecione os arqu…" at bounding box center [122, 133] width 125 height 35
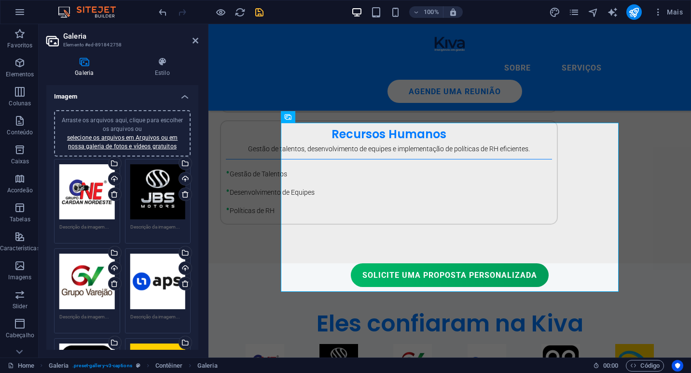
click at [199, 41] on aside "Galeria Elemento #ed-891842758 Galeria Estilo Imagem Arraste os arquivos aqui, …" at bounding box center [124, 190] width 170 height 333
click at [195, 36] on h2 "Galeria" at bounding box center [130, 36] width 135 height 9
click at [194, 37] on icon at bounding box center [196, 41] width 6 height 8
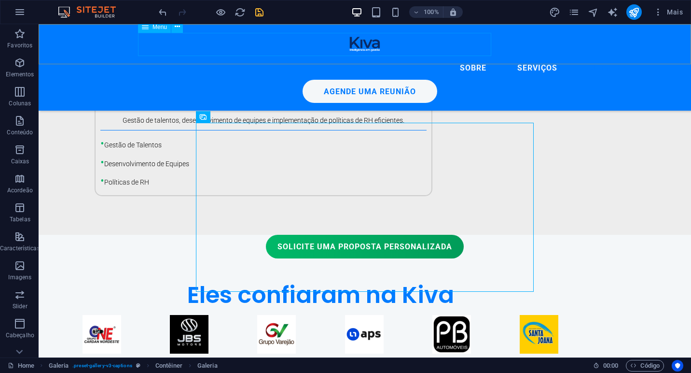
scroll to position [1331, 0]
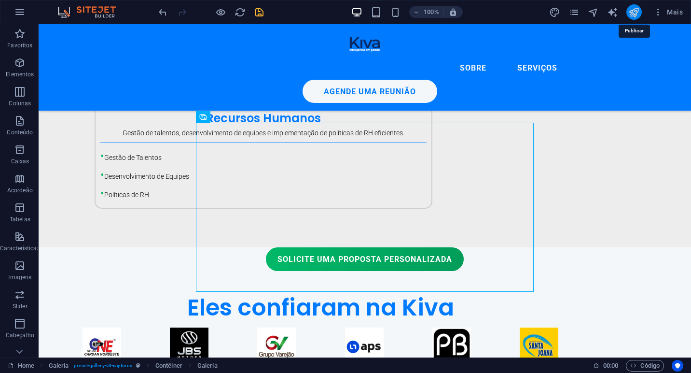
click at [637, 14] on icon "publish" at bounding box center [634, 12] width 11 height 11
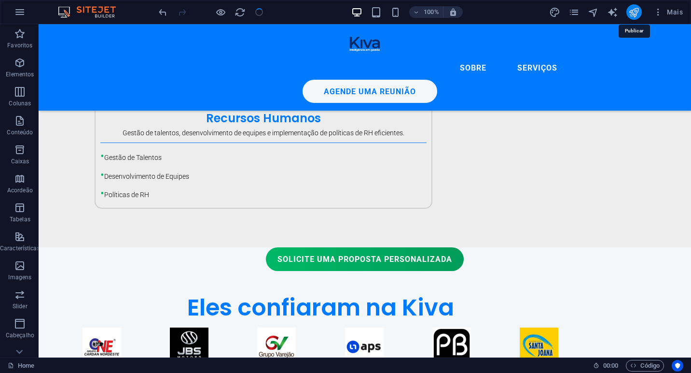
click at [637, 14] on icon "publish" at bounding box center [634, 12] width 11 height 11
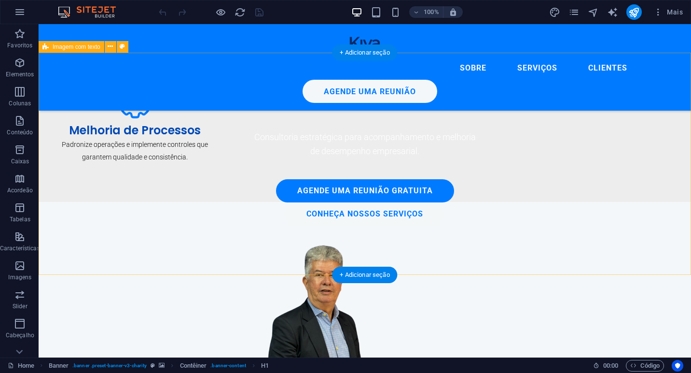
scroll to position [524, 0]
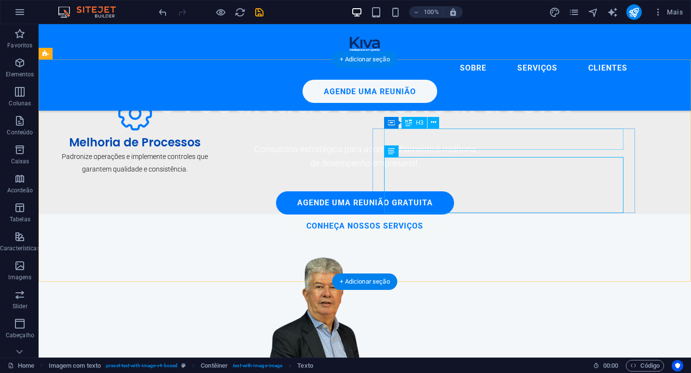
scroll to position [518, 0]
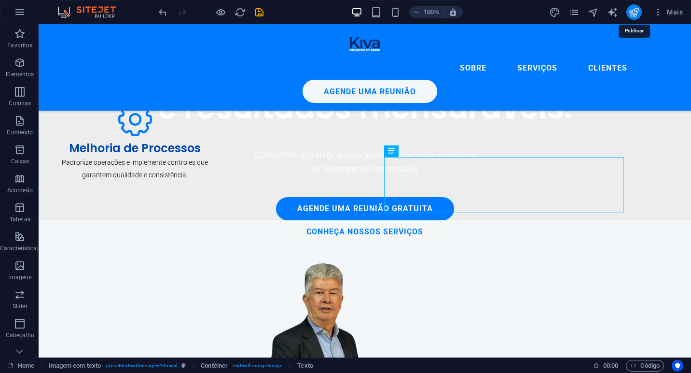
click at [637, 13] on icon "publish" at bounding box center [634, 12] width 11 height 11
